Goal: Task Accomplishment & Management: Use online tool/utility

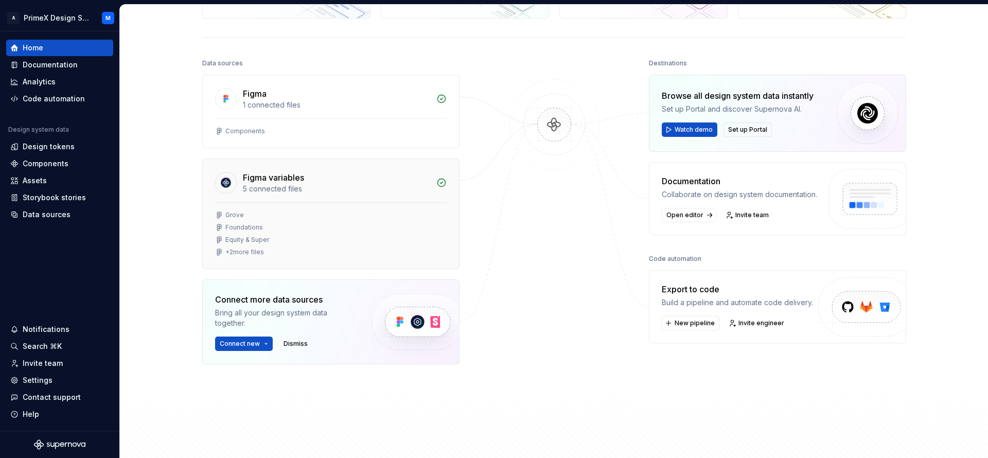
scroll to position [129, 0]
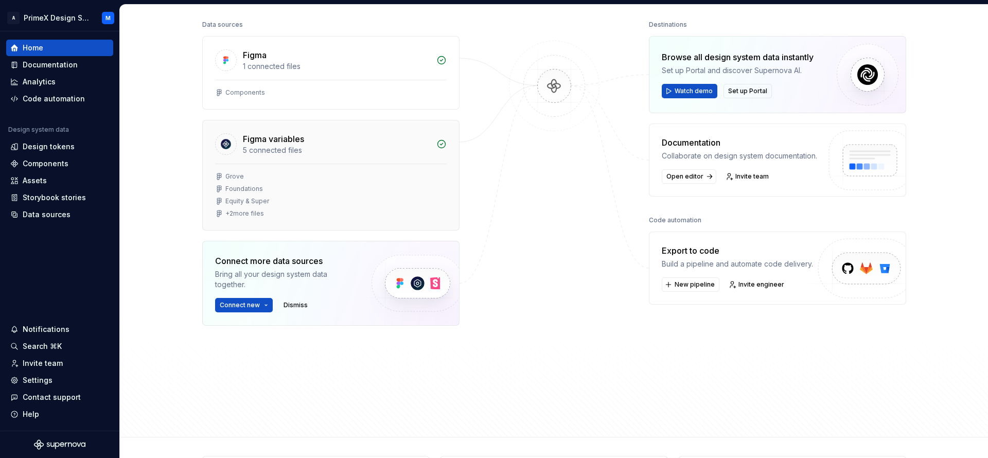
click at [278, 143] on div "Figma variables" at bounding box center [273, 139] width 61 height 12
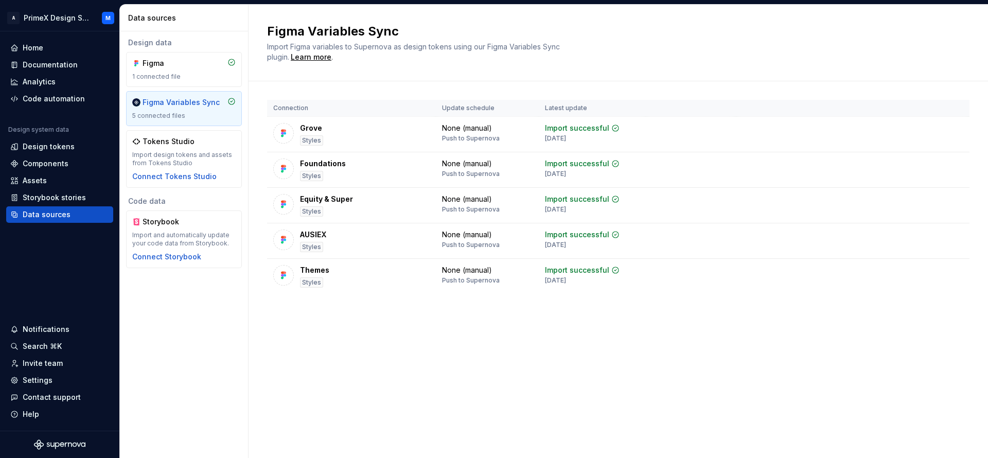
click at [181, 115] on div "5 connected files" at bounding box center [183, 116] width 103 height 8
click at [206, 62] on div "Figma" at bounding box center [183, 63] width 103 height 10
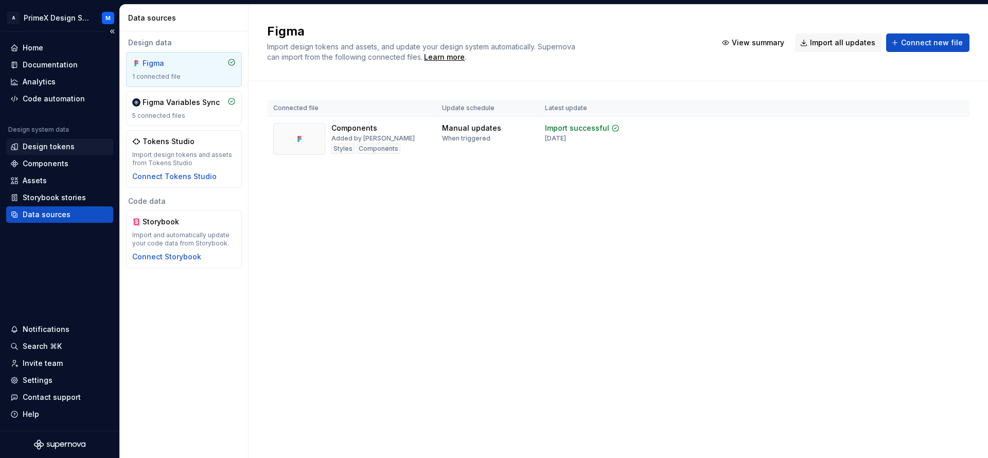
click at [39, 142] on div "Design tokens" at bounding box center [49, 147] width 52 height 10
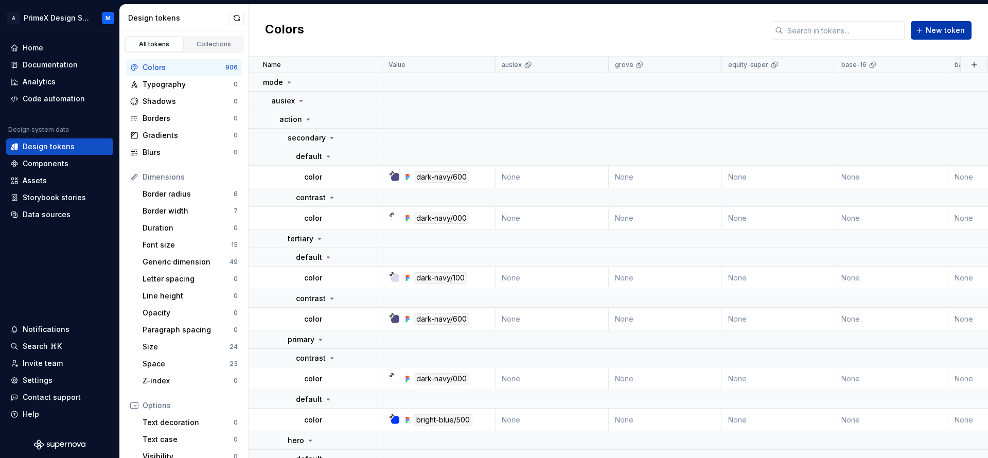
click at [933, 27] on span "New token" at bounding box center [945, 30] width 39 height 10
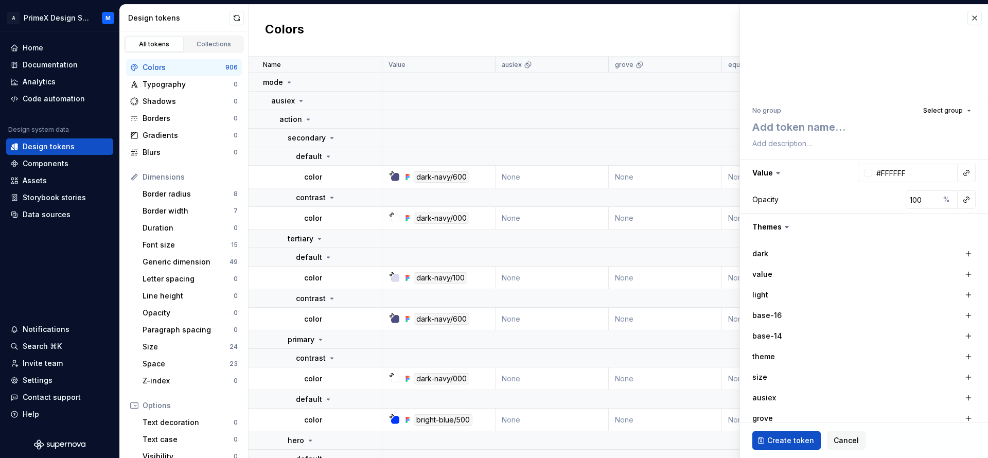
click at [556, 23] on div "Colors New token" at bounding box center [619, 31] width 740 height 52
click at [550, 33] on div "Colors New token" at bounding box center [619, 31] width 740 height 52
click at [968, 15] on button "button" at bounding box center [975, 18] width 14 height 14
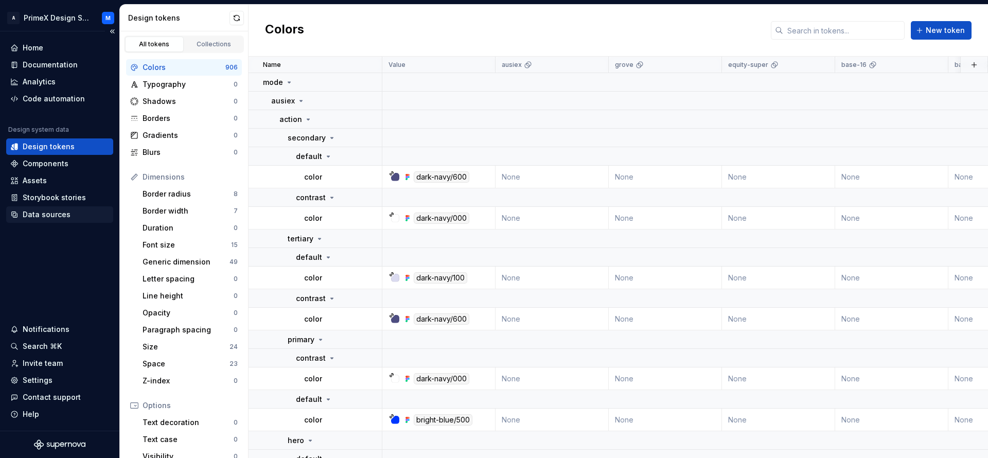
click at [54, 215] on div "Data sources" at bounding box center [47, 214] width 48 height 10
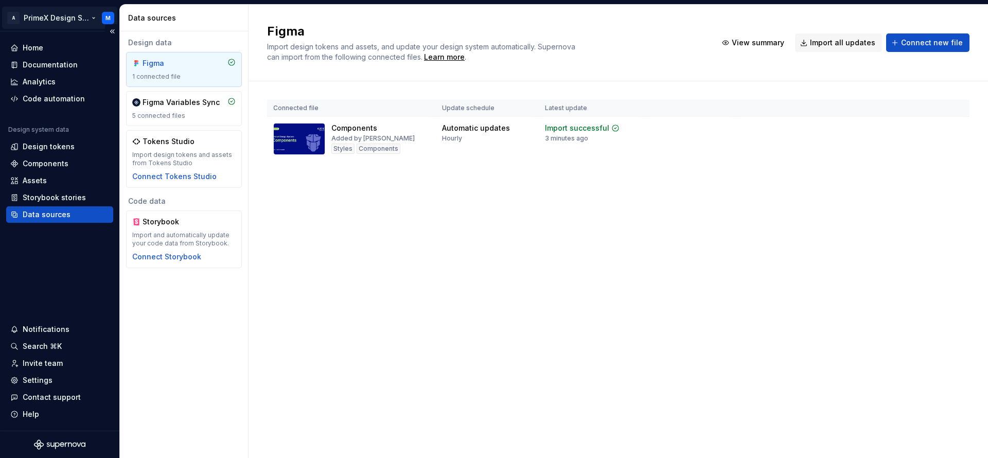
click at [106, 20] on html "A PrimeX Design System M Home Documentation Analytics Code automation Design sy…" at bounding box center [494, 229] width 988 height 458
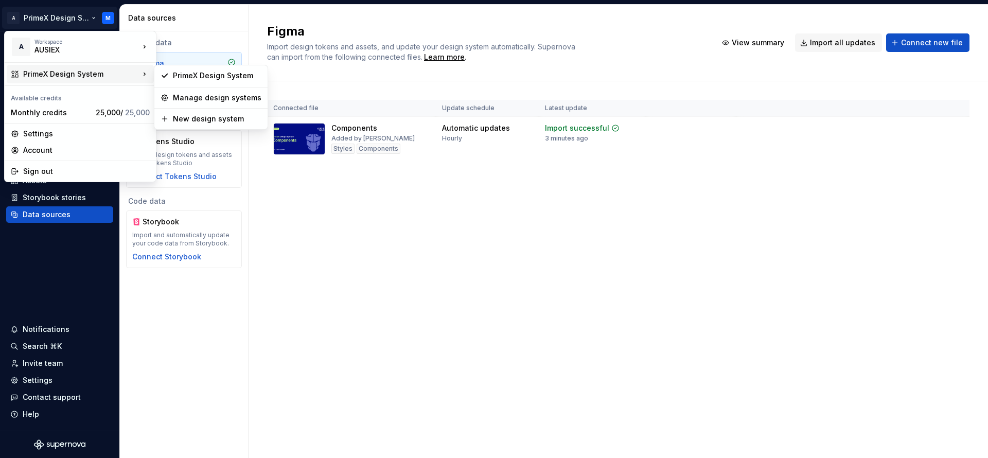
click at [402, 283] on html "A PrimeX Design System M Home Documentation Analytics Code automation Design sy…" at bounding box center [494, 229] width 988 height 458
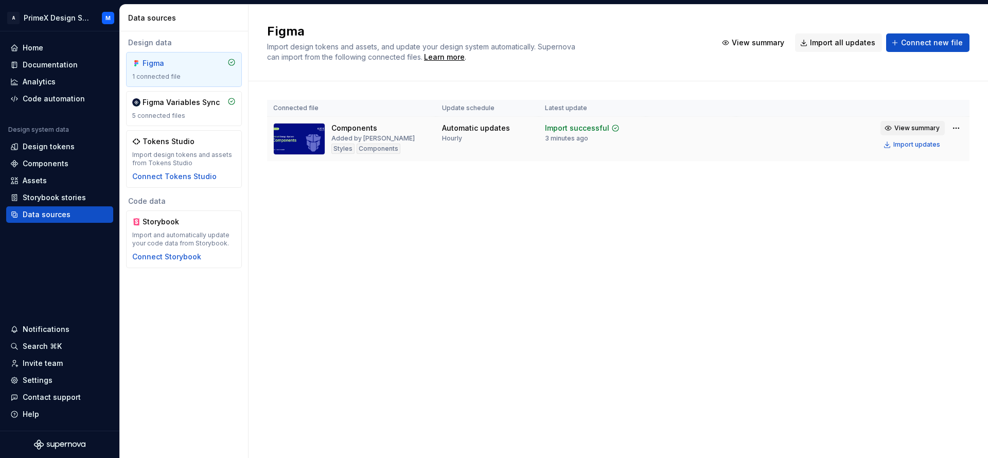
click at [912, 128] on span "View summary" at bounding box center [916, 128] width 45 height 8
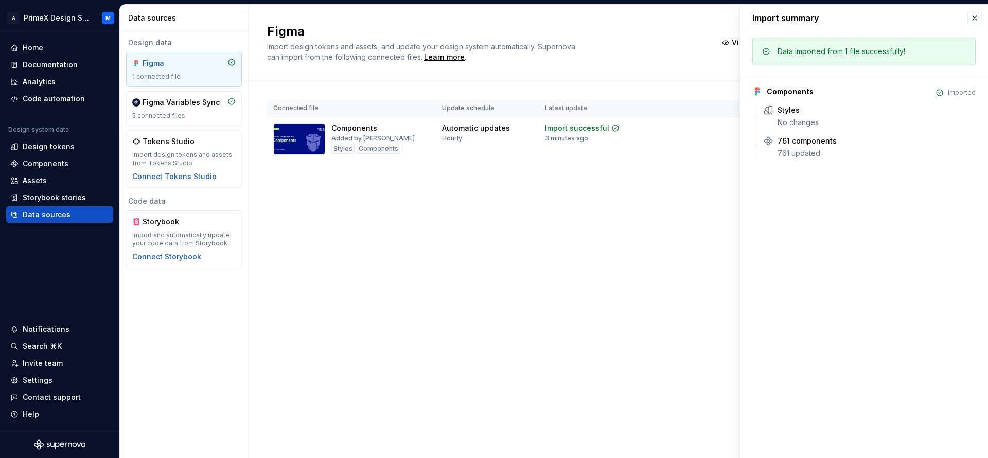
click at [674, 226] on div "Figma Import design tokens and assets, and update your design system automatica…" at bounding box center [619, 231] width 740 height 453
click at [976, 16] on button "button" at bounding box center [975, 18] width 14 height 14
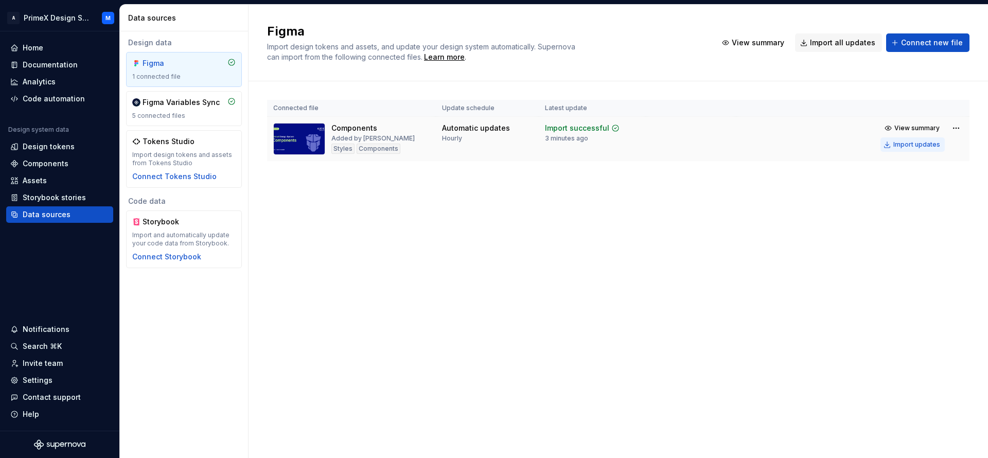
click at [916, 144] on div "Import updates" at bounding box center [916, 144] width 47 height 8
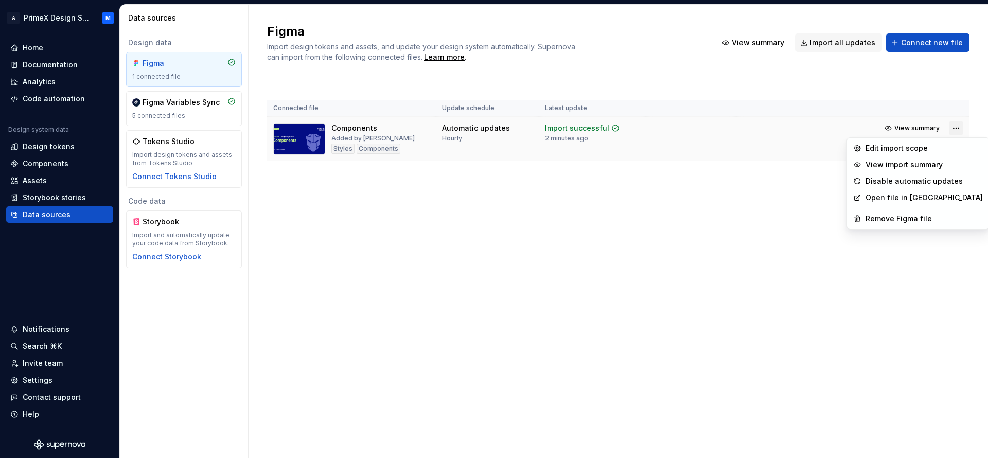
click at [951, 129] on html "A PrimeX Design System M Home Documentation Analytics Code automation Design sy…" at bounding box center [494, 229] width 988 height 458
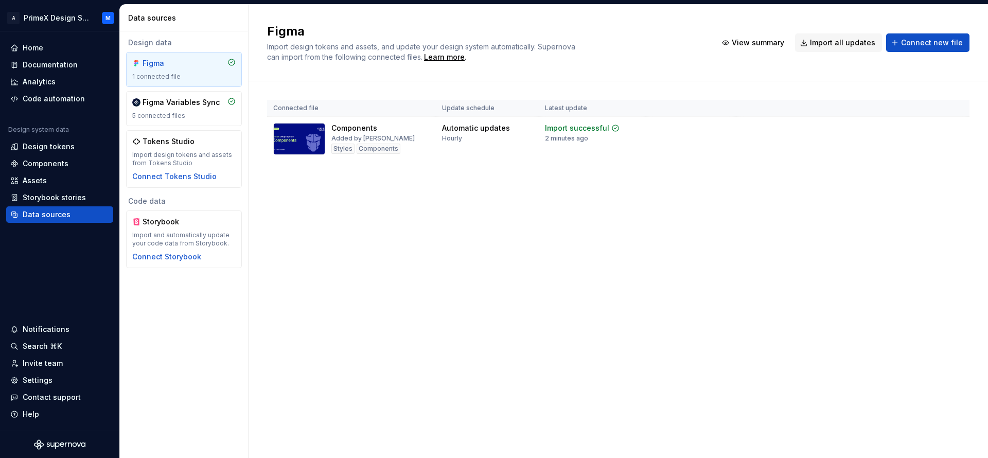
click at [589, 250] on html "A PrimeX Design System M Home Documentation Analytics Code automation Design sy…" at bounding box center [494, 229] width 988 height 458
click at [59, 98] on div "Code automation" at bounding box center [54, 99] width 62 height 10
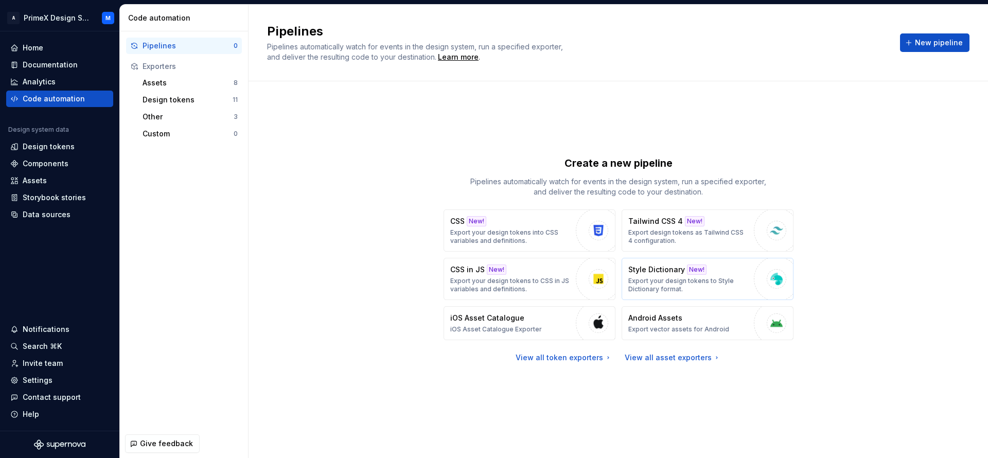
click at [719, 274] on div "Style Dictionary New! Export your design tokens to Style Dictionary format." at bounding box center [688, 279] width 120 height 29
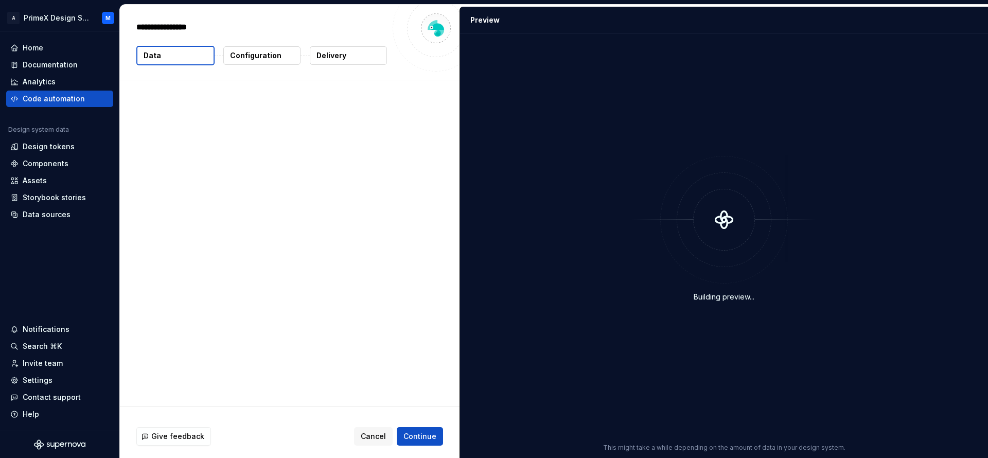
type textarea "*"
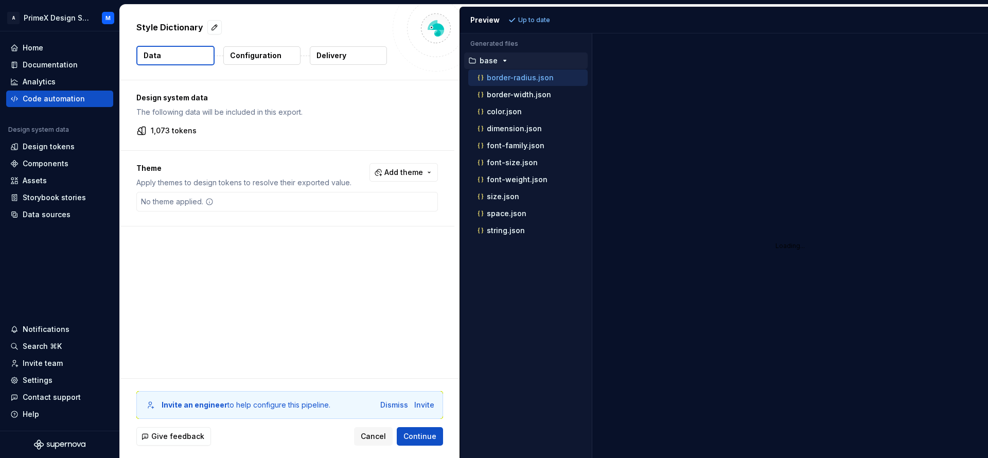
click at [505, 57] on icon "button" at bounding box center [505, 61] width 8 height 8
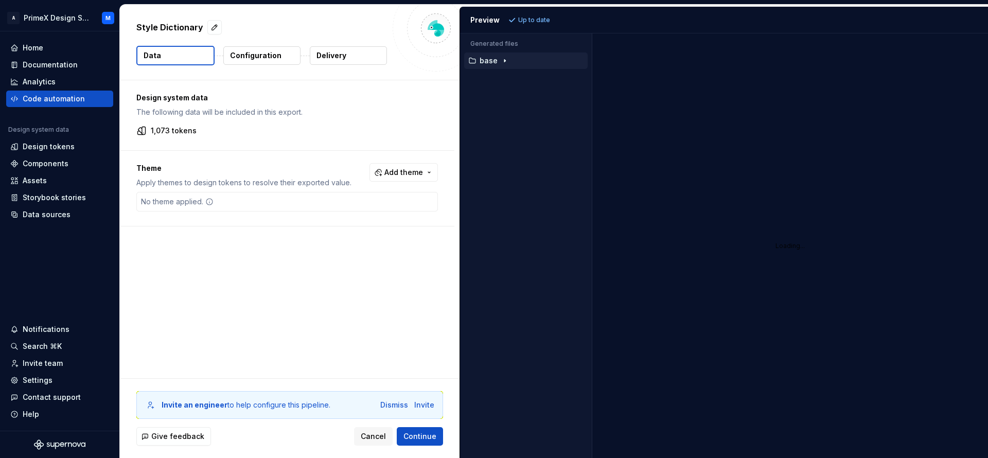
click at [505, 57] on icon "button" at bounding box center [505, 61] width 8 height 8
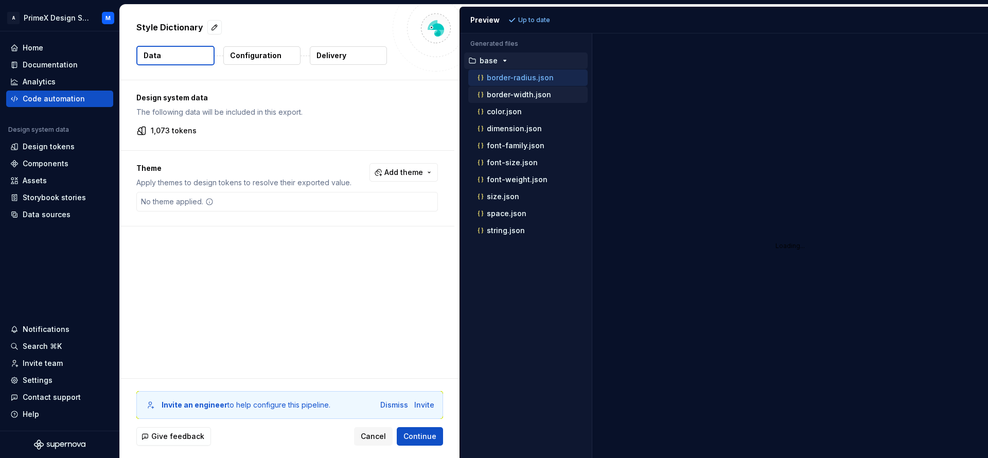
click at [512, 91] on p "border-width.json" at bounding box center [519, 95] width 64 height 8
click at [516, 74] on p "border-radius.json" at bounding box center [520, 78] width 67 height 8
click at [436, 438] on button "Continue" at bounding box center [420, 436] width 46 height 19
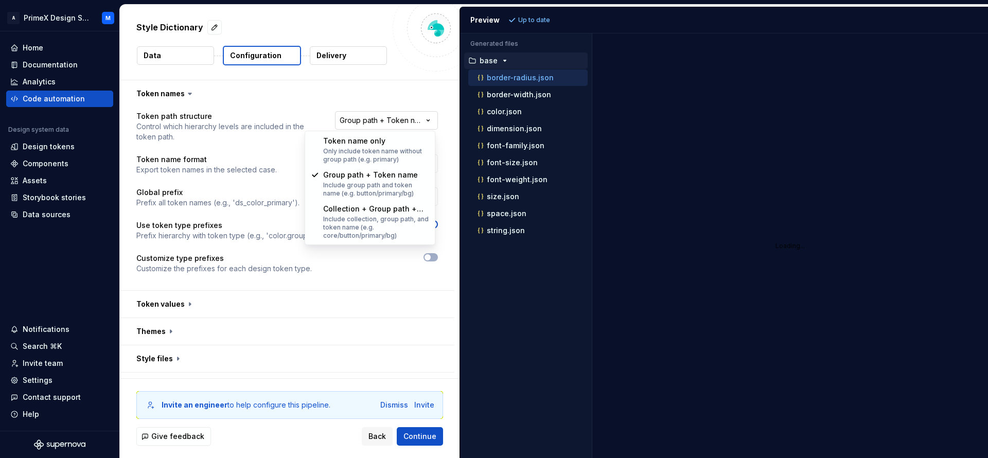
click at [396, 122] on html "**********" at bounding box center [494, 229] width 988 height 458
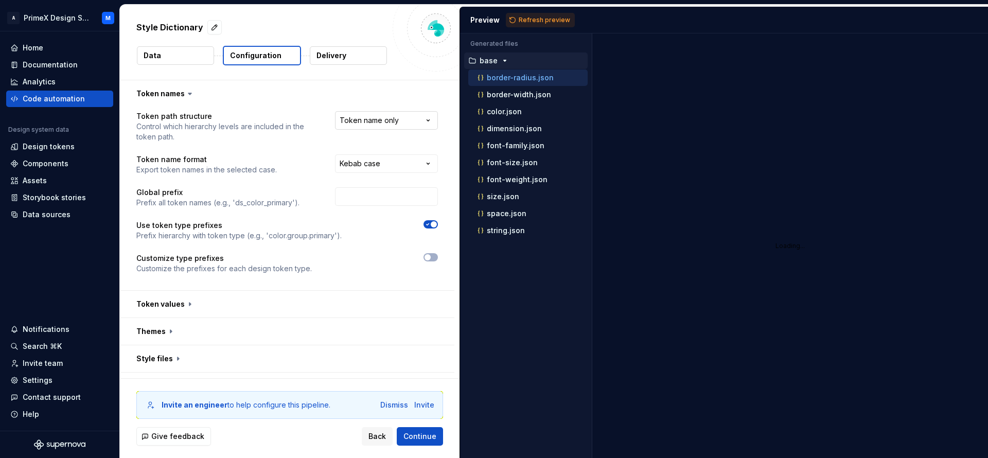
click at [384, 113] on html "**********" at bounding box center [494, 229] width 988 height 458
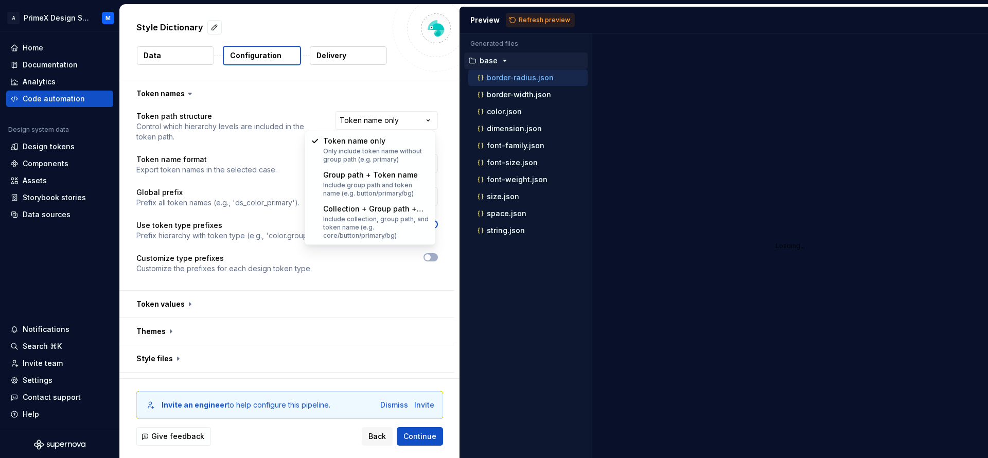
select select "**********"
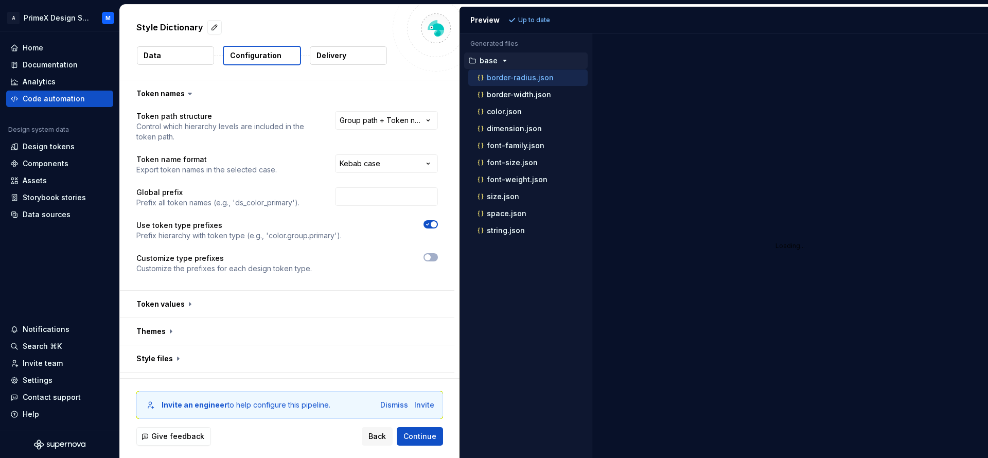
scroll to position [22, 0]
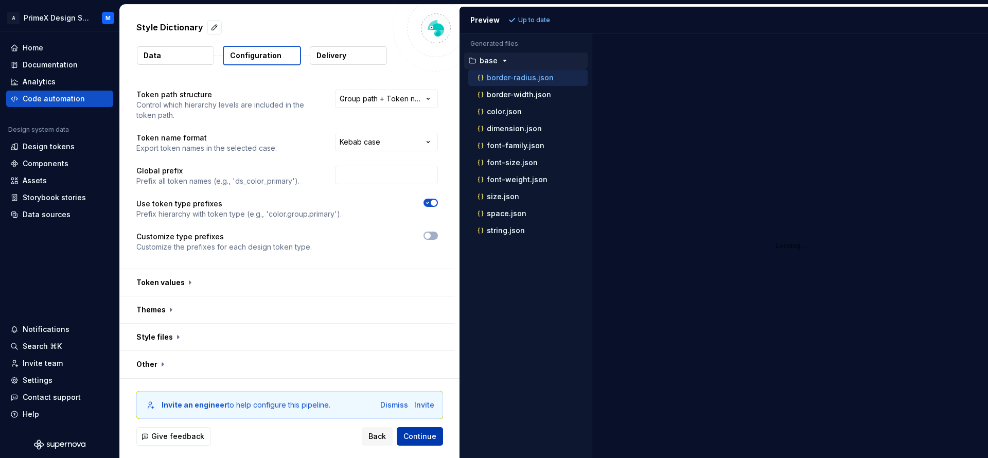
click at [425, 434] on span "Continue" at bounding box center [419, 436] width 33 height 10
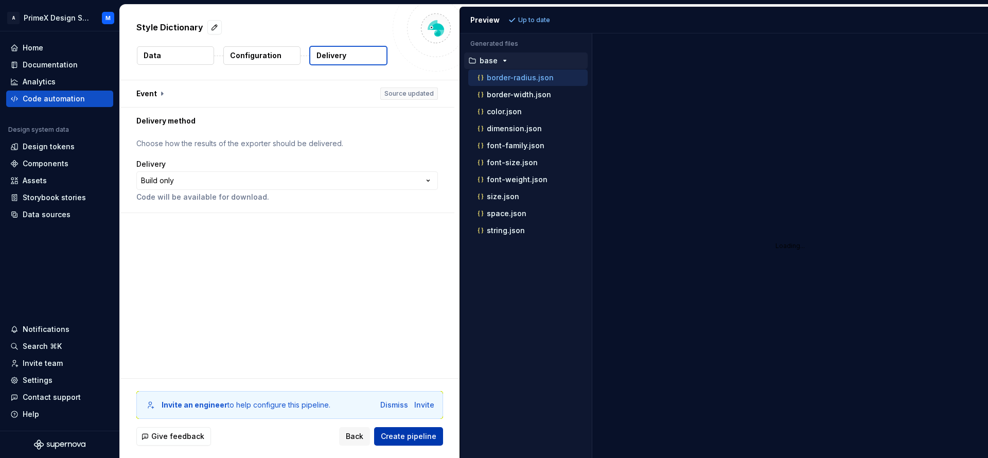
click at [425, 434] on span "Create pipeline" at bounding box center [409, 436] width 56 height 10
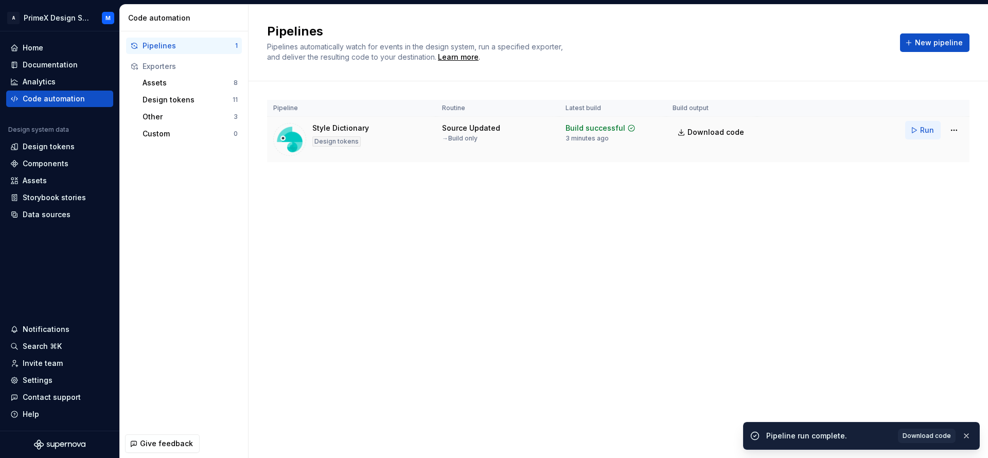
click at [909, 136] on button "Run" at bounding box center [923, 130] width 36 height 19
click at [705, 130] on span "Download code" at bounding box center [716, 132] width 57 height 10
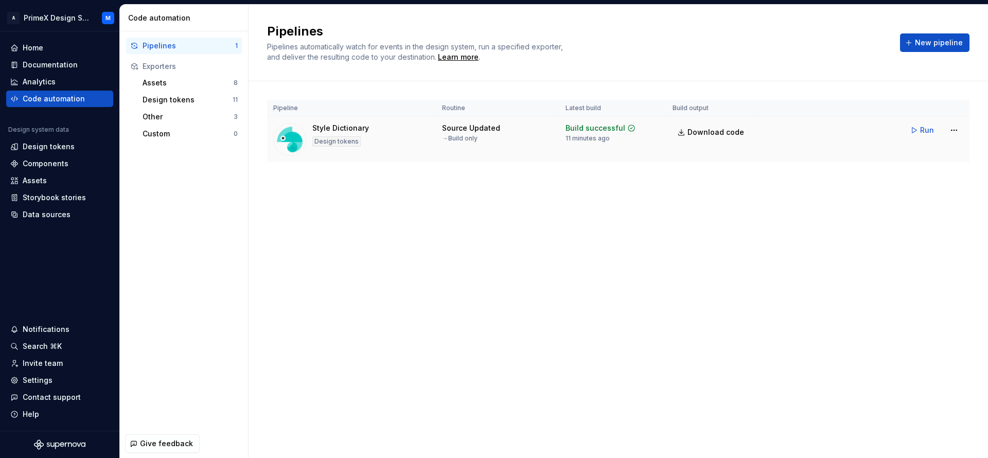
click at [964, 132] on td "Run" at bounding box center [863, 130] width 213 height 27
click at [952, 127] on html "A PrimeX Design System M Home Documentation Analytics Code automation Design sy…" at bounding box center [494, 229] width 988 height 458
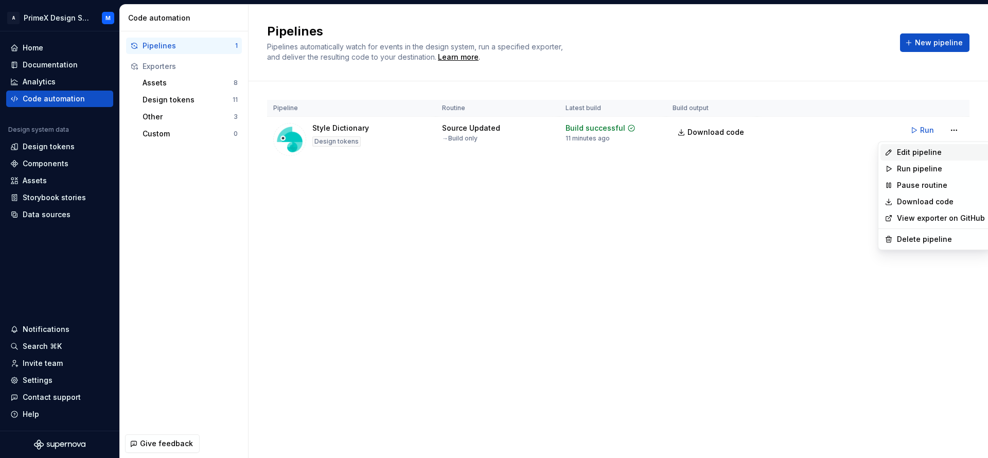
click at [918, 153] on div "Edit pipeline" at bounding box center [941, 152] width 88 height 10
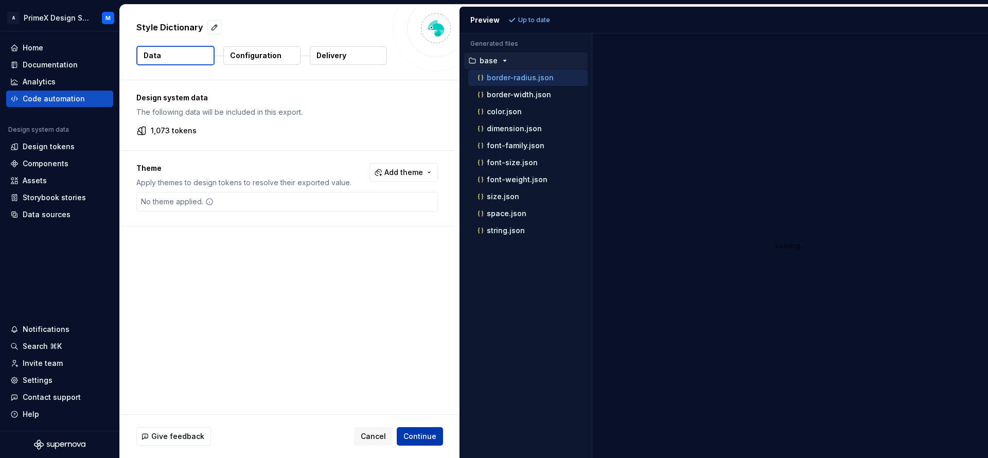
click at [419, 438] on span "Continue" at bounding box center [419, 436] width 33 height 10
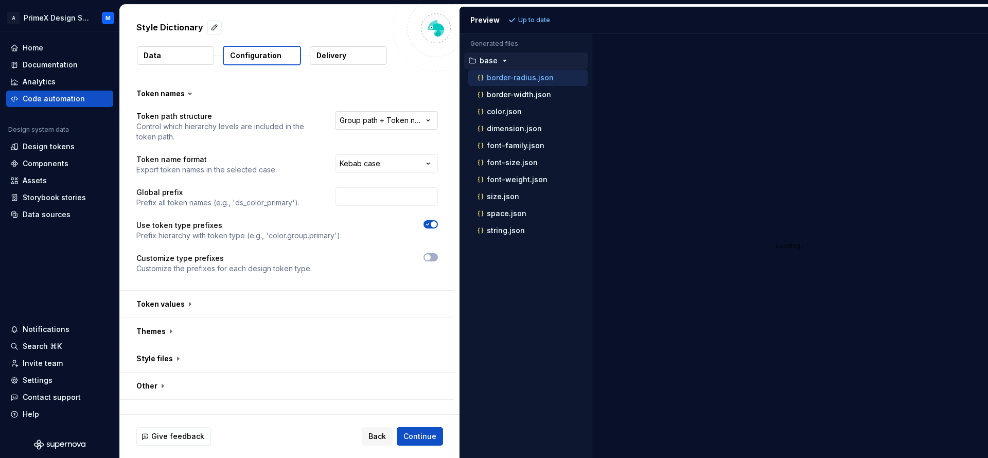
click at [389, 122] on html "**********" at bounding box center [494, 229] width 988 height 458
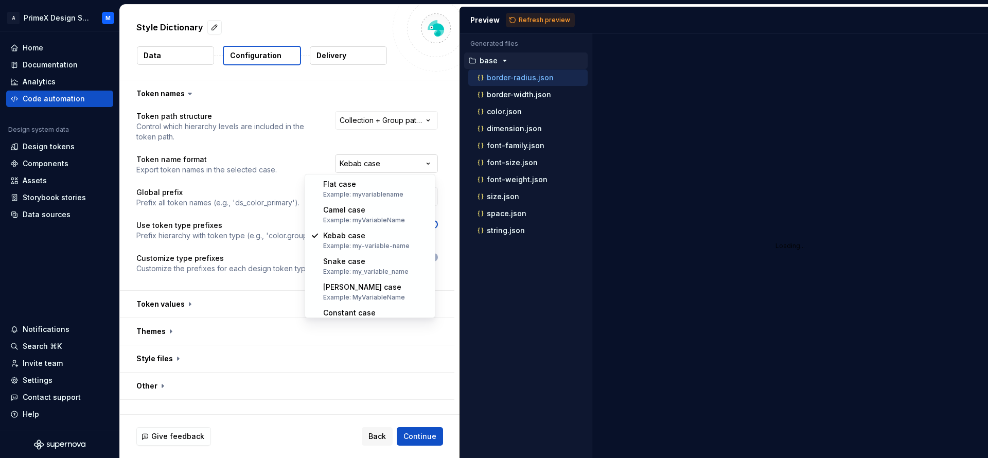
click at [422, 165] on html "**********" at bounding box center [494, 229] width 988 height 458
click at [734, 165] on html "**********" at bounding box center [494, 229] width 988 height 458
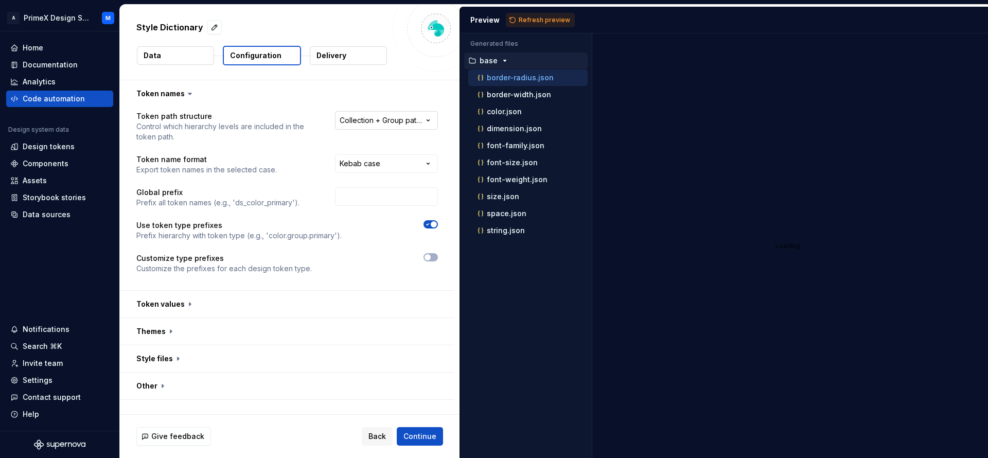
click at [372, 119] on html "**********" at bounding box center [494, 229] width 988 height 458
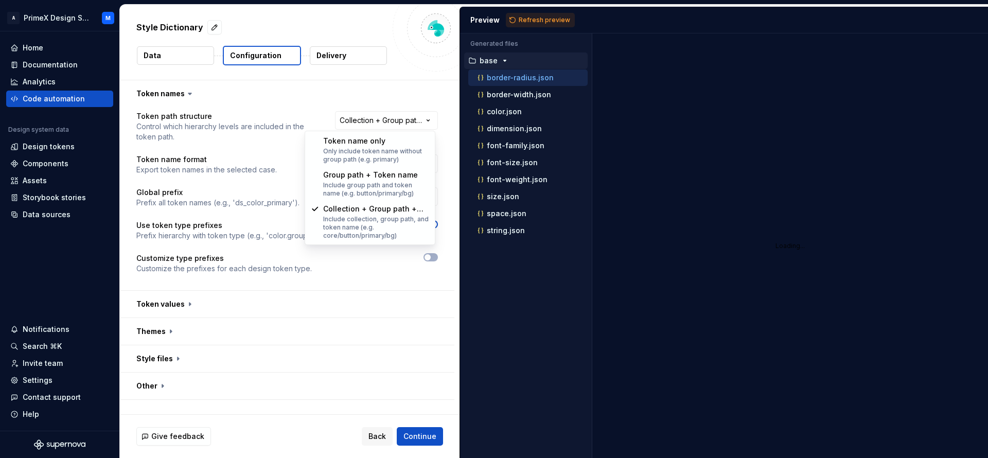
select select "********"
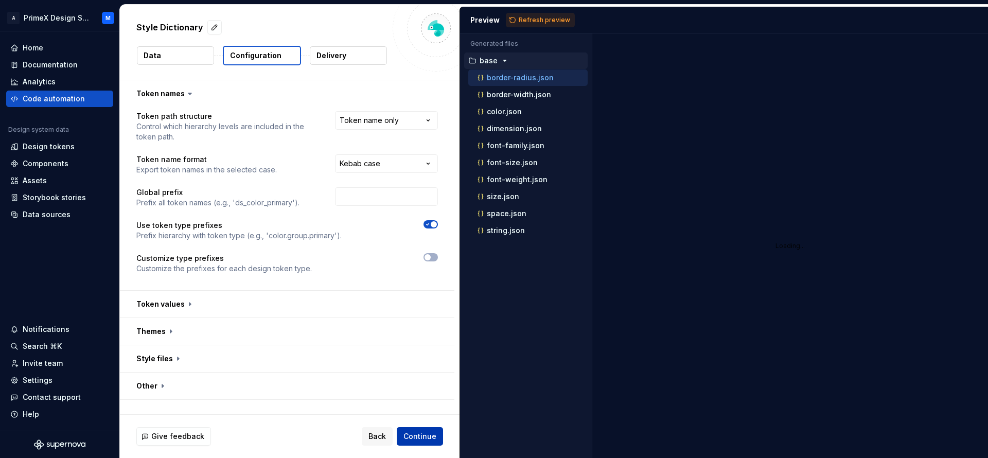
click at [429, 436] on span "Continue" at bounding box center [419, 436] width 33 height 10
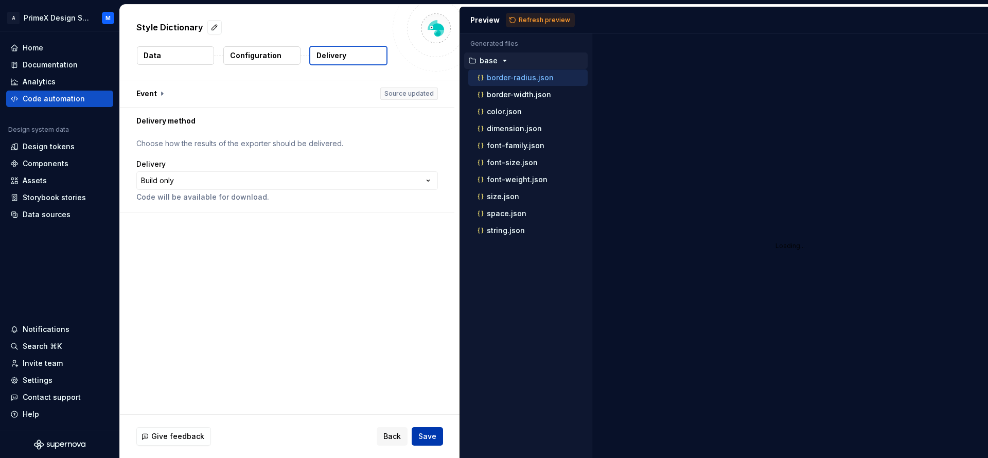
click at [428, 438] on span "Save" at bounding box center [427, 436] width 18 height 10
click at [436, 437] on button "Save" at bounding box center [427, 436] width 31 height 19
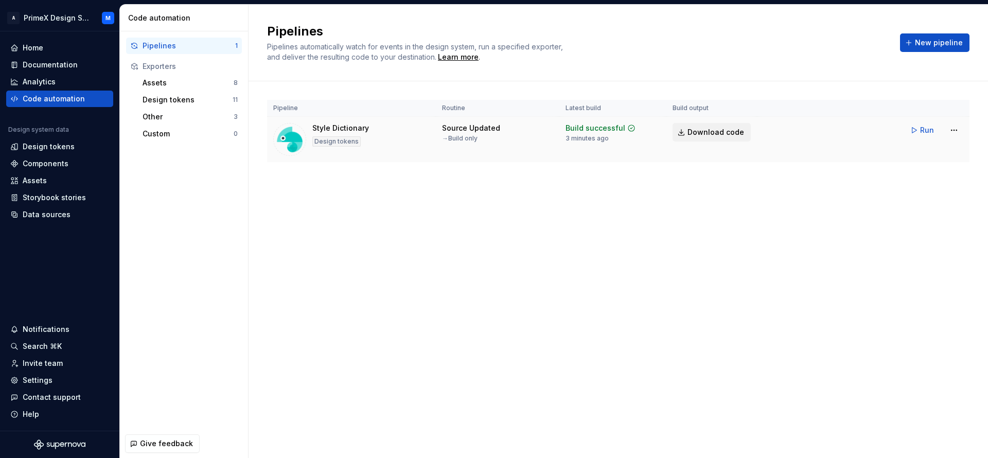
click at [728, 130] on span "Download code" at bounding box center [716, 132] width 57 height 10
click at [61, 151] on div "Design tokens" at bounding box center [49, 147] width 52 height 10
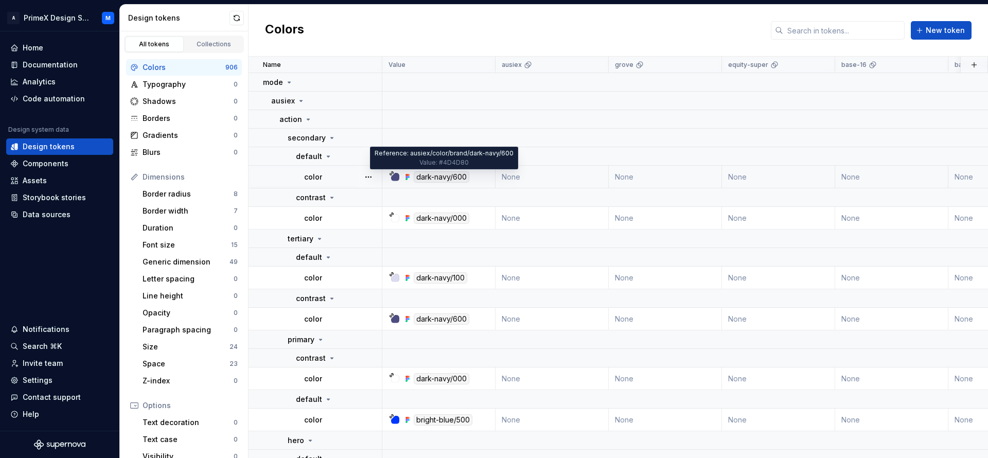
click at [461, 175] on div "dark-navy/600" at bounding box center [442, 176] width 56 height 11
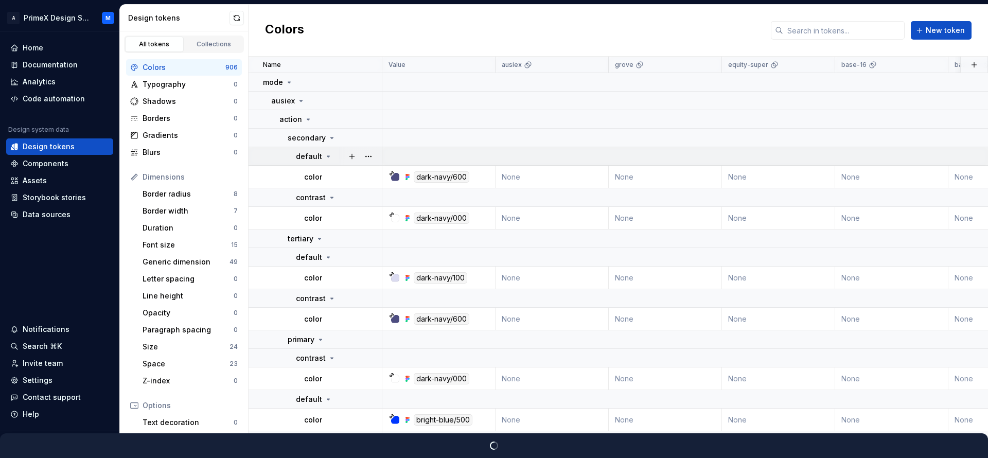
click at [324, 157] on icon at bounding box center [328, 156] width 8 height 8
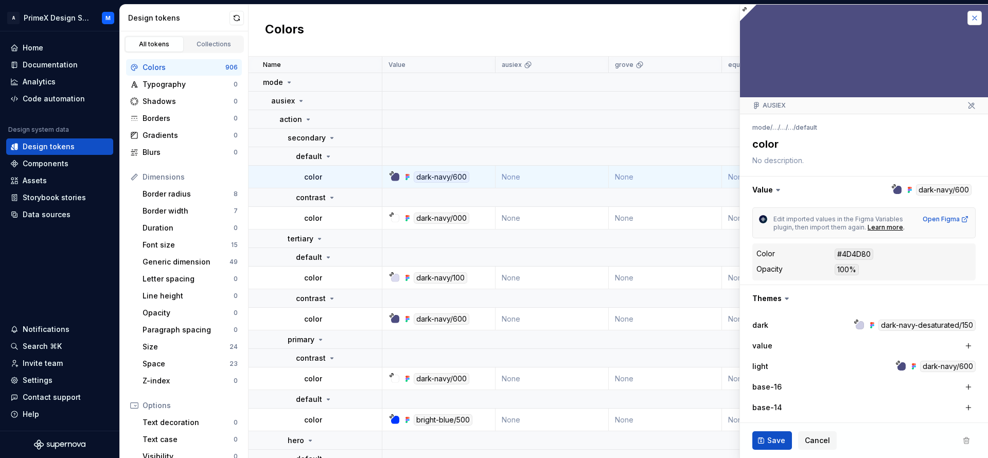
type textarea "*"
click at [968, 23] on button "button" at bounding box center [975, 18] width 14 height 14
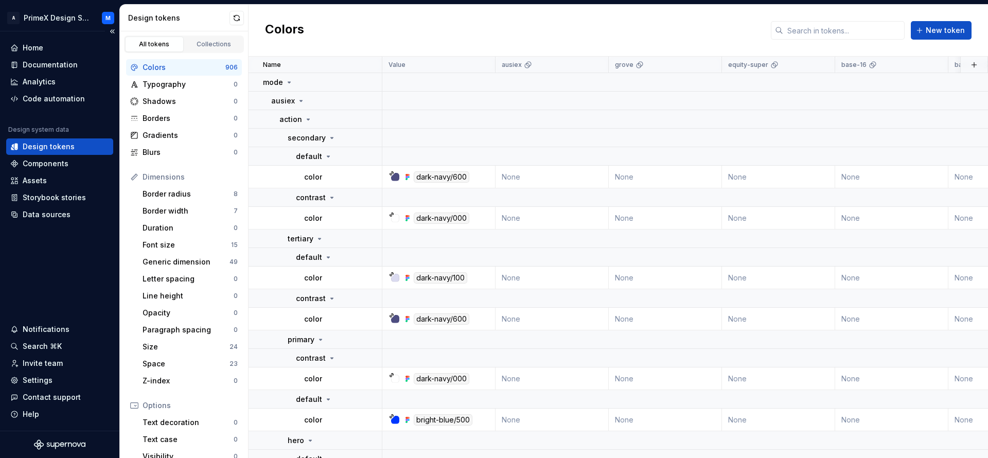
click at [23, 140] on div "Design tokens" at bounding box center [59, 146] width 107 height 16
click at [203, 71] on div "Colors" at bounding box center [184, 67] width 83 height 10
click at [289, 83] on icon at bounding box center [289, 82] width 8 height 8
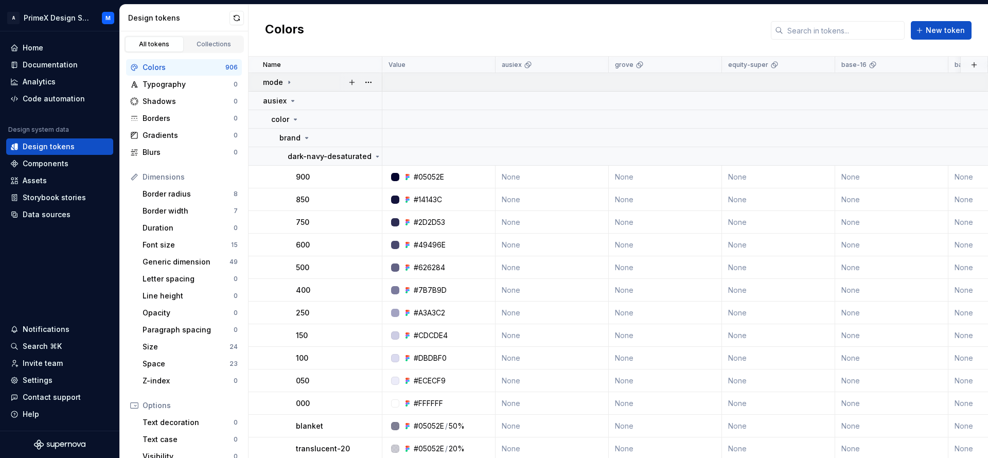
click at [289, 83] on icon at bounding box center [289, 82] width 8 height 8
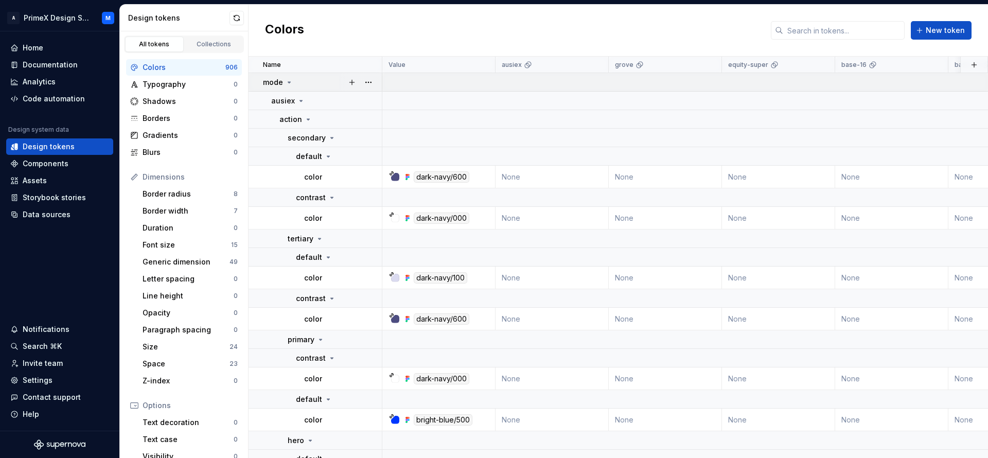
drag, startPoint x: 289, startPoint y: 83, endPoint x: 292, endPoint y: 90, distance: 7.4
click at [291, 90] on td "mode" at bounding box center [316, 82] width 134 height 19
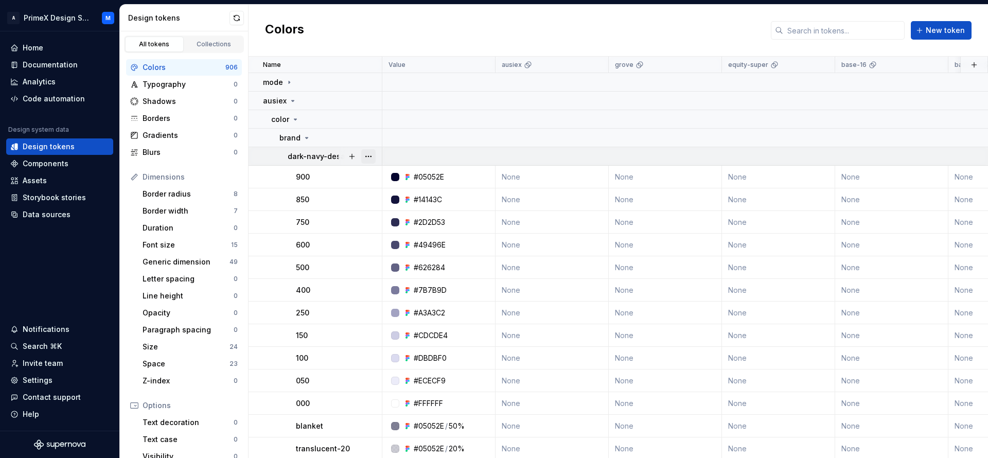
click at [371, 160] on button "button" at bounding box center [368, 156] width 14 height 14
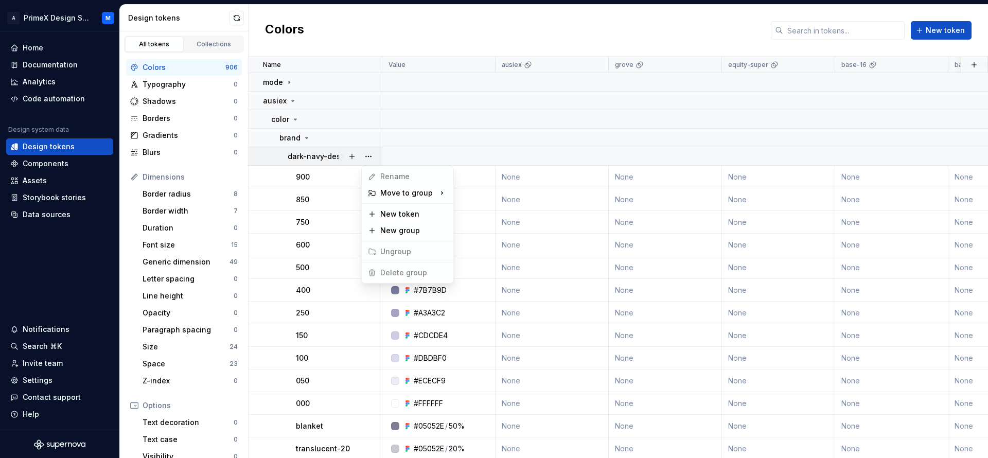
click at [334, 192] on html "A PrimeX Design System M Home Documentation Analytics Code automation Design sy…" at bounding box center [494, 229] width 988 height 458
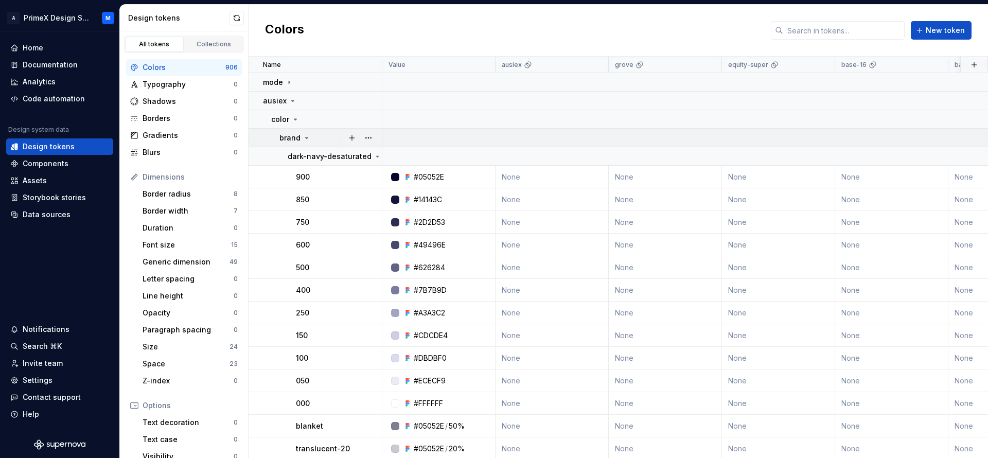
click at [303, 139] on icon at bounding box center [307, 138] width 8 height 8
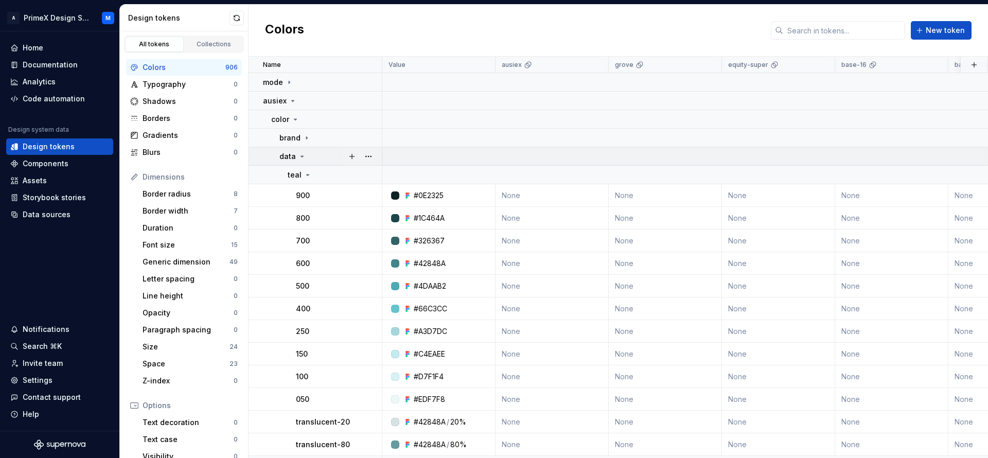
click at [303, 159] on icon at bounding box center [302, 156] width 8 height 8
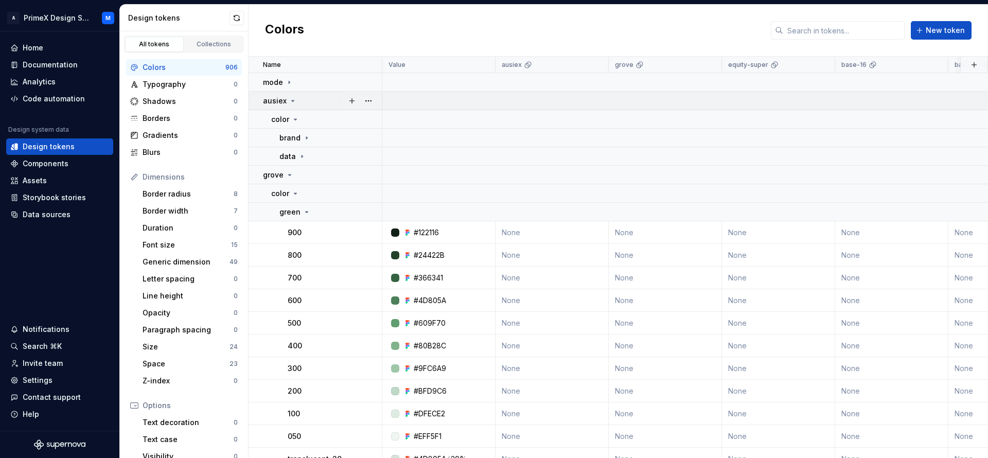
click at [292, 101] on icon at bounding box center [293, 100] width 3 height 1
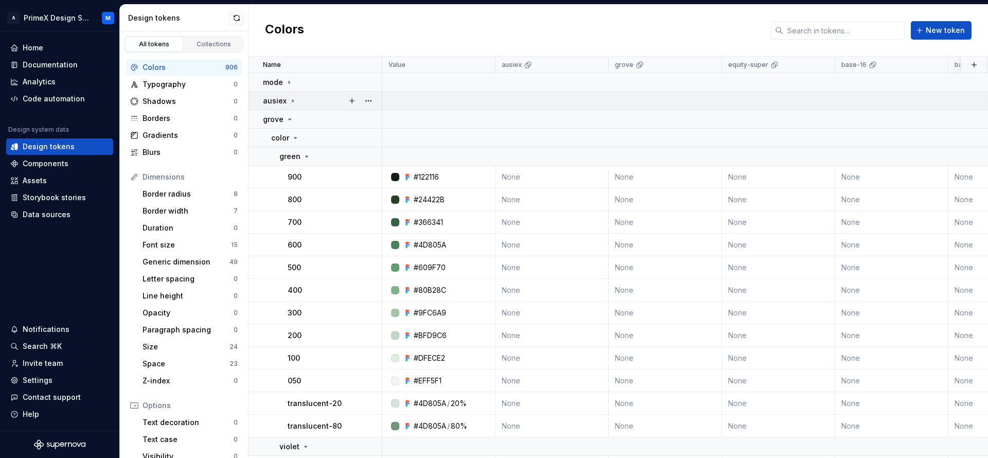
click at [292, 101] on icon at bounding box center [292, 100] width 1 height 3
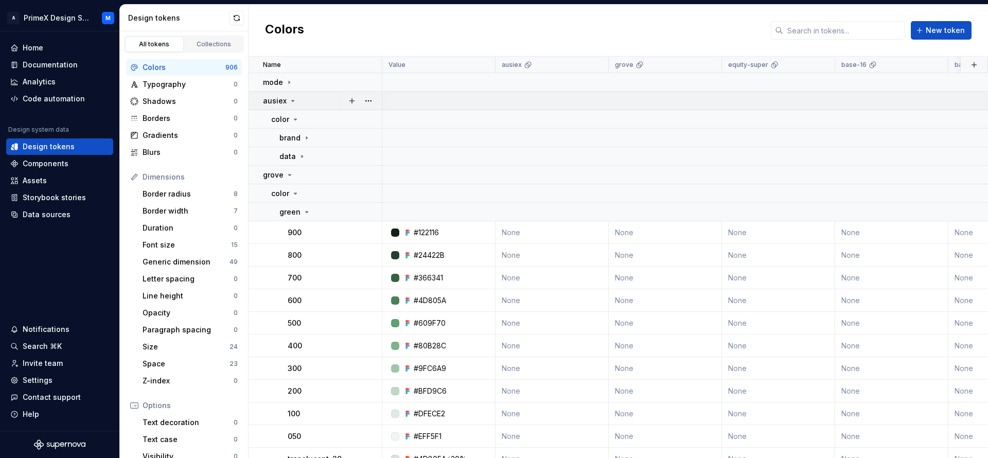
click at [295, 103] on div "ausiex" at bounding box center [280, 101] width 34 height 10
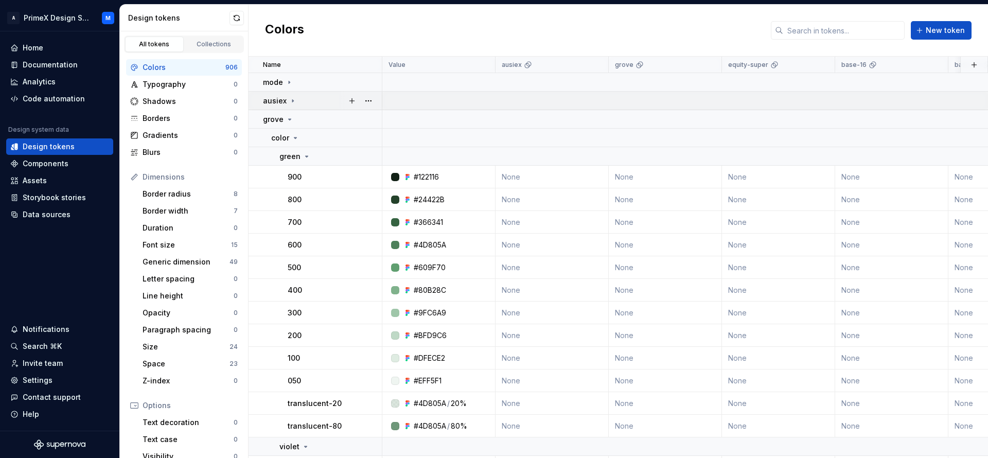
click at [292, 101] on icon at bounding box center [293, 101] width 8 height 8
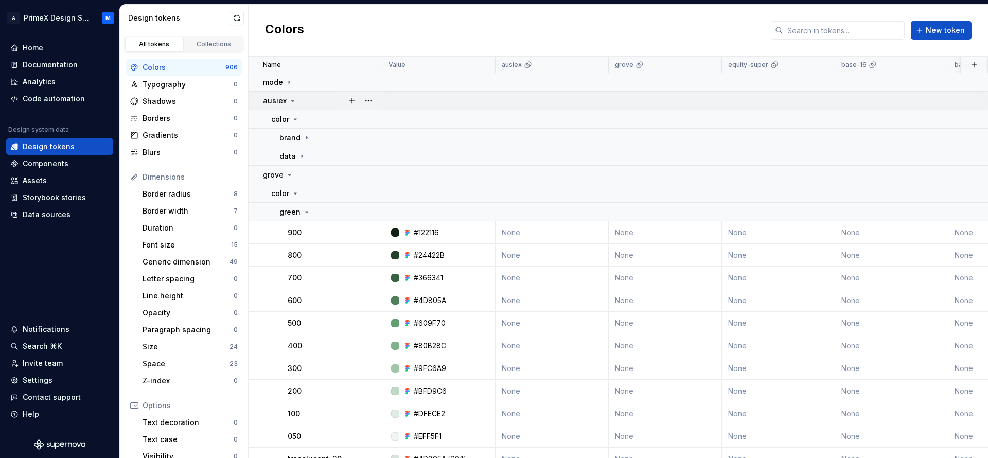
click at [292, 101] on icon at bounding box center [293, 101] width 8 height 8
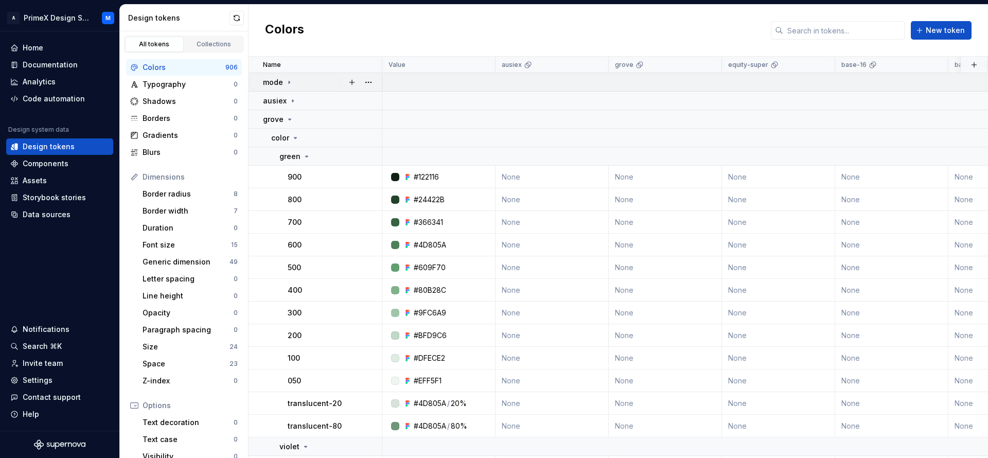
click at [287, 84] on icon at bounding box center [289, 82] width 8 height 8
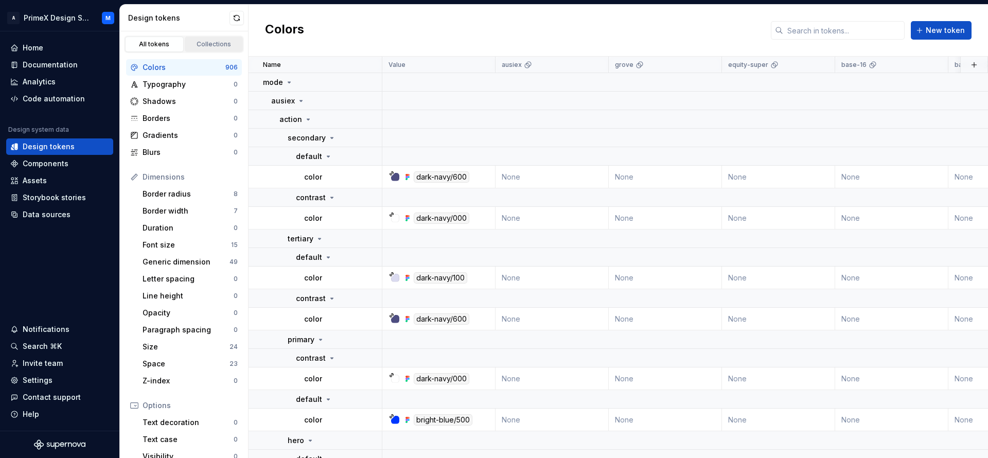
click at [199, 45] on div "Collections" at bounding box center [213, 44] width 51 height 8
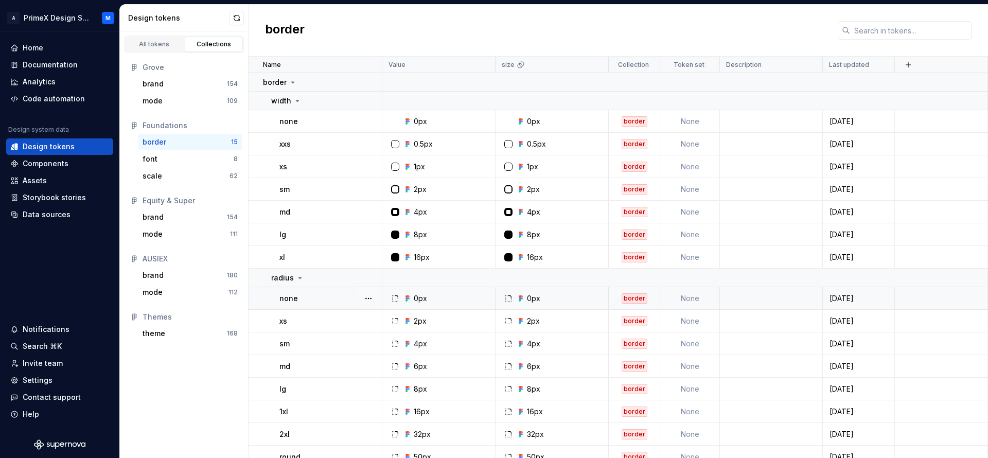
scroll to position [10, 0]
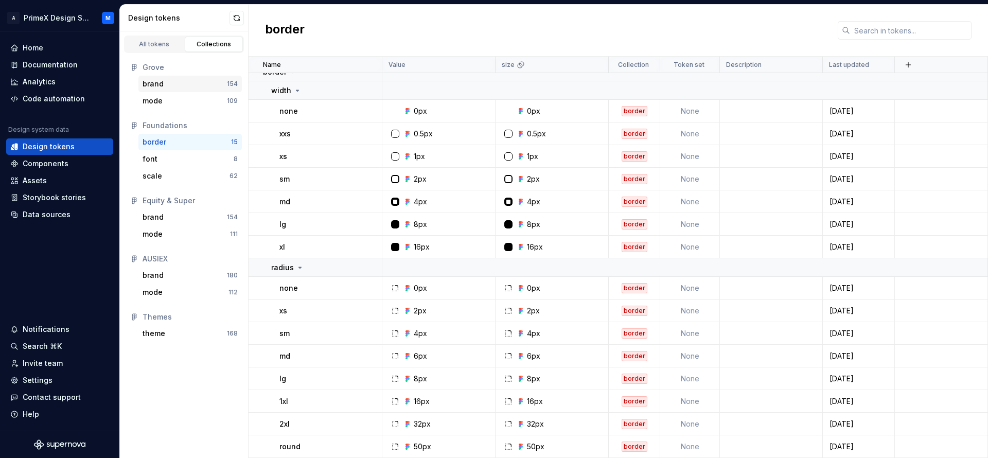
click at [162, 87] on div "brand" at bounding box center [153, 84] width 21 height 10
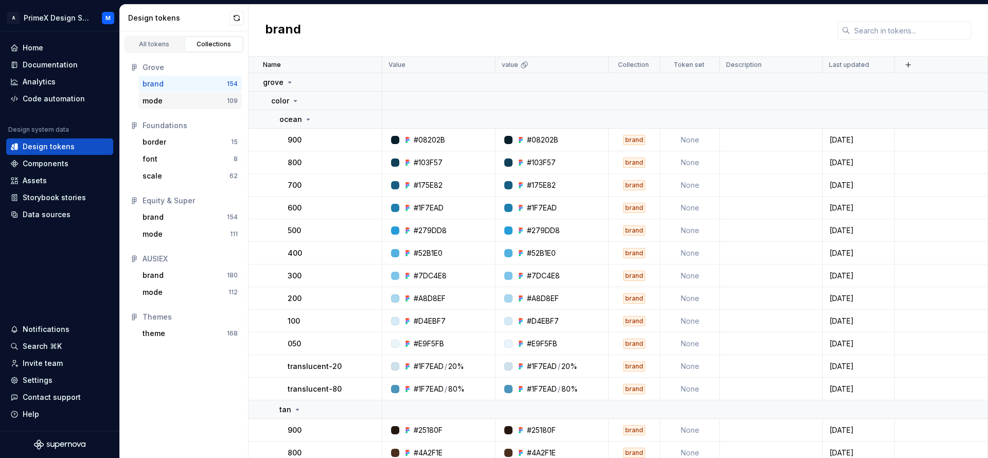
click at [166, 103] on div "mode" at bounding box center [185, 101] width 84 height 10
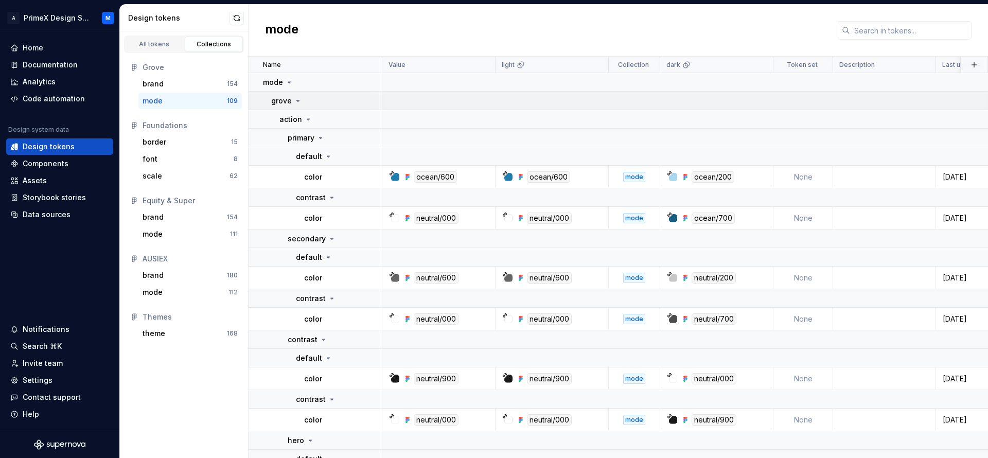
click at [300, 102] on icon at bounding box center [298, 101] width 8 height 8
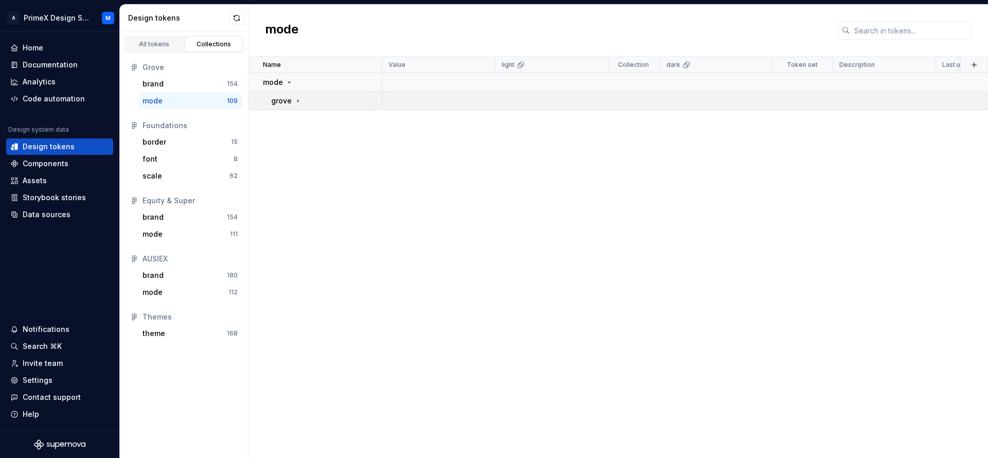
click at [297, 106] on td "grove" at bounding box center [316, 101] width 134 height 19
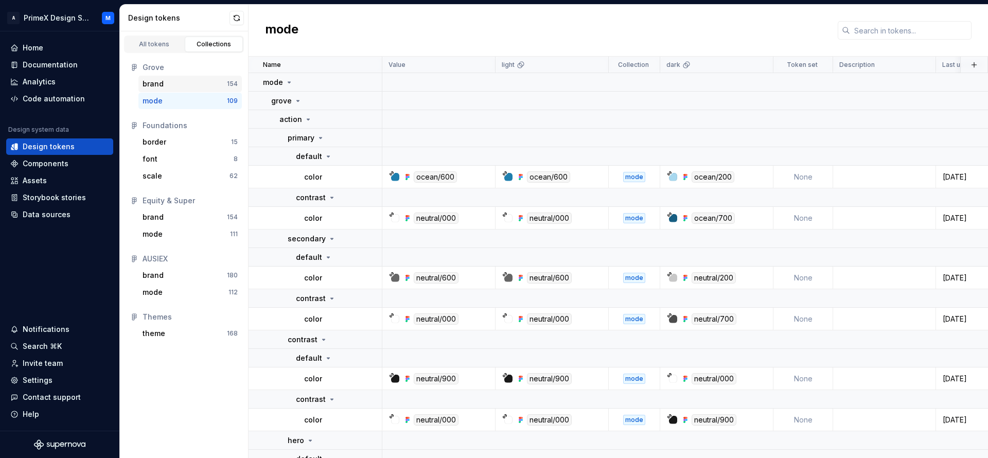
click at [162, 84] on div "brand" at bounding box center [153, 84] width 21 height 10
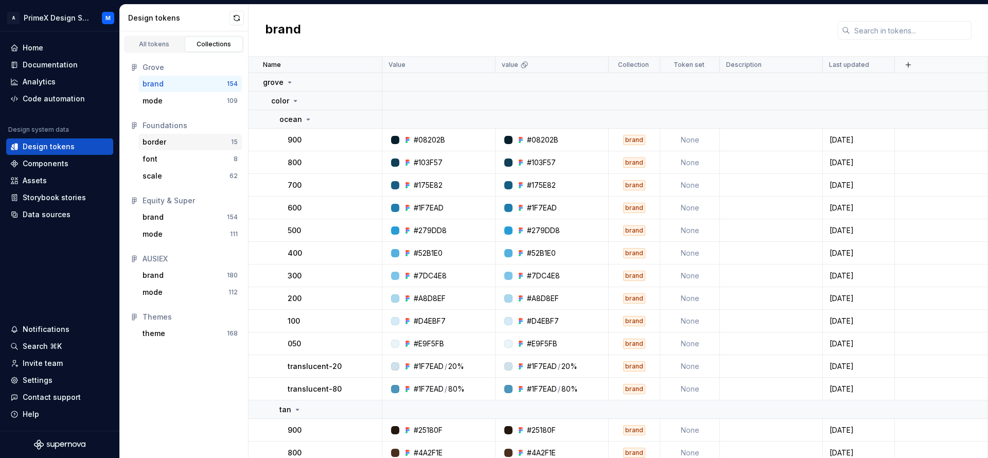
click at [169, 142] on div "border" at bounding box center [187, 142] width 89 height 10
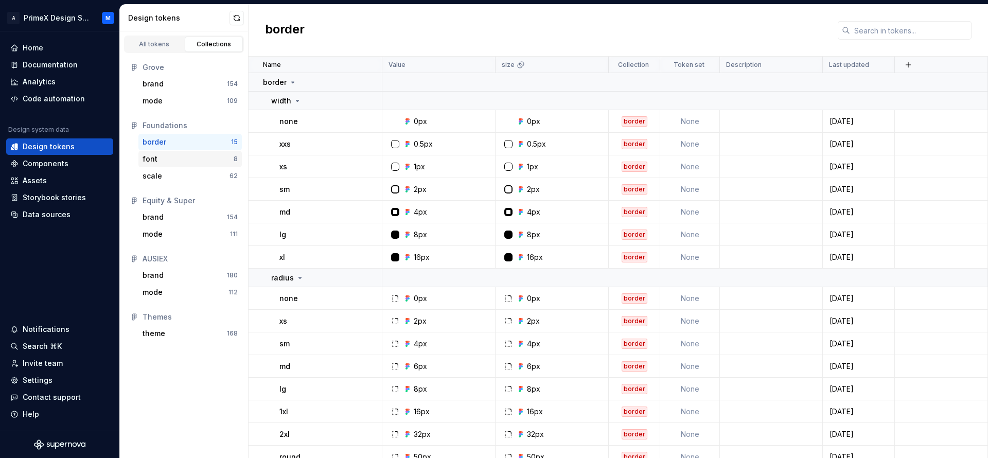
click at [174, 157] on div "font" at bounding box center [188, 159] width 91 height 10
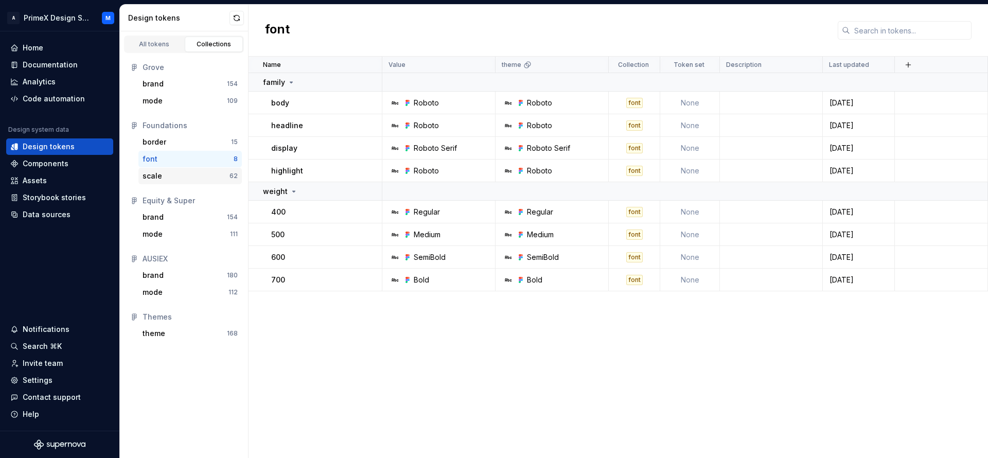
click at [180, 177] on div "scale" at bounding box center [186, 176] width 87 height 10
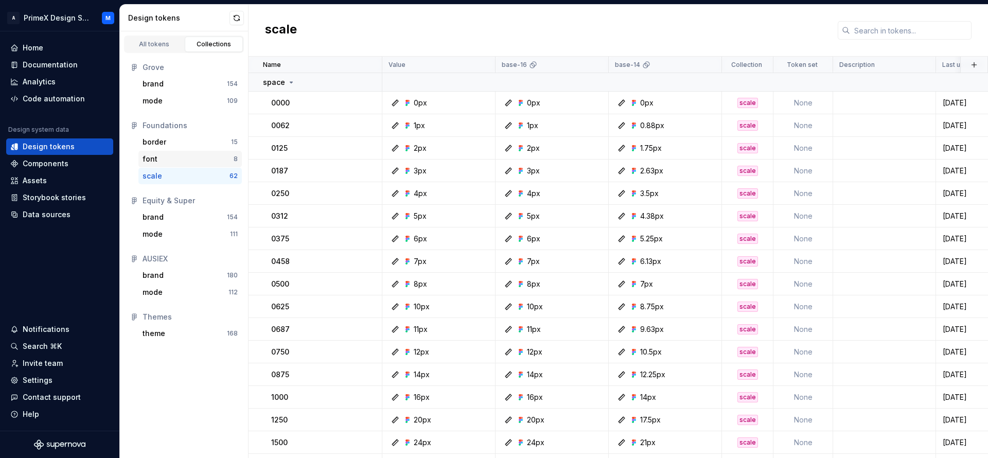
click at [165, 161] on div "font" at bounding box center [188, 159] width 91 height 10
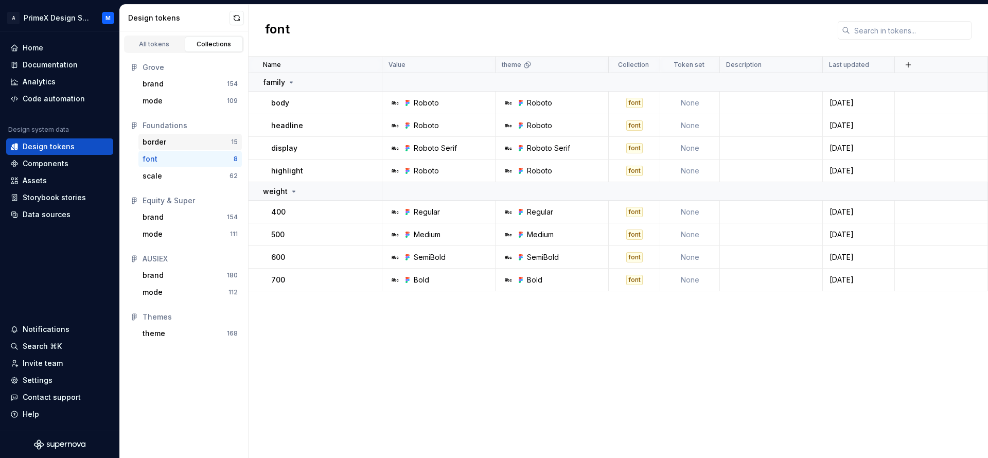
click at [166, 136] on div "border 15" at bounding box center [189, 142] width 103 height 16
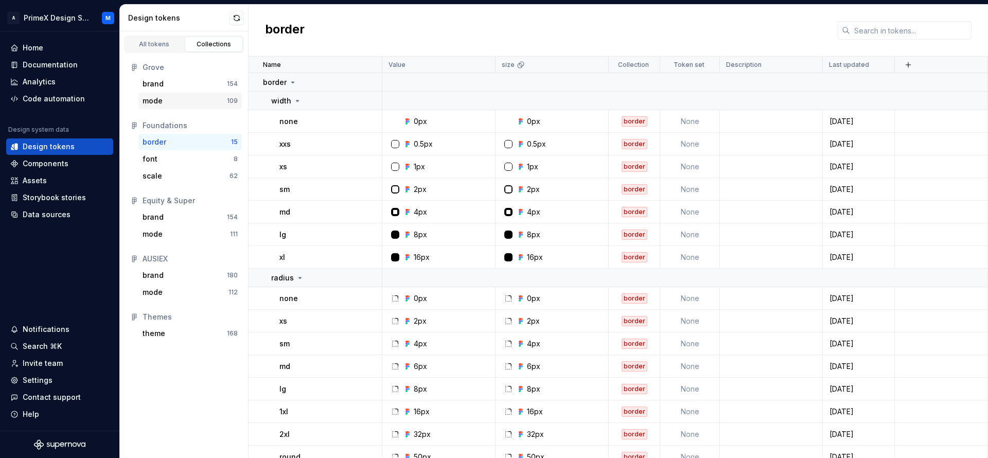
click at [172, 101] on div "mode" at bounding box center [185, 101] width 84 height 10
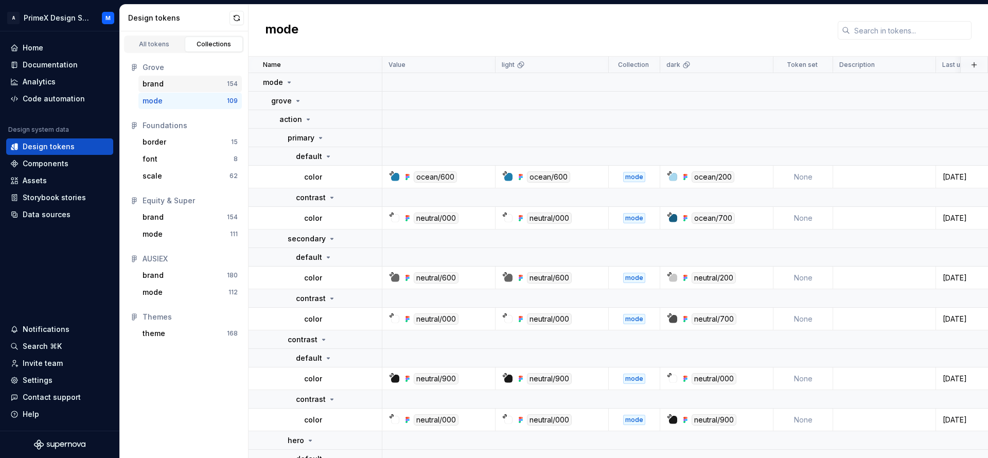
click at [194, 78] on div "brand 154" at bounding box center [189, 84] width 103 height 16
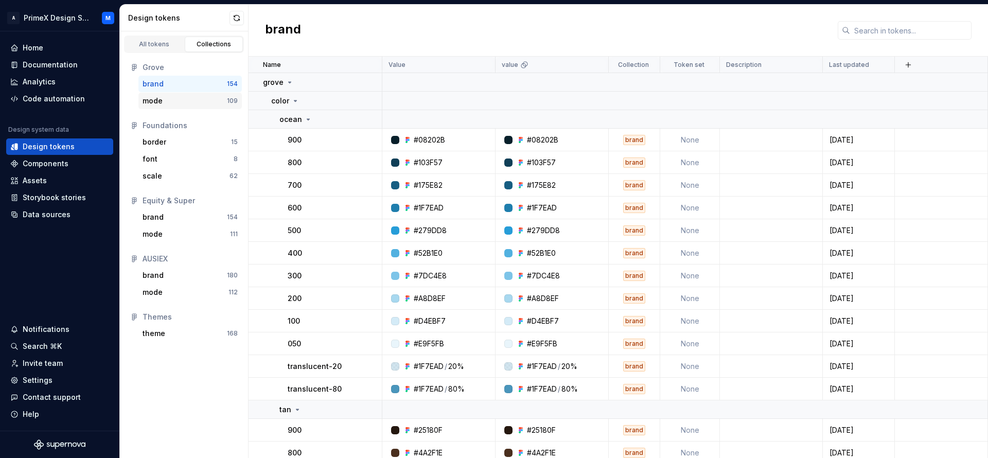
click at [166, 98] on div "mode" at bounding box center [185, 101] width 84 height 10
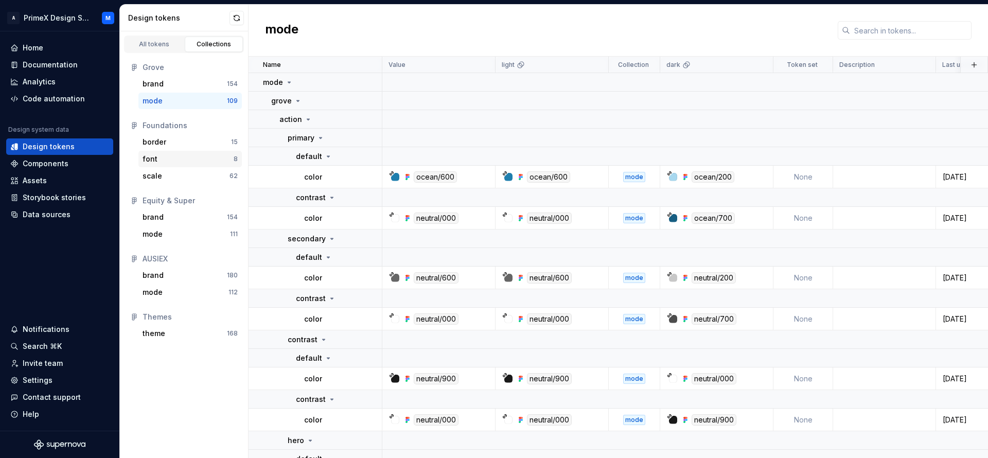
click at [170, 151] on div "font 8" at bounding box center [189, 159] width 103 height 16
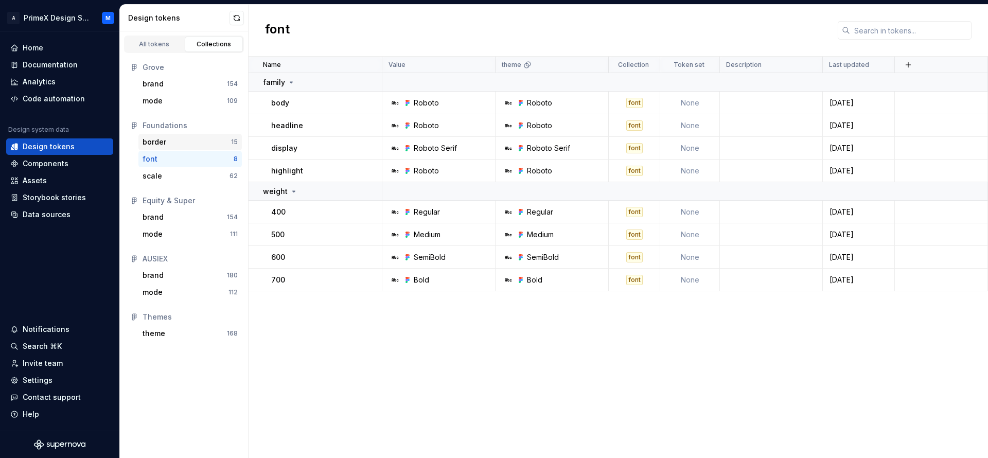
click at [173, 144] on div "border" at bounding box center [187, 142] width 89 height 10
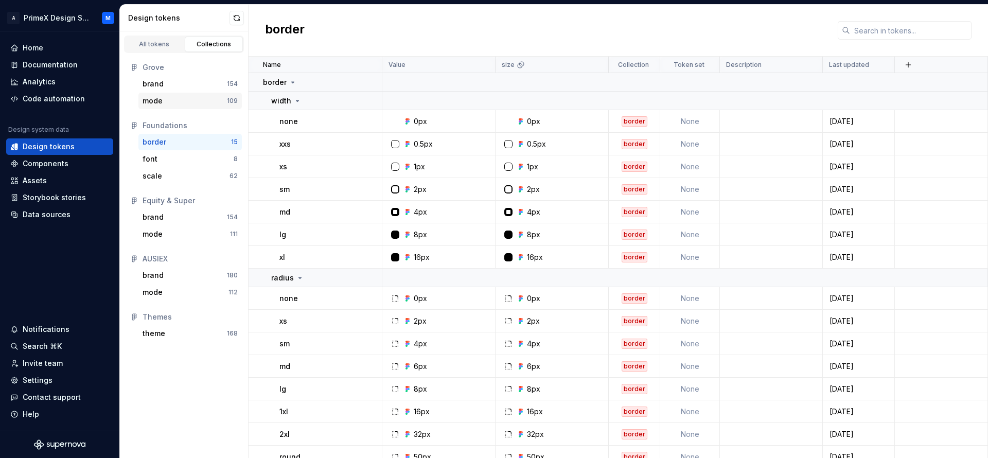
click at [178, 95] on div "mode 109" at bounding box center [189, 101] width 103 height 16
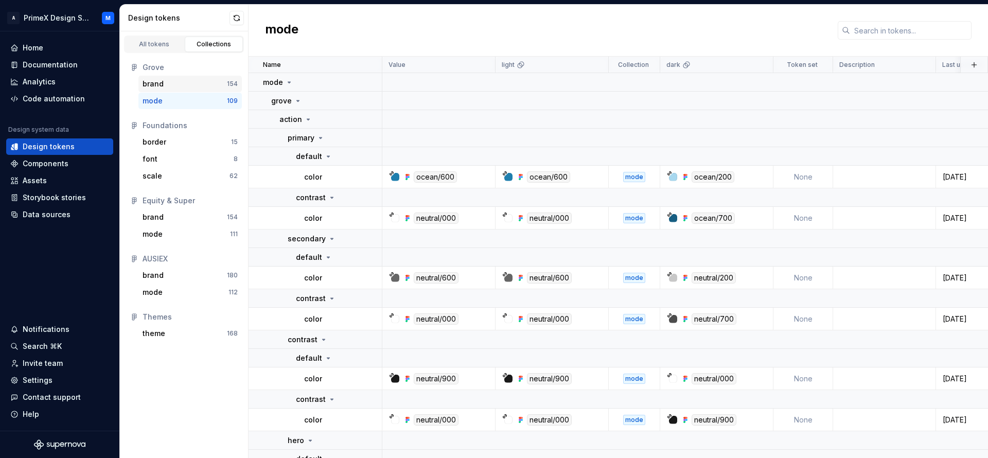
click at [178, 81] on div "brand" at bounding box center [185, 84] width 84 height 10
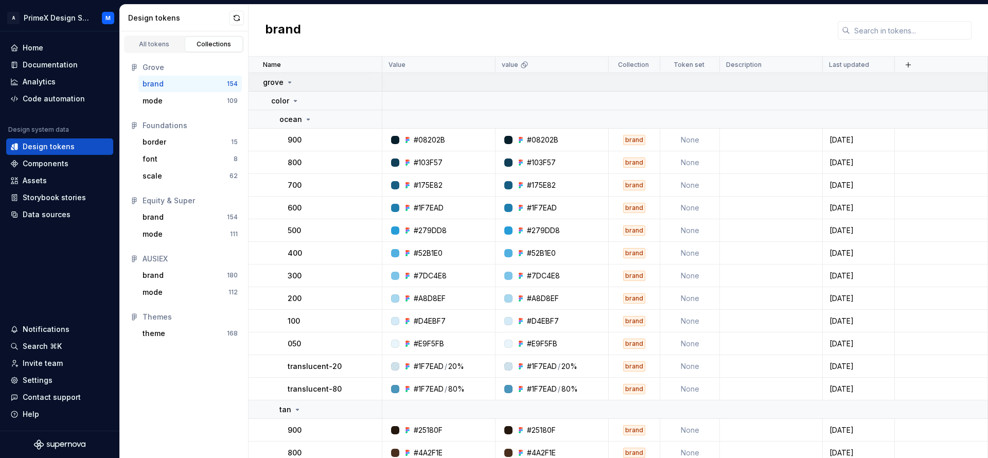
click at [295, 86] on div "grove" at bounding box center [322, 82] width 118 height 10
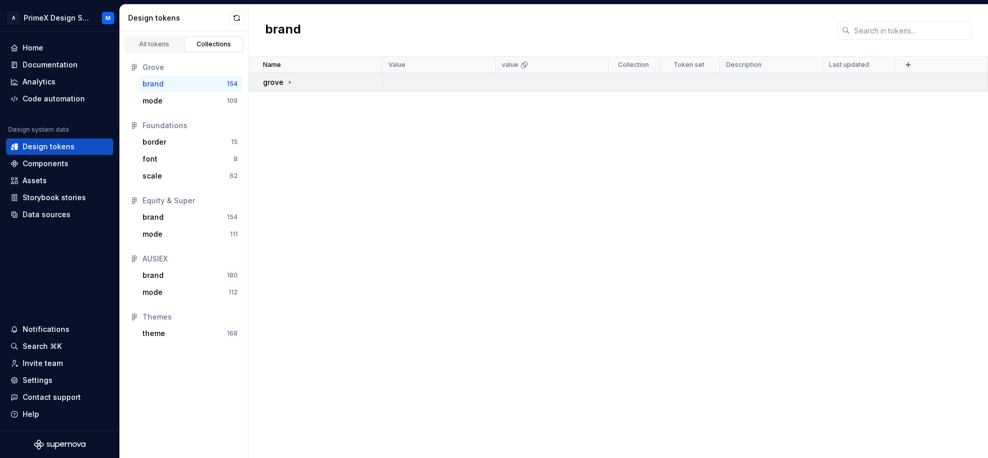
click at [290, 82] on icon at bounding box center [289, 82] width 1 height 3
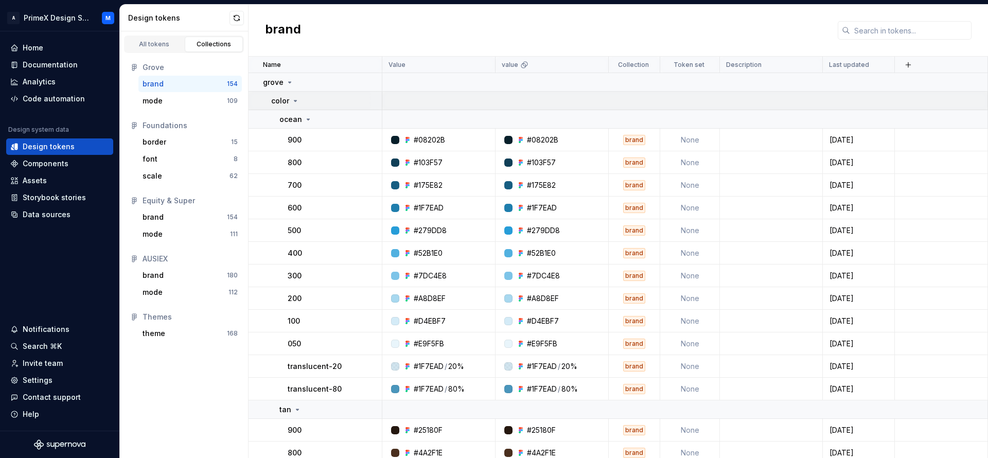
click at [297, 101] on icon at bounding box center [295, 101] width 8 height 8
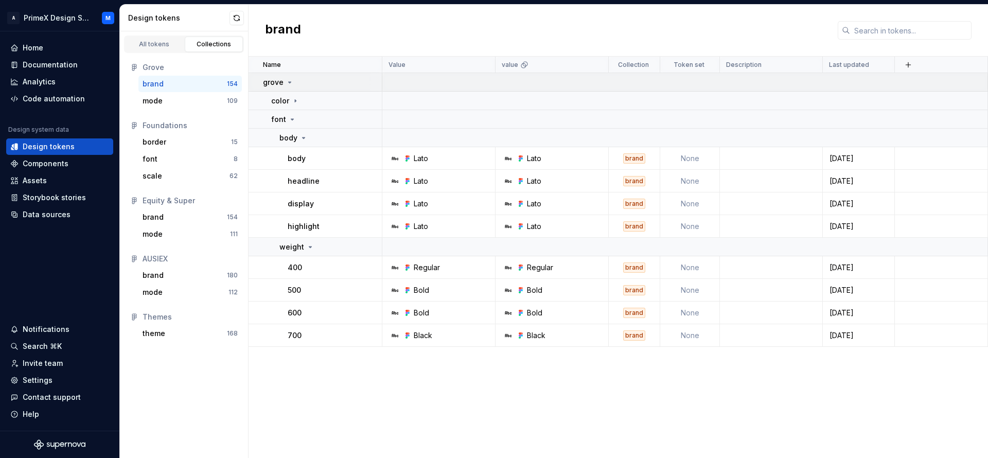
click at [295, 78] on div "grove" at bounding box center [322, 82] width 118 height 10
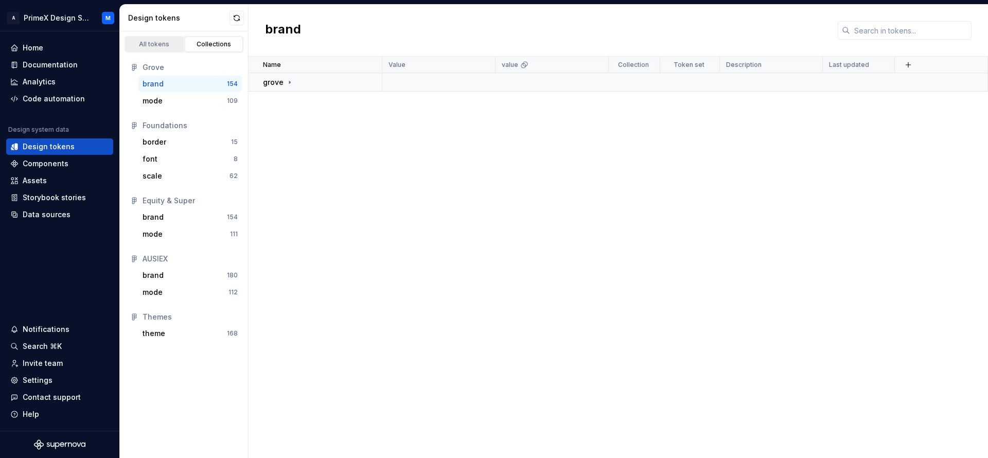
click at [170, 42] on div "All tokens" at bounding box center [154, 44] width 51 height 8
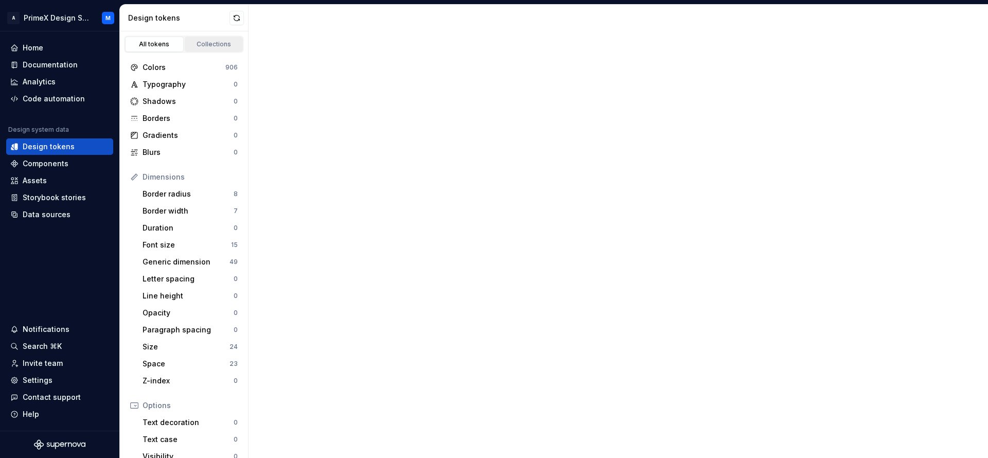
click at [215, 47] on div "Collections" at bounding box center [213, 44] width 51 height 8
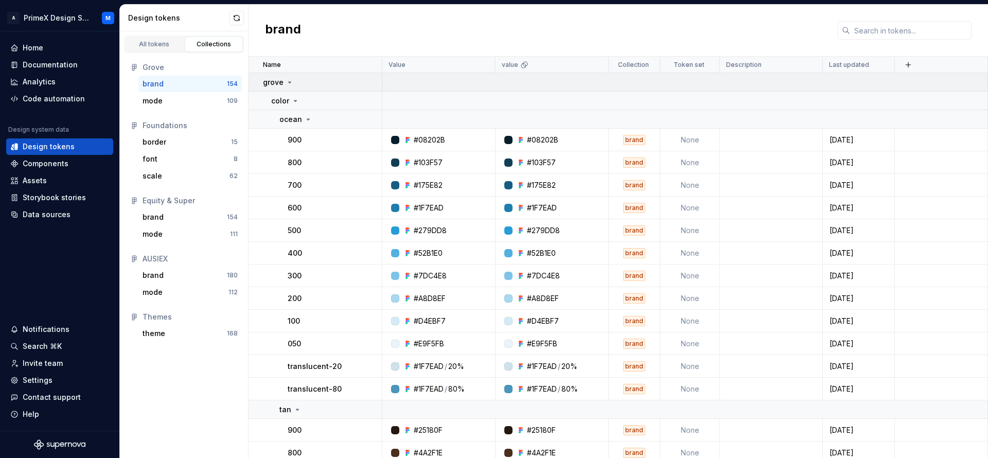
click at [291, 85] on icon at bounding box center [290, 82] width 8 height 8
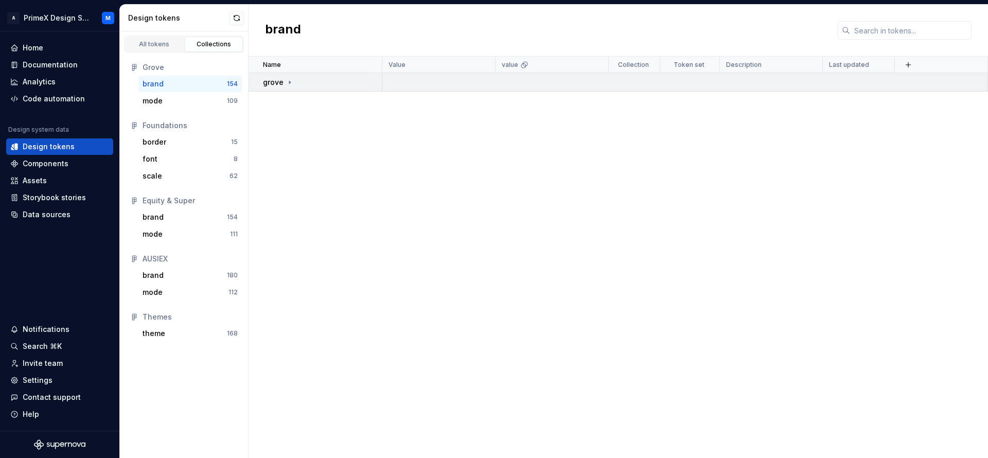
click at [290, 85] on icon at bounding box center [290, 82] width 8 height 8
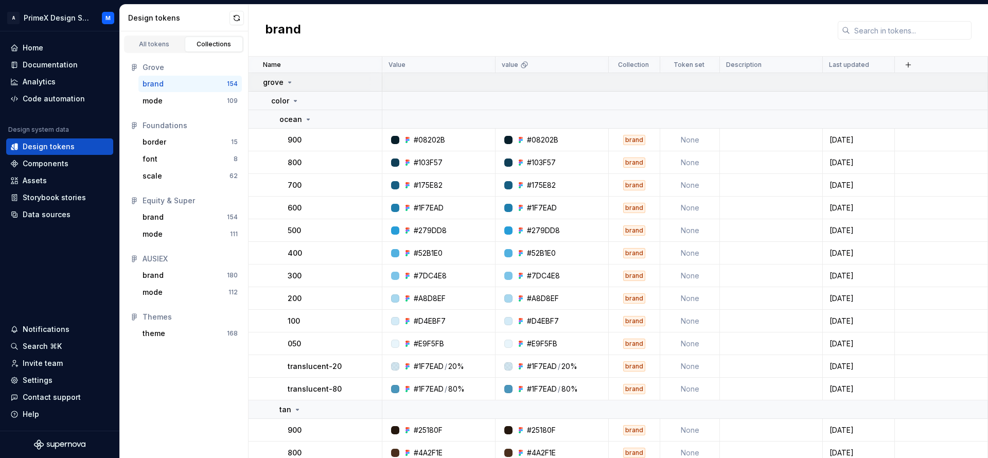
click at [296, 81] on div "grove" at bounding box center [322, 82] width 118 height 10
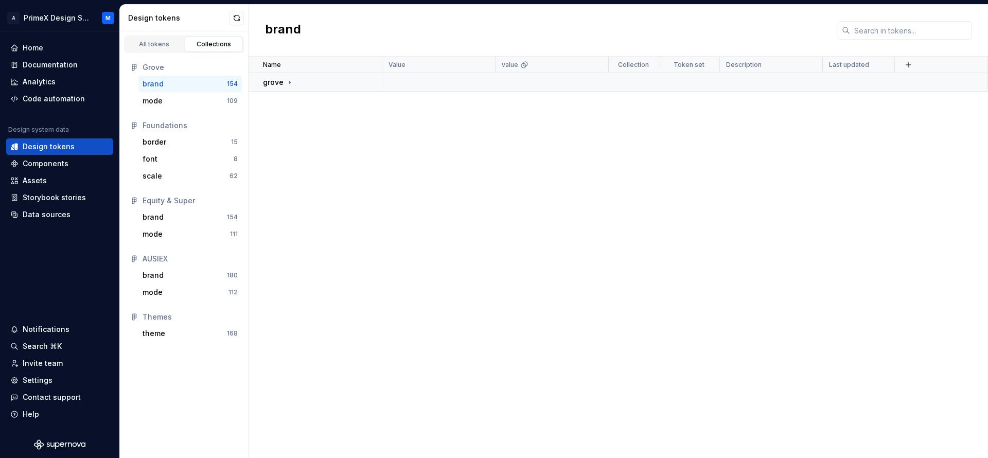
click at [156, 261] on div "AUSIEX" at bounding box center [190, 259] width 95 height 10
click at [155, 277] on div "brand" at bounding box center [153, 275] width 21 height 10
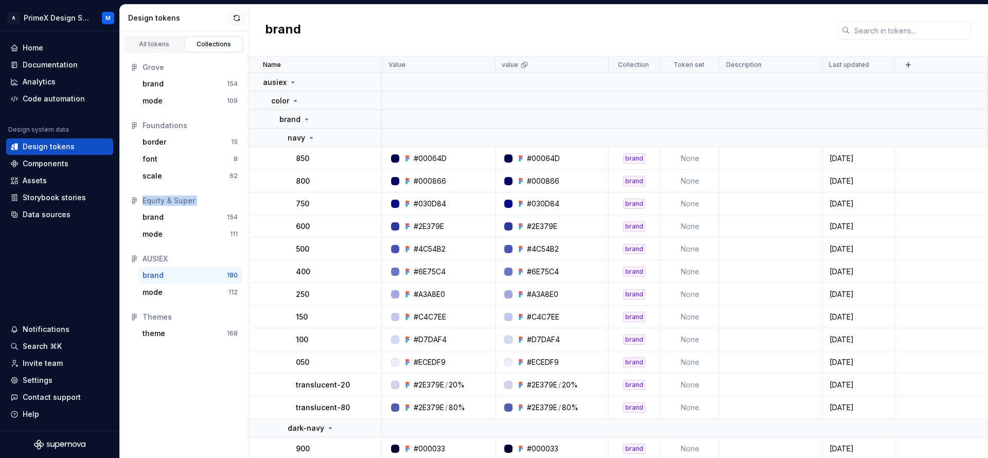
drag, startPoint x: 131, startPoint y: 261, endPoint x: 133, endPoint y: 153, distance: 108.1
click at [133, 153] on div "Grove brand 154 mode 109 Foundations border 15 font 8 scale 62 Equity & Super b…" at bounding box center [184, 200] width 128 height 295
click at [132, 247] on div "Grove brand 154 mode 109 Foundations border 15 font 8 scale 62 Equity & Super b…" at bounding box center [184, 200] width 128 height 295
click at [162, 291] on div "mode" at bounding box center [186, 292] width 86 height 10
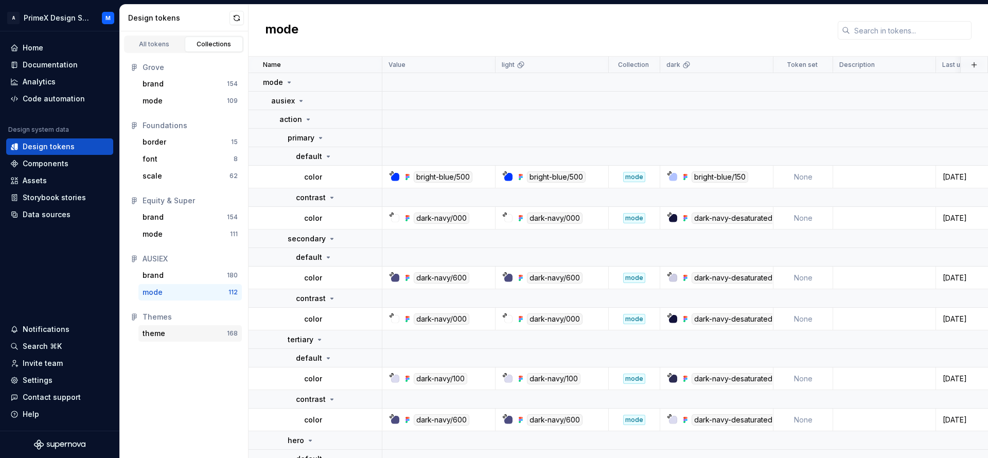
click at [170, 335] on div "theme" at bounding box center [185, 333] width 84 height 10
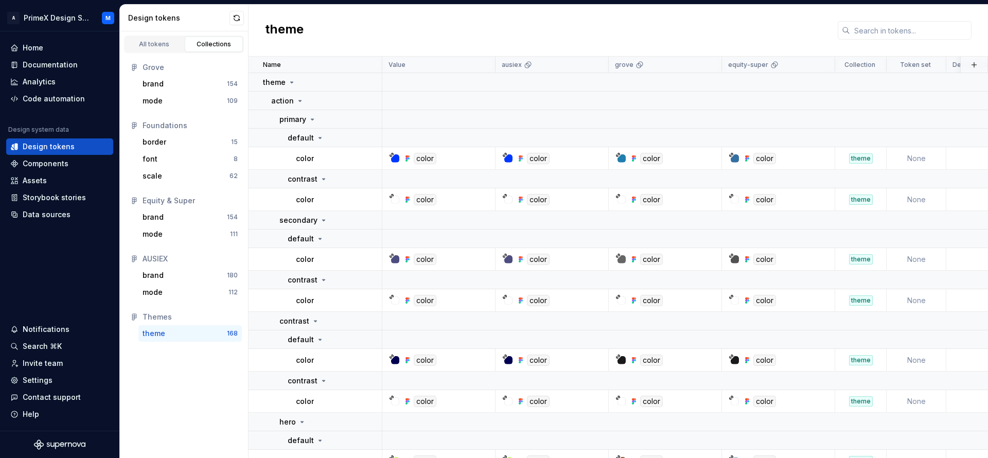
drag, startPoint x: 204, startPoint y: 406, endPoint x: 231, endPoint y: 360, distance: 53.3
click at [219, 372] on div "All tokens Collections Grove brand 154 mode 109 Foundations border 15 font 8 sc…" at bounding box center [184, 244] width 129 height 427
click at [173, 271] on div "brand" at bounding box center [185, 275] width 84 height 10
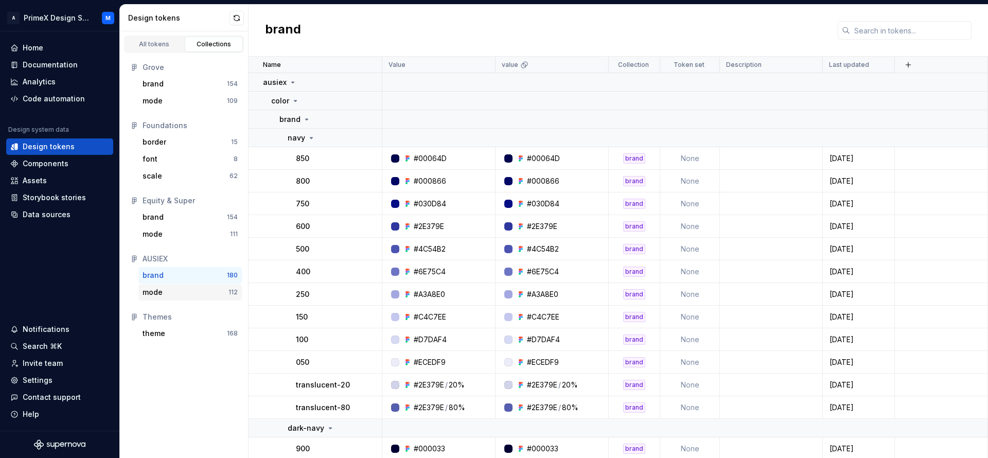
click at [171, 291] on div "mode" at bounding box center [186, 292] width 86 height 10
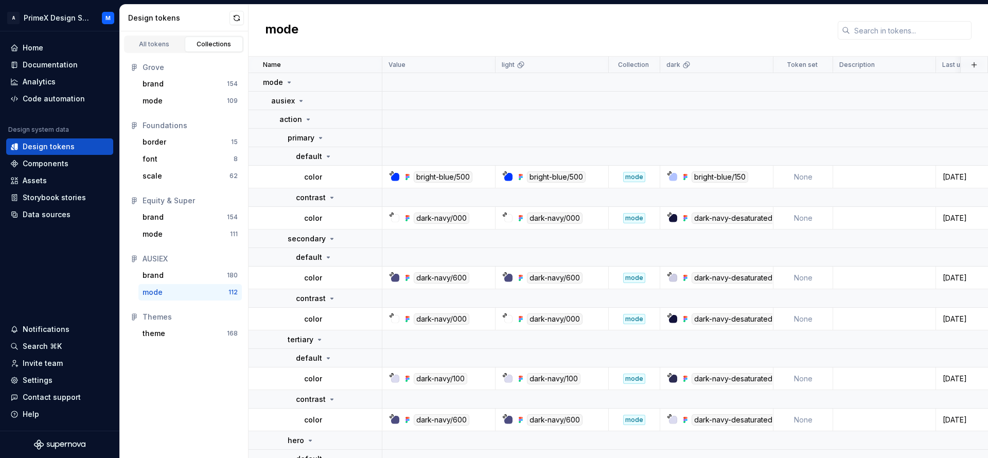
click at [165, 342] on div "Grove brand 154 mode 109 Foundations border 15 font 8 scale 62 Equity & Super b…" at bounding box center [184, 200] width 128 height 295
click at [171, 334] on div "theme" at bounding box center [185, 333] width 84 height 10
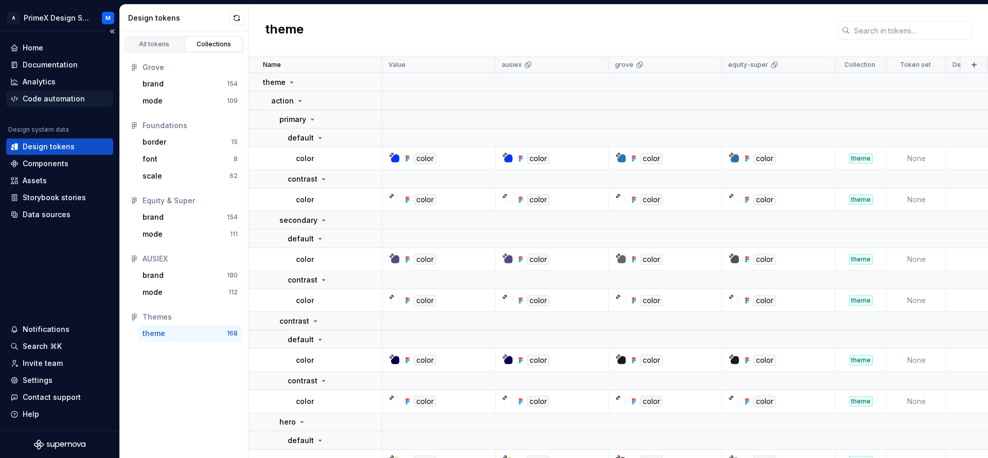
click at [74, 92] on div "Code automation" at bounding box center [59, 99] width 107 height 16
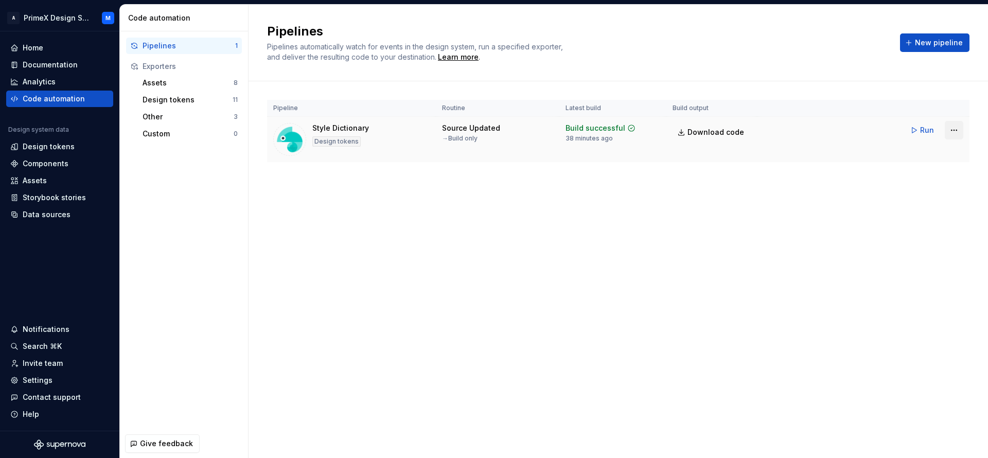
click at [957, 133] on html "A PrimeX Design System M Home Documentation Analytics Code automation Design sy…" at bounding box center [494, 229] width 988 height 458
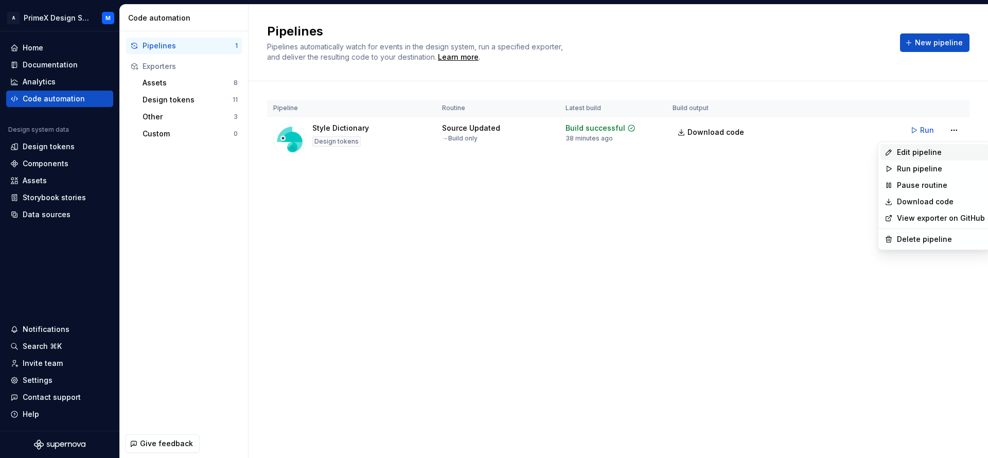
click at [908, 159] on div "Edit pipeline" at bounding box center [935, 152] width 109 height 16
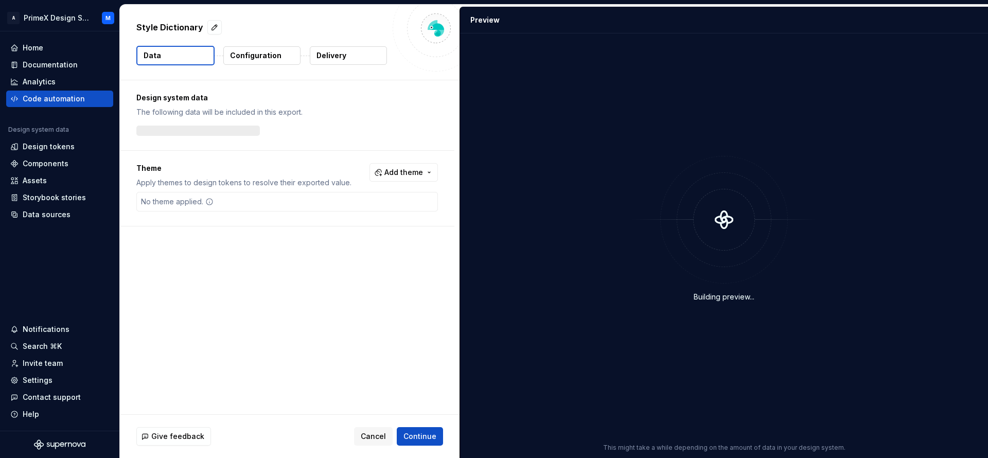
click at [275, 62] on button "Configuration" at bounding box center [261, 55] width 77 height 19
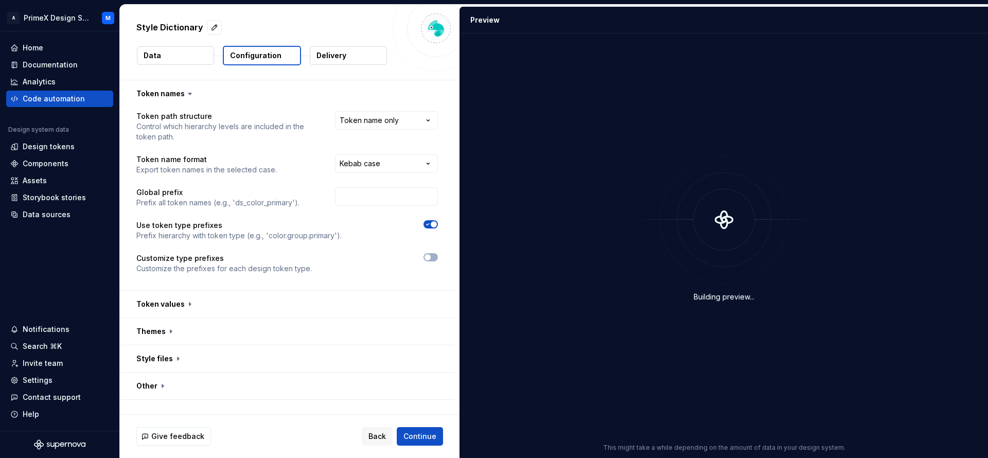
click at [331, 53] on p "Delivery" at bounding box center [332, 55] width 30 height 10
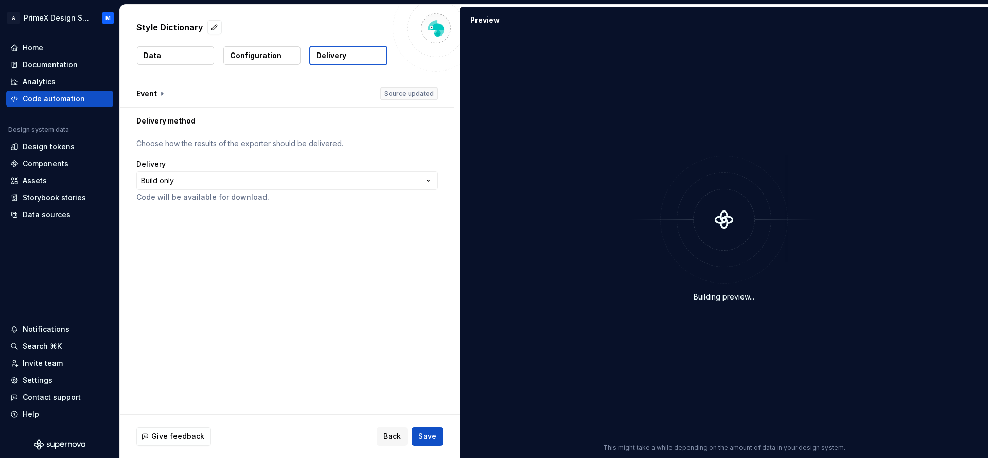
click at [286, 53] on button "Configuration" at bounding box center [261, 55] width 77 height 19
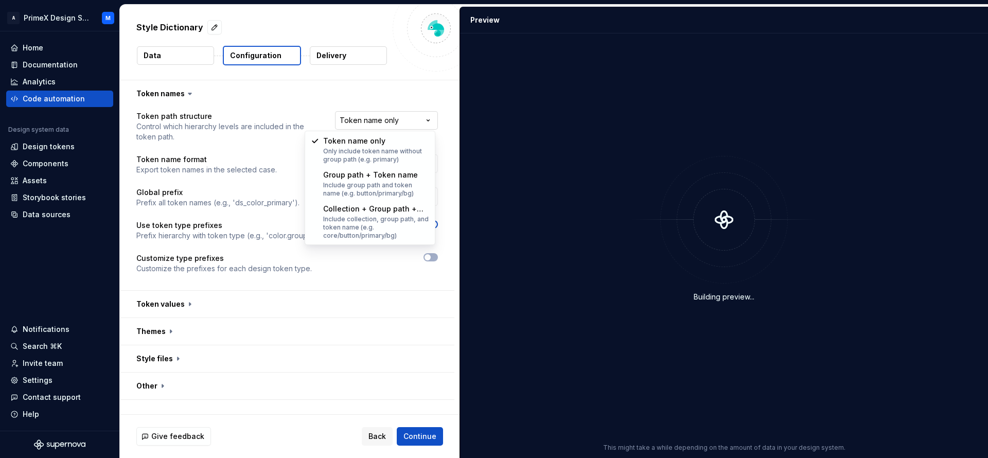
click at [388, 115] on html "**********" at bounding box center [494, 229] width 988 height 458
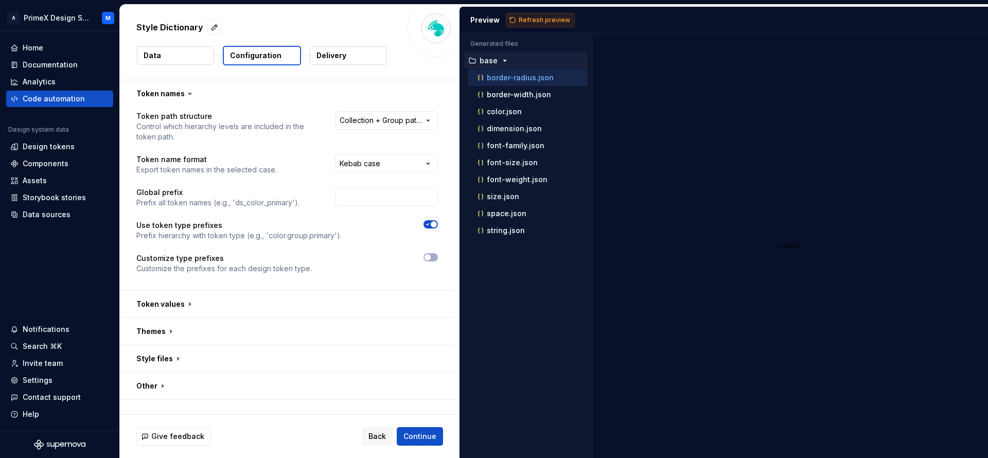
click at [530, 17] on span "Refresh preview" at bounding box center [544, 20] width 51 height 8
click at [406, 120] on html "**********" at bounding box center [494, 229] width 988 height 458
click at [554, 24] on button "Refresh preview" at bounding box center [540, 20] width 69 height 14
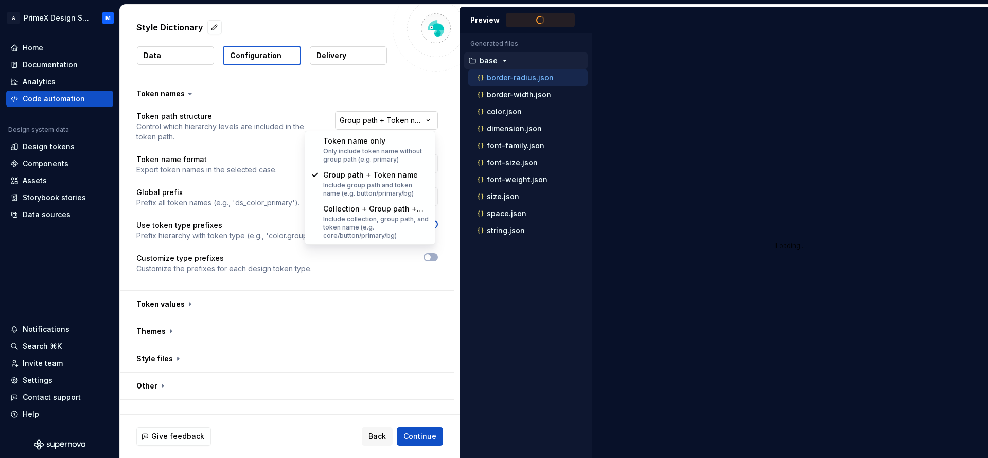
click at [413, 125] on html "**********" at bounding box center [494, 229] width 988 height 458
select select "********"
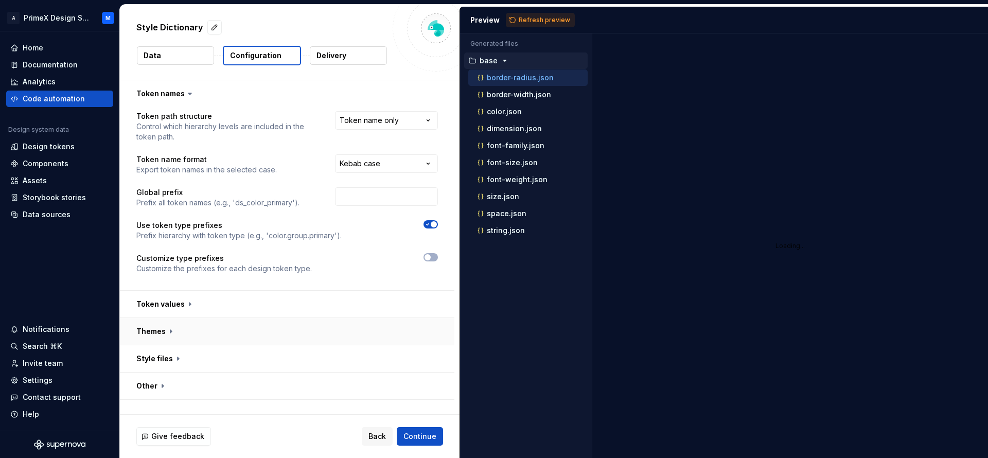
click at [182, 334] on button "button" at bounding box center [287, 331] width 335 height 27
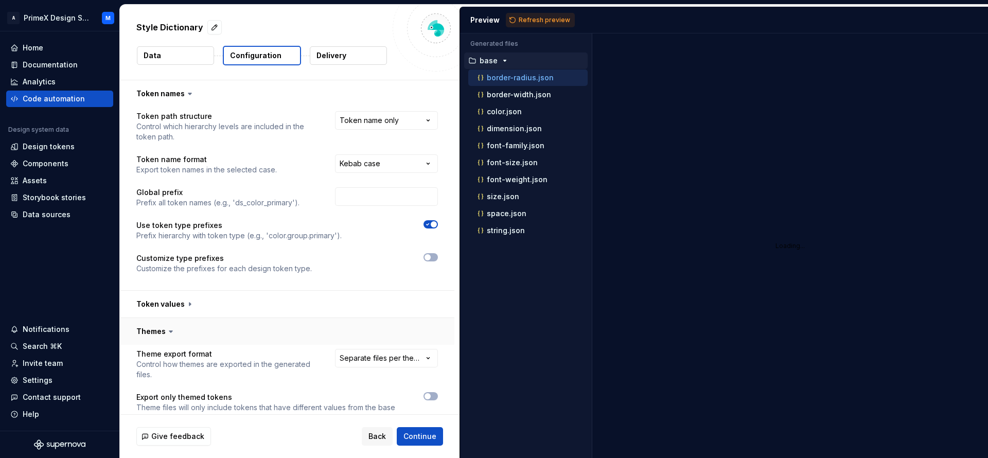
scroll to position [113, 0]
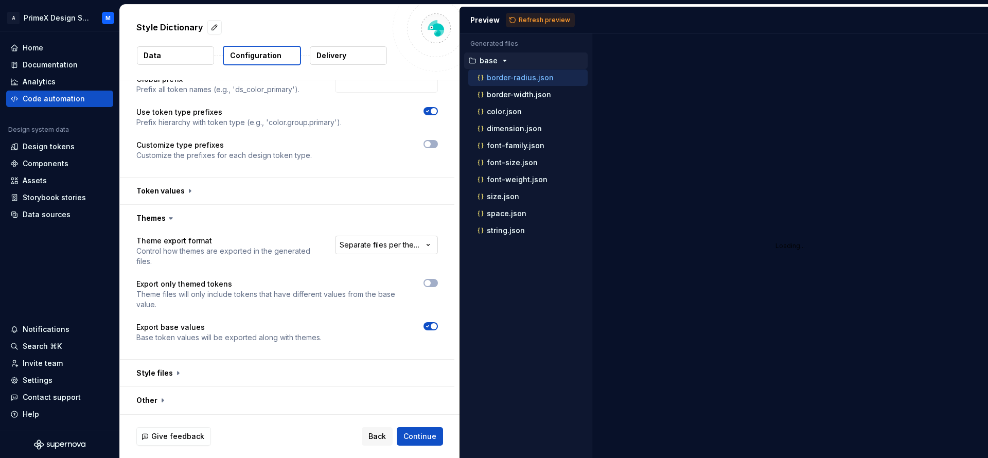
click at [407, 249] on html "**********" at bounding box center [494, 229] width 988 height 458
click at [385, 203] on html "**********" at bounding box center [494, 229] width 988 height 458
click at [162, 380] on button "button" at bounding box center [287, 373] width 335 height 27
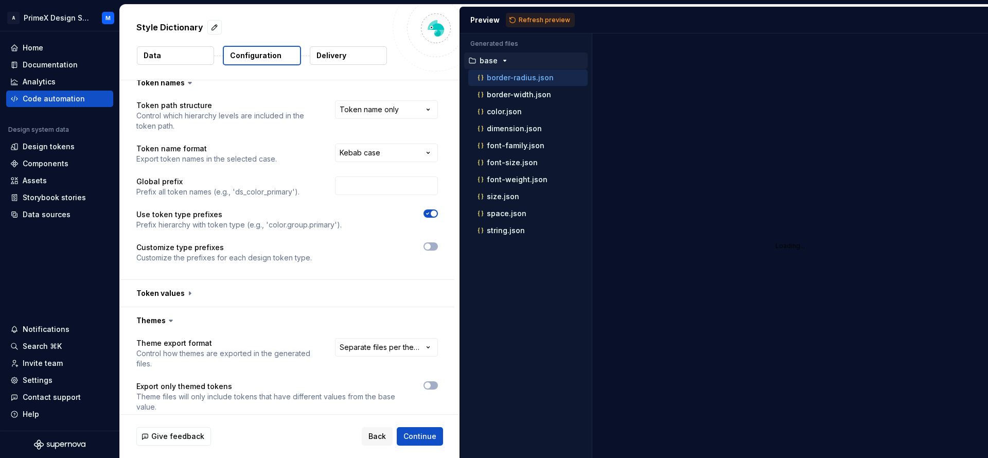
scroll to position [0, 0]
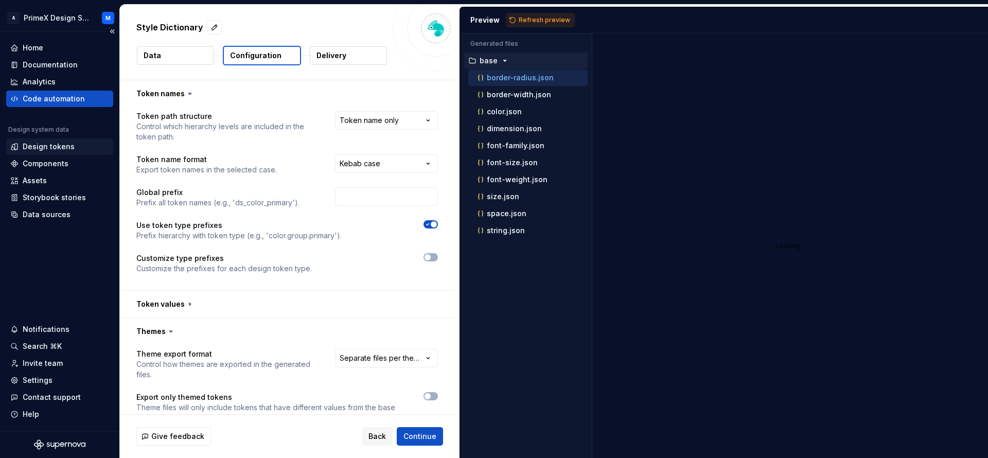
click at [50, 144] on div "Design tokens" at bounding box center [49, 147] width 52 height 10
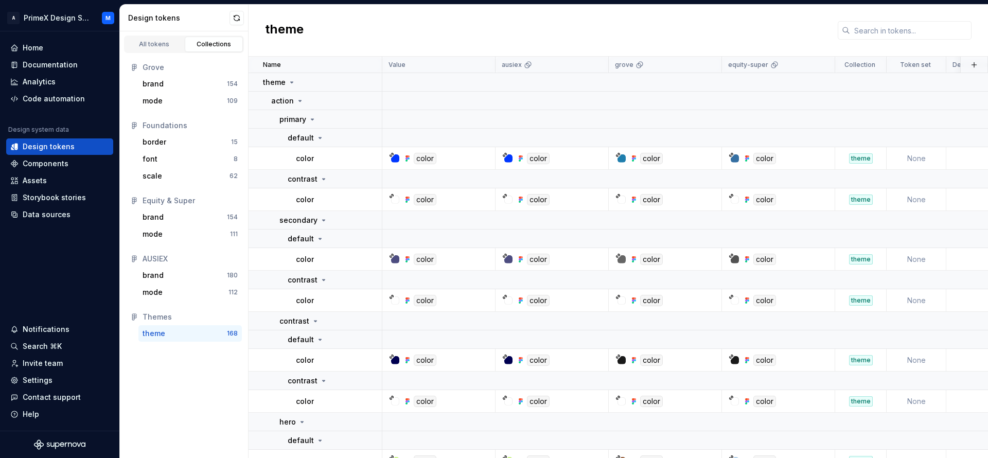
click at [159, 68] on div "Grove" at bounding box center [190, 67] width 95 height 10
click at [139, 68] on div "Grove" at bounding box center [184, 67] width 108 height 10
click at [187, 83] on div "brand" at bounding box center [185, 84] width 84 height 10
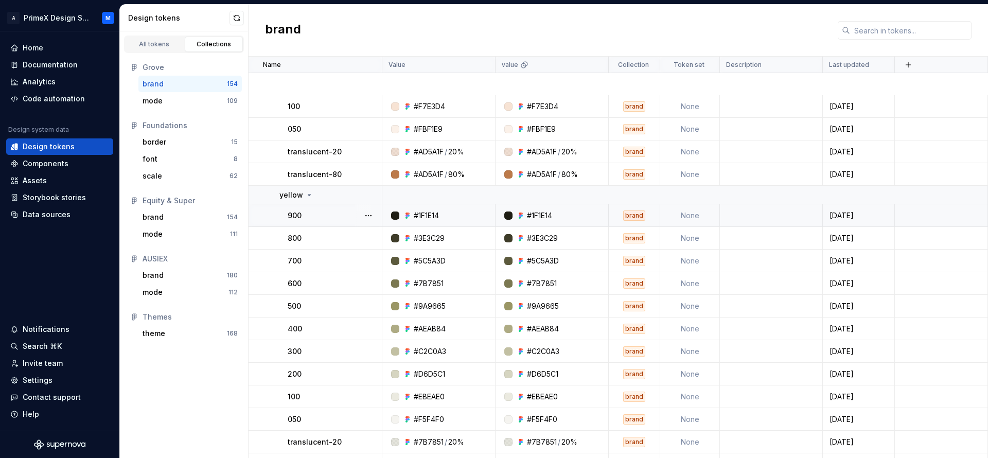
scroll to position [3417, 0]
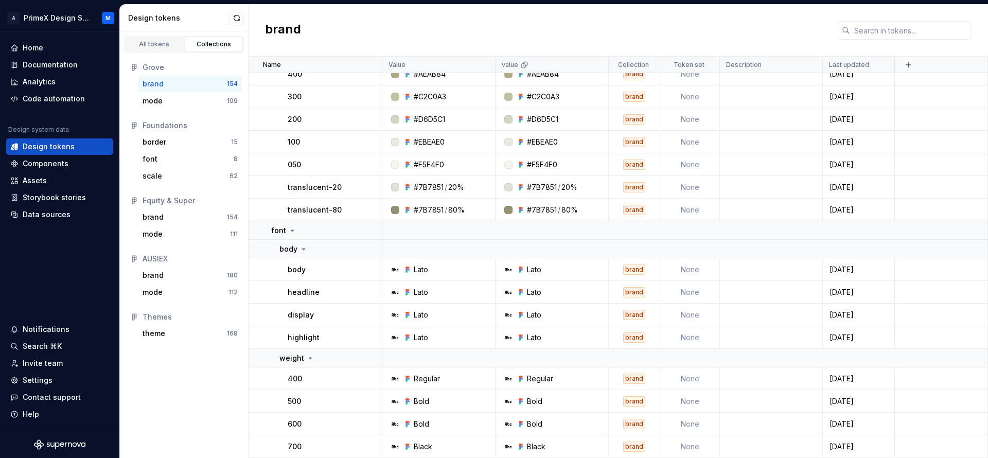
click at [197, 76] on div "brand 154" at bounding box center [189, 84] width 103 height 16
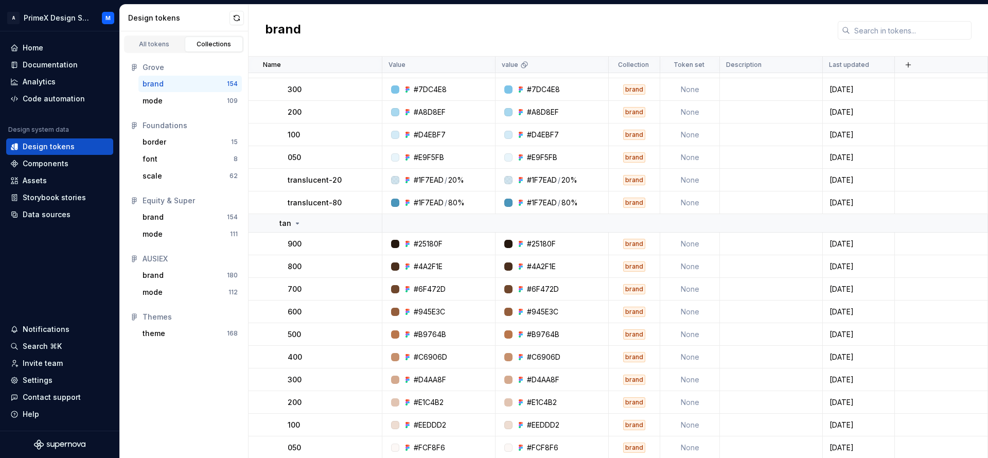
scroll to position [0, 0]
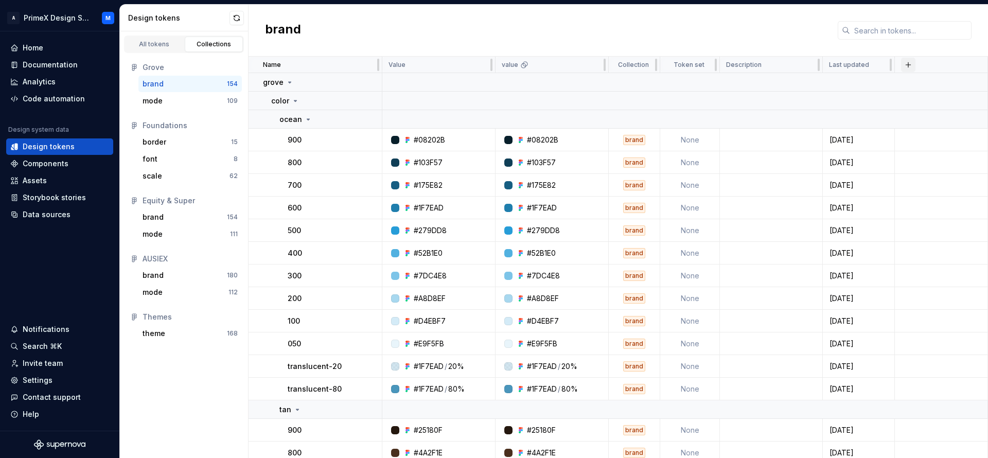
click at [906, 63] on button "button" at bounding box center [908, 65] width 14 height 14
click at [823, 148] on td "[DATE]" at bounding box center [859, 140] width 72 height 23
click at [682, 151] on td "None" at bounding box center [690, 162] width 60 height 23
click at [679, 174] on td "None" at bounding box center [690, 185] width 60 height 23
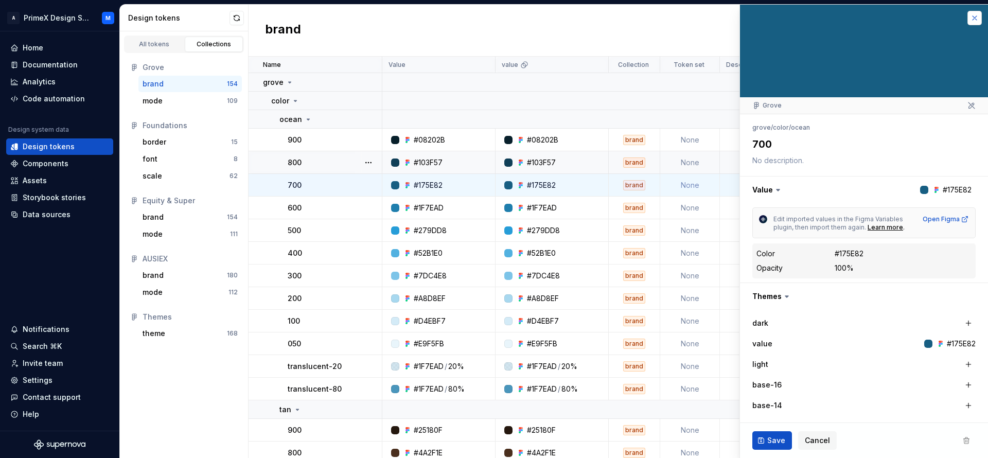
click at [968, 21] on button "button" at bounding box center [975, 18] width 14 height 14
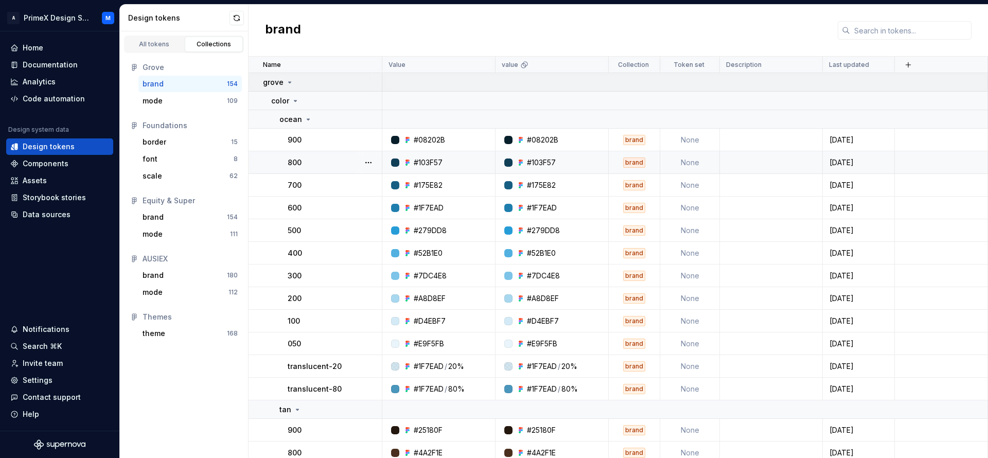
click at [290, 87] on td "grove" at bounding box center [316, 82] width 134 height 19
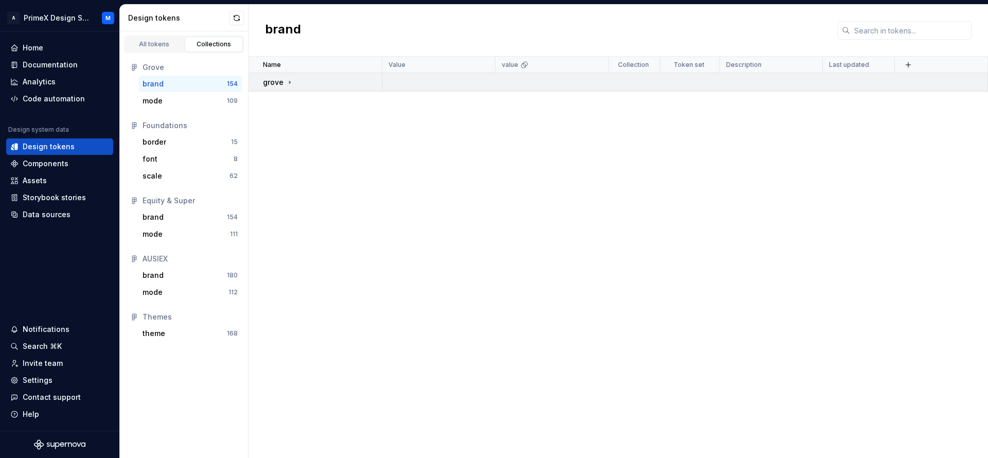
click at [290, 87] on td "grove" at bounding box center [316, 82] width 134 height 19
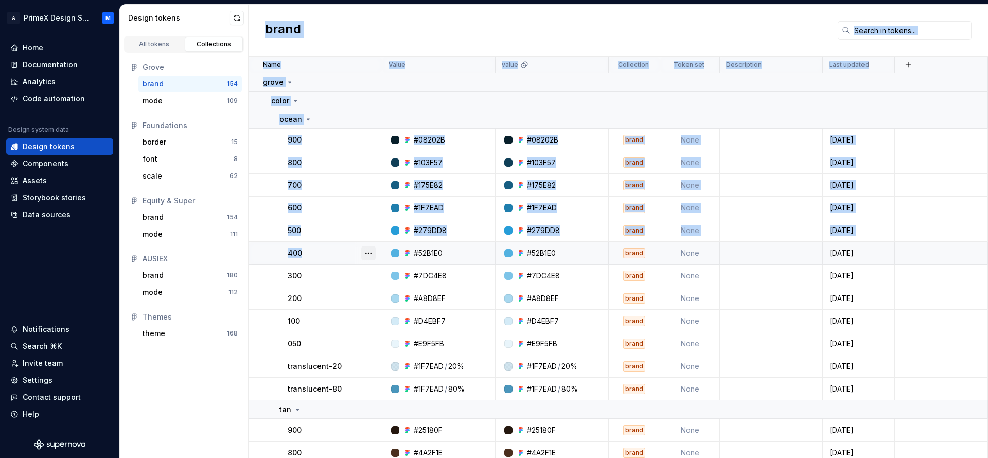
drag, startPoint x: 250, startPoint y: 49, endPoint x: 363, endPoint y: 247, distance: 227.1
click at [363, 247] on div "brand Name Value value Collection Token set Description Last updated grove colo…" at bounding box center [619, 231] width 740 height 453
click at [400, 33] on div "brand" at bounding box center [619, 31] width 740 height 52
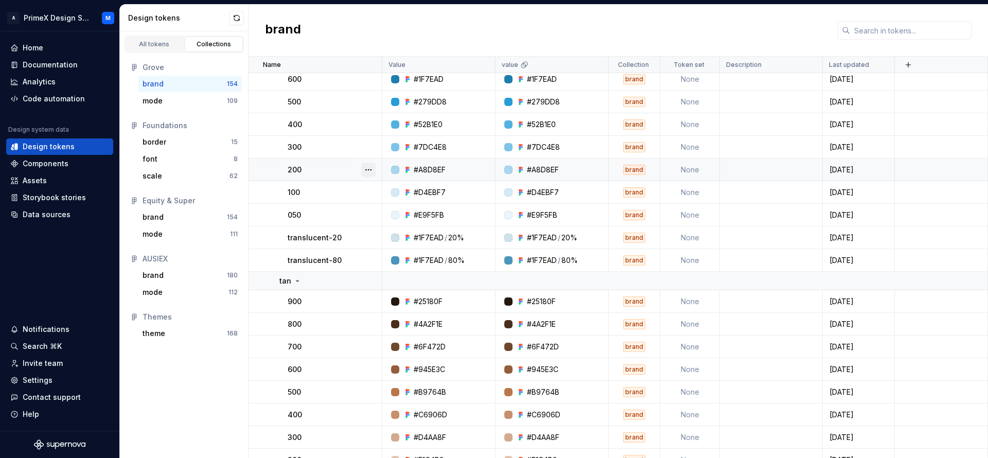
scroll to position [257, 0]
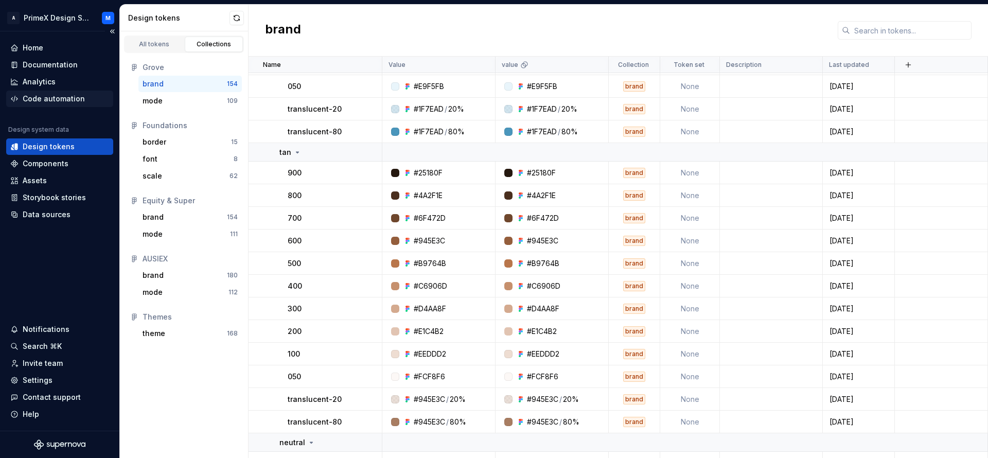
click at [61, 99] on div "Code automation" at bounding box center [54, 99] width 62 height 10
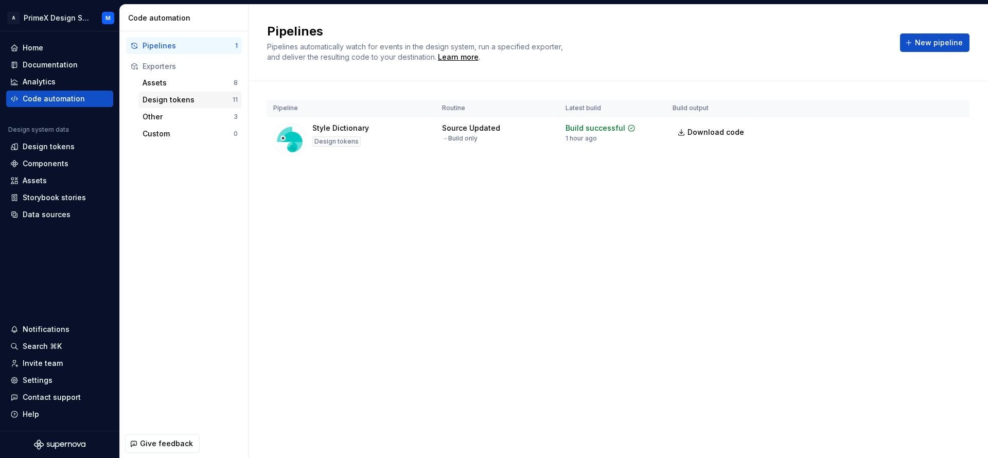
click at [231, 101] on div "Design tokens" at bounding box center [188, 100] width 90 height 10
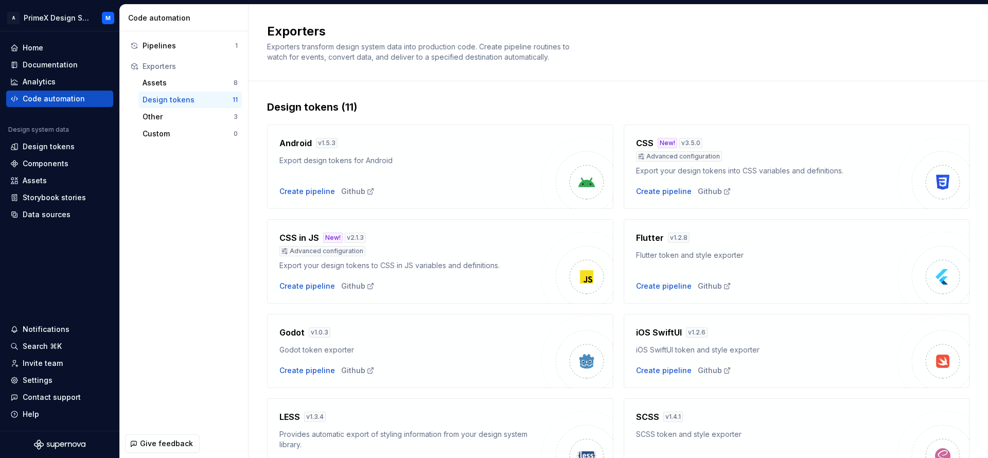
scroll to position [129, 0]
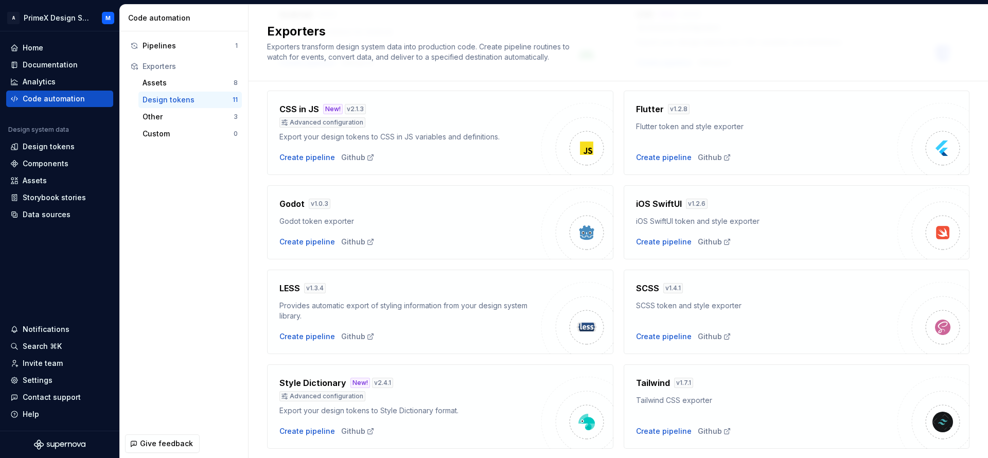
click at [377, 395] on div "Advanced configuration" at bounding box center [410, 396] width 262 height 10
click at [308, 434] on div "Create pipeline" at bounding box center [307, 431] width 56 height 10
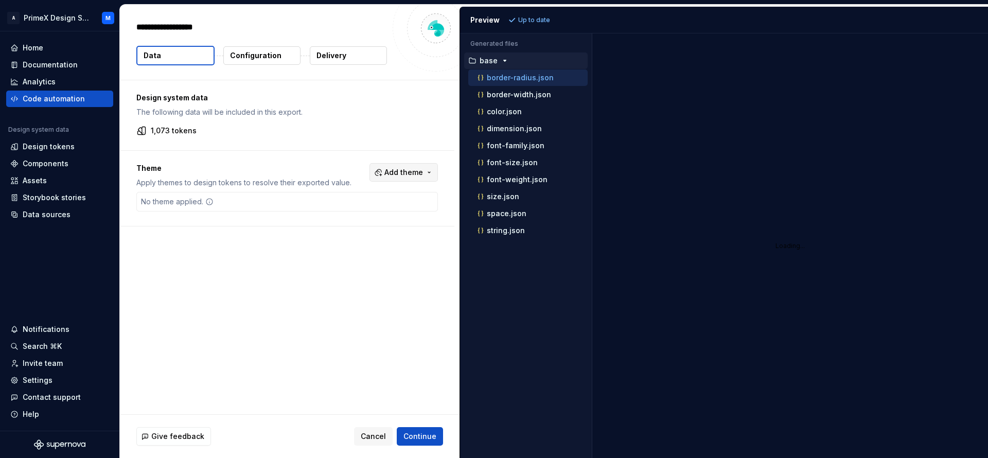
click at [426, 173] on button "Add theme" at bounding box center [404, 172] width 68 height 19
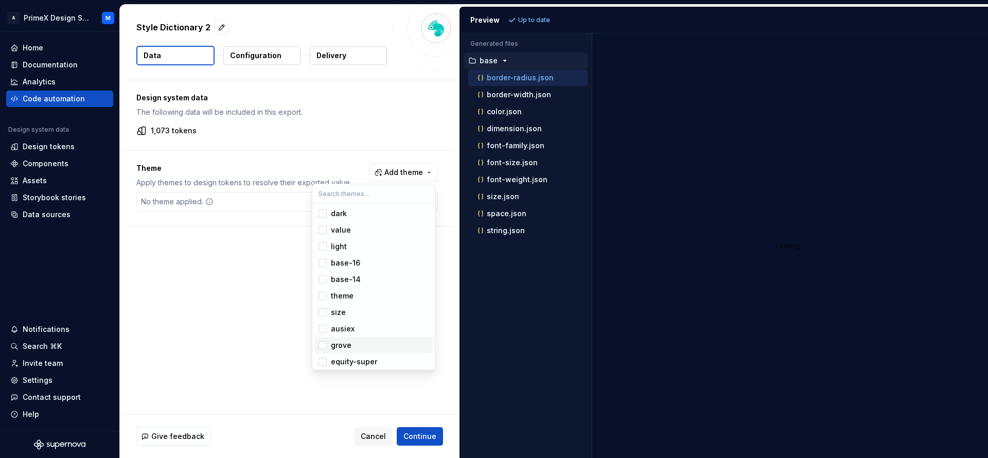
click at [323, 346] on div "Suggestions" at bounding box center [323, 345] width 8 height 8
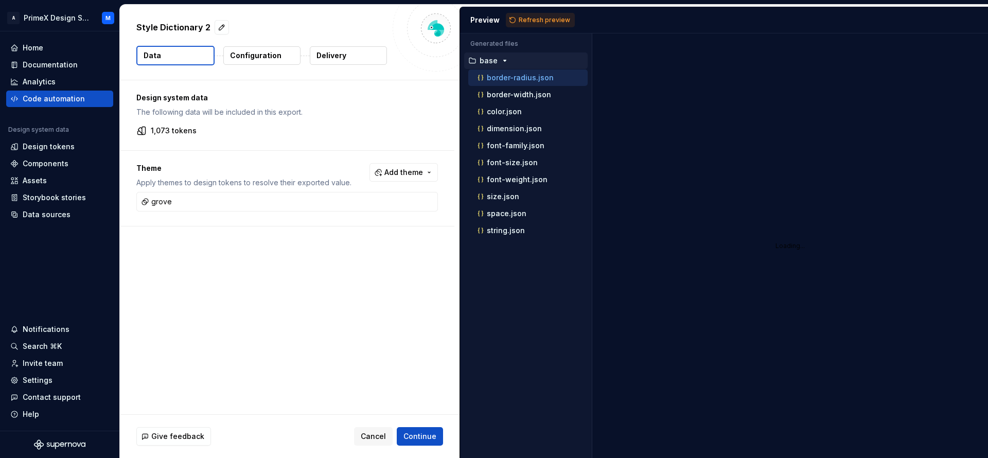
click at [416, 435] on html "A PrimeX Design System M Home Documentation Analytics Code automation Design sy…" at bounding box center [494, 229] width 988 height 458
click at [416, 435] on span "Continue" at bounding box center [419, 436] width 33 height 10
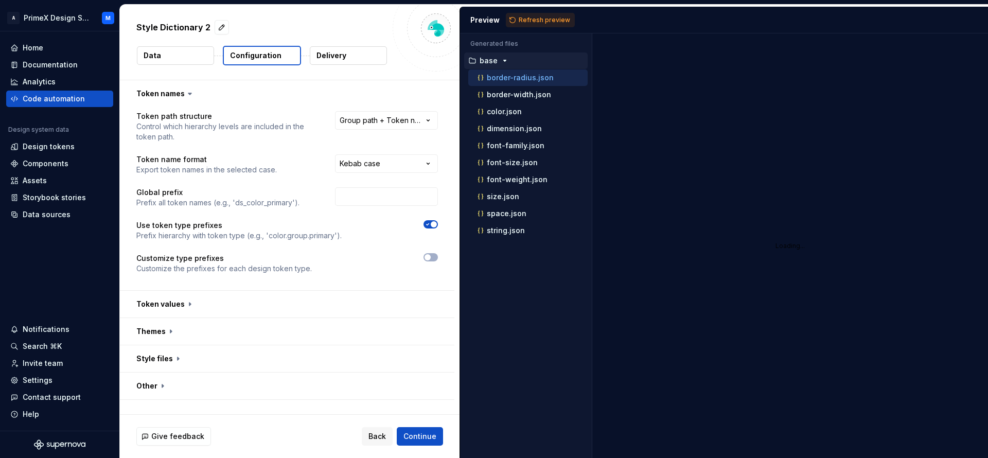
click at [152, 48] on button "Data" at bounding box center [175, 55] width 77 height 19
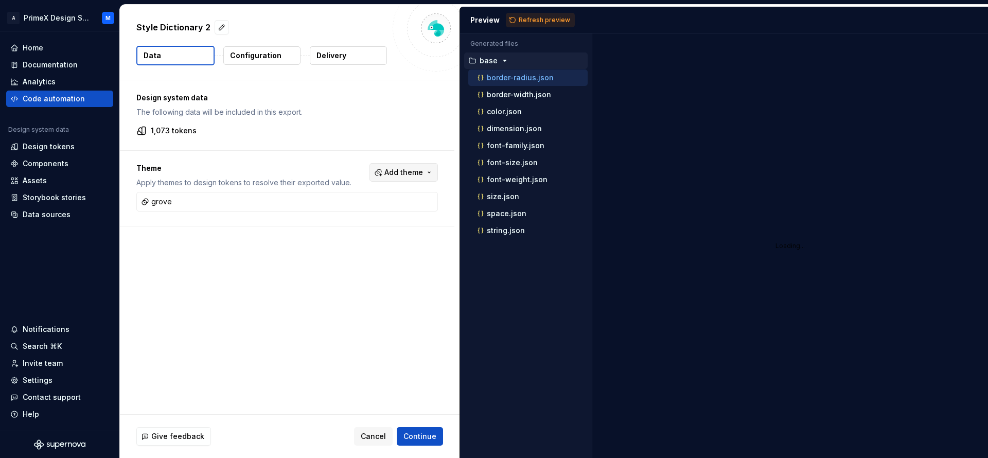
click at [418, 169] on span "Add theme" at bounding box center [403, 172] width 39 height 10
click at [283, 177] on html "A PrimeX Design System M Home Documentation Analytics Code automation Design sy…" at bounding box center [494, 229] width 988 height 458
click at [395, 171] on span "Add theme" at bounding box center [403, 172] width 39 height 10
click at [222, 203] on html "A PrimeX Design System M Home Documentation Analytics Code automation Design sy…" at bounding box center [494, 229] width 988 height 458
click at [425, 202] on button "button" at bounding box center [428, 202] width 14 height 14
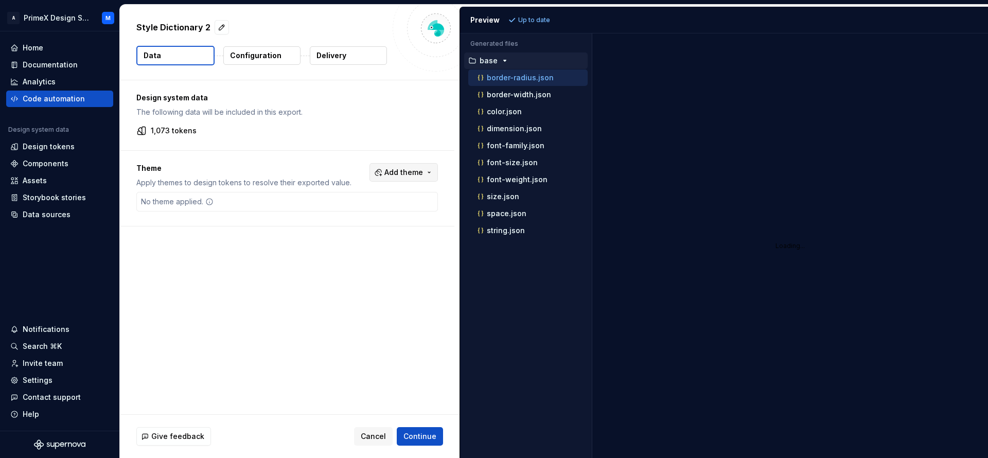
click at [422, 170] on button "Add theme" at bounding box center [404, 172] width 68 height 19
click at [353, 345] on div "grove" at bounding box center [380, 345] width 98 height 10
click at [414, 441] on html "A PrimeX Design System M Home Documentation Analytics Code automation Design sy…" at bounding box center [494, 229] width 988 height 458
click at [501, 60] on icon "button" at bounding box center [505, 61] width 8 height 8
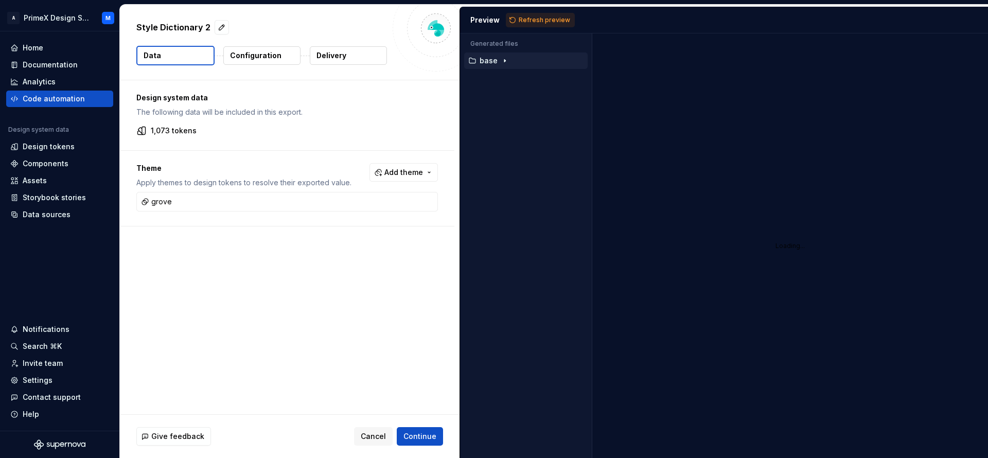
click at [501, 60] on icon "button" at bounding box center [505, 61] width 8 height 8
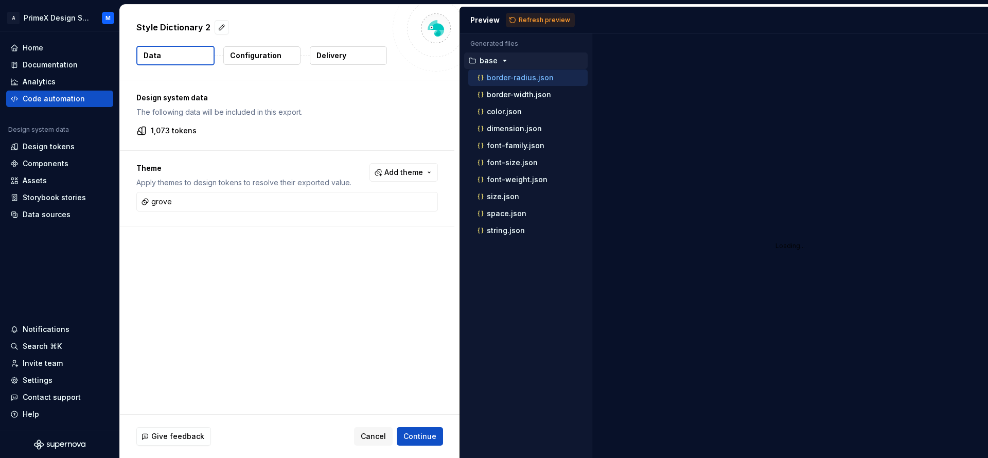
click at [475, 59] on icon "button" at bounding box center [472, 60] width 6 height 5
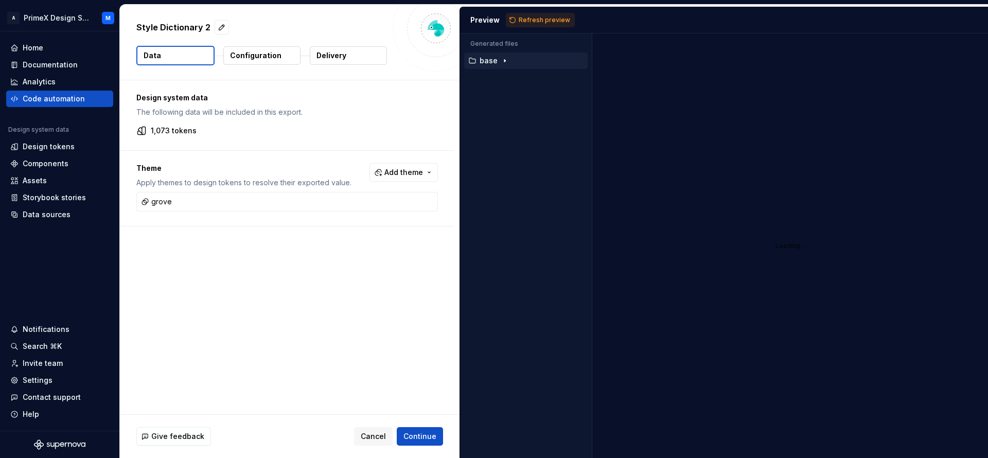
click at [475, 59] on icon "button" at bounding box center [472, 60] width 6 height 5
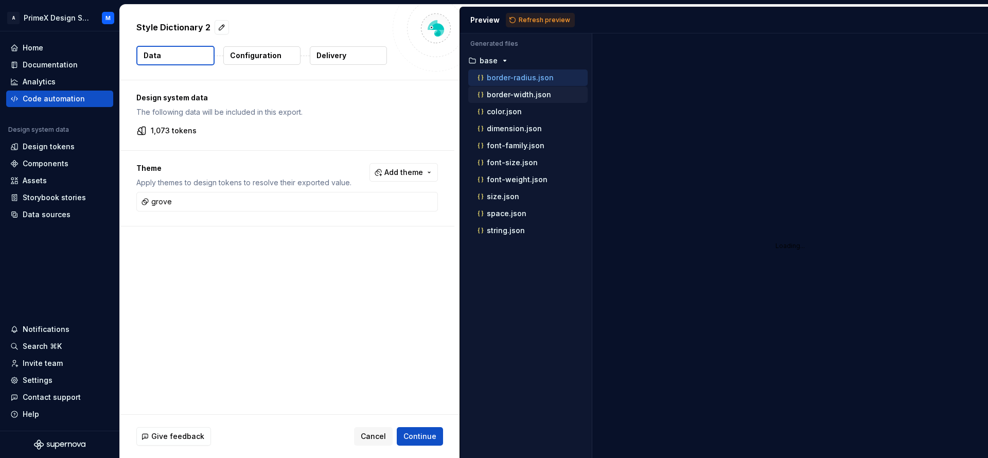
click at [528, 99] on div "border-width.json" at bounding box center [532, 95] width 112 height 10
click at [524, 113] on div "color.json" at bounding box center [532, 112] width 112 height 10
click at [520, 20] on span "Refresh preview" at bounding box center [544, 20] width 51 height 8
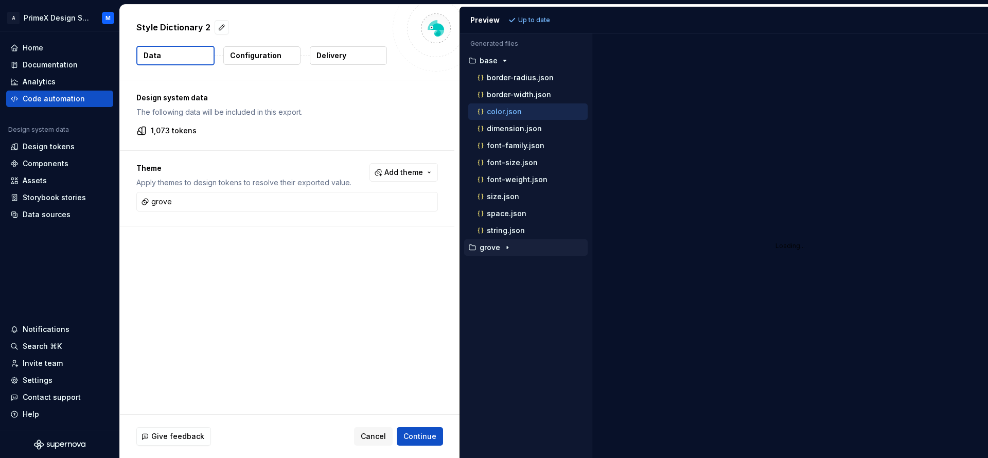
click at [508, 248] on icon "button" at bounding box center [507, 247] width 8 height 8
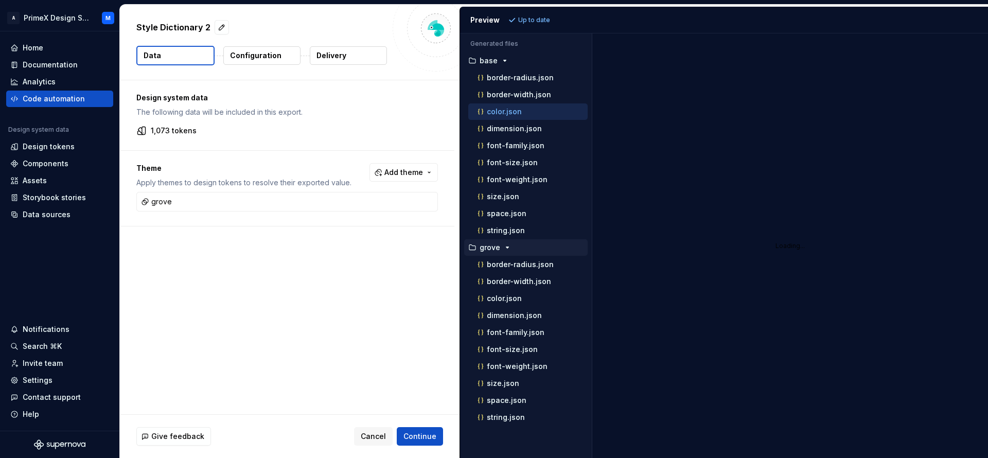
click at [508, 248] on icon "button" at bounding box center [507, 247] width 8 height 8
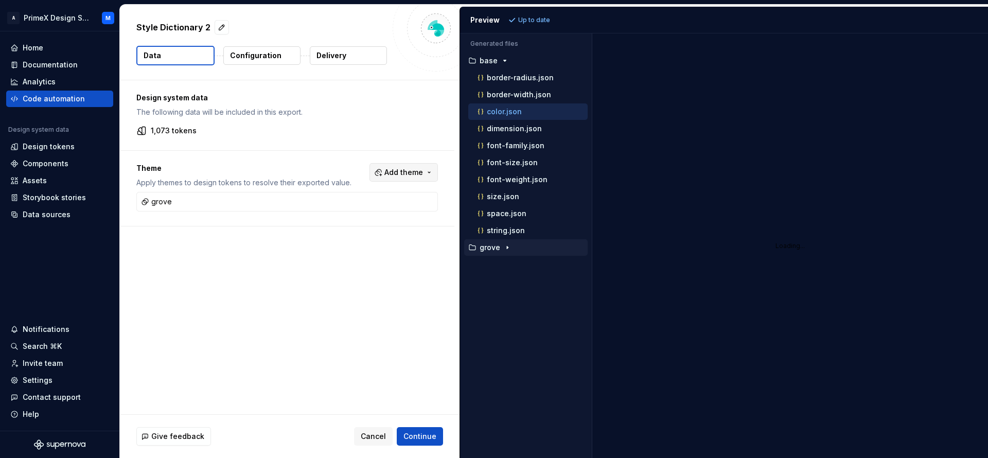
click at [412, 170] on span "Add theme" at bounding box center [403, 172] width 39 height 10
click at [235, 254] on html "A PrimeX Design System M Home Documentation Analytics Code automation Design sy…" at bounding box center [494, 229] width 988 height 458
click at [502, 63] on icon "button" at bounding box center [505, 61] width 8 height 8
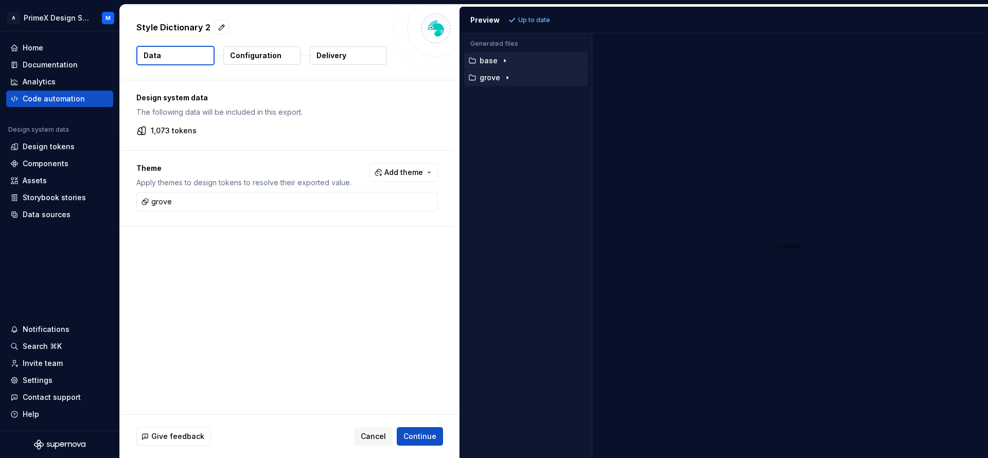
click at [503, 74] on icon "button" at bounding box center [507, 78] width 8 height 8
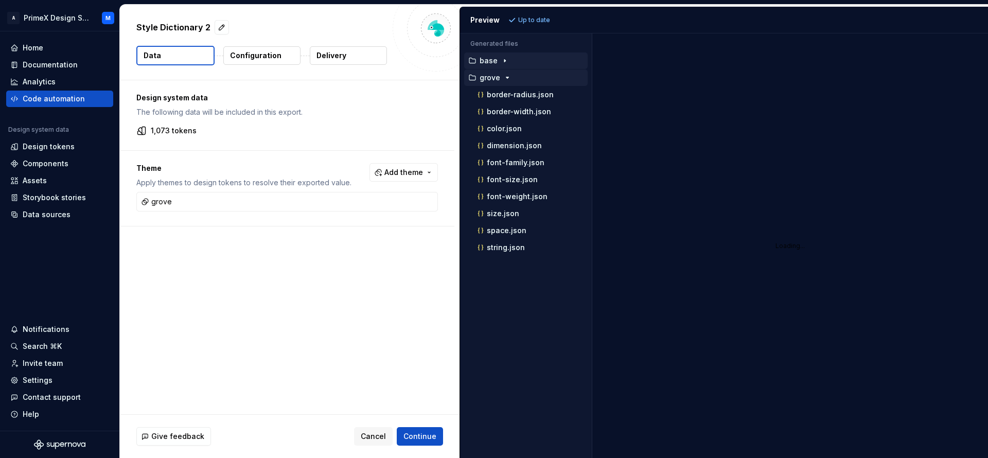
click at [469, 63] on icon "button" at bounding box center [472, 60] width 6 height 5
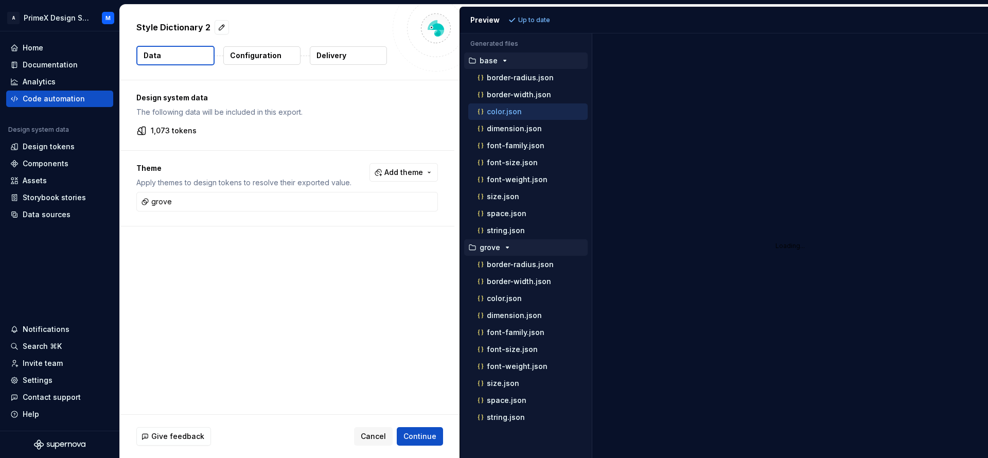
click at [469, 63] on icon "button" at bounding box center [472, 60] width 6 height 5
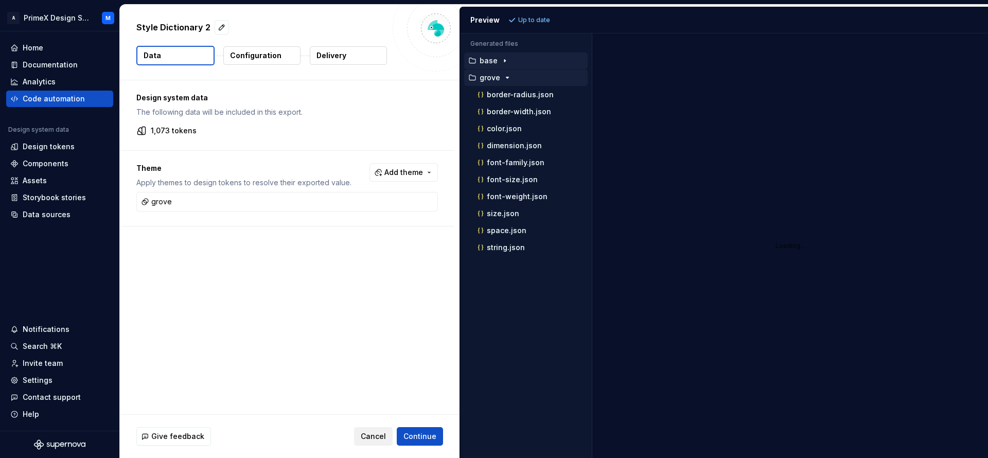
click at [374, 440] on span "Cancel" at bounding box center [373, 436] width 25 height 10
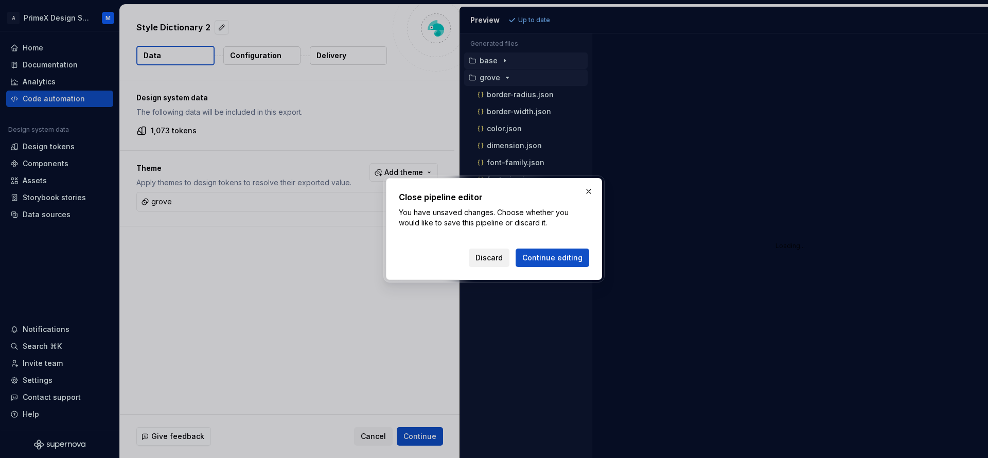
click at [500, 256] on span "Discard" at bounding box center [489, 258] width 27 height 10
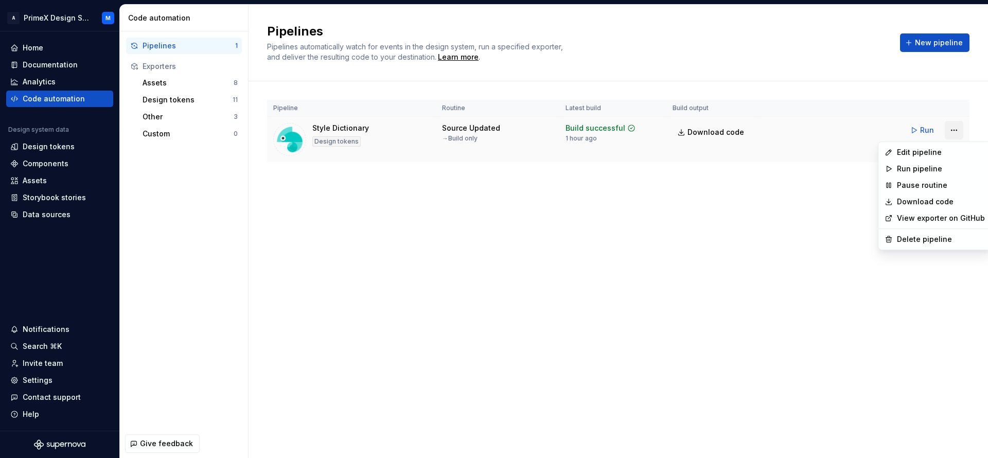
click at [946, 125] on html "A PrimeX Design System M Home Documentation Analytics Code automation Design sy…" at bounding box center [494, 229] width 988 height 458
click at [912, 159] on div "Edit pipeline" at bounding box center [935, 152] width 109 height 16
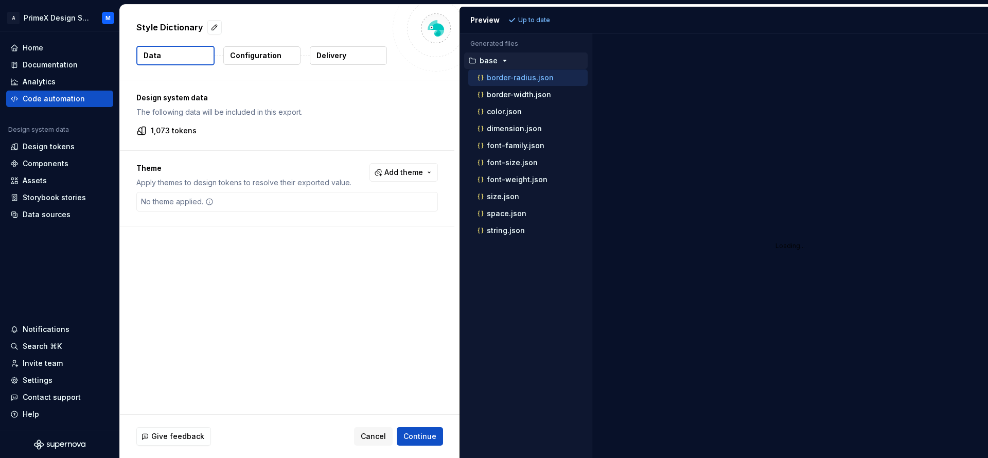
click at [504, 65] on button "base" at bounding box center [526, 60] width 124 height 11
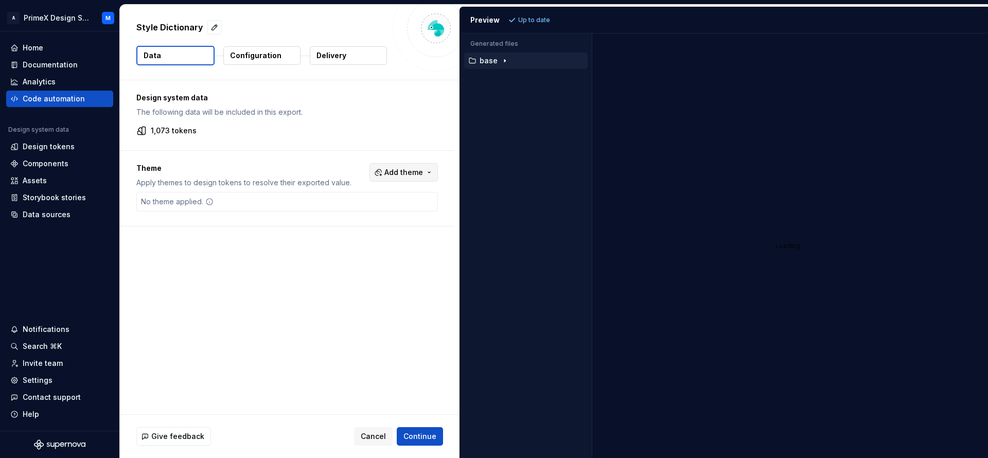
click at [421, 168] on button "Add theme" at bounding box center [404, 172] width 68 height 19
click at [329, 346] on span "grove" at bounding box center [373, 345] width 118 height 16
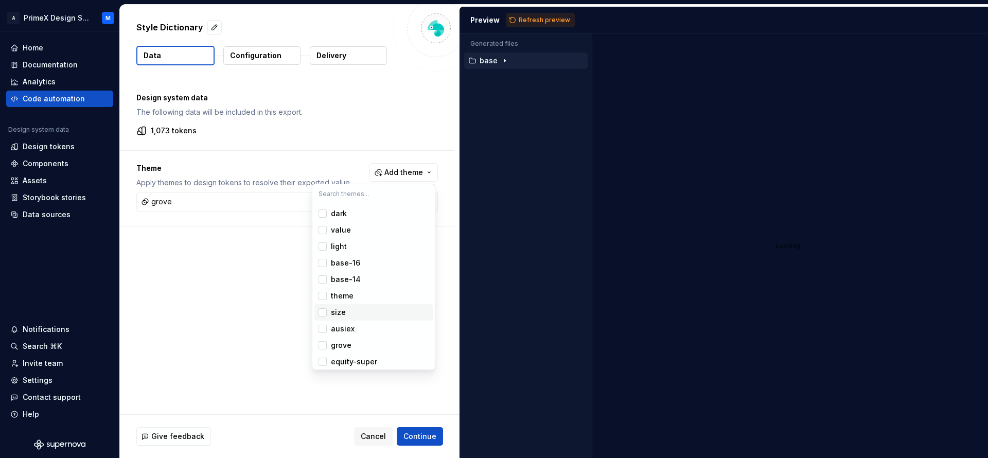
click at [551, 21] on html "A PrimeX Design System M Home Documentation Analytics Code automation Design sy…" at bounding box center [494, 229] width 988 height 458
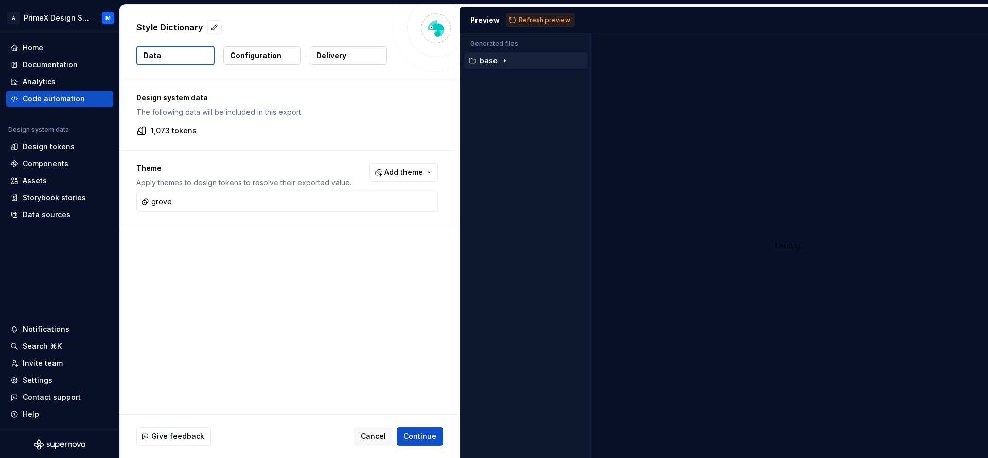
click at [551, 21] on span "Refresh preview" at bounding box center [544, 20] width 51 height 8
click at [423, 174] on button "Add theme" at bounding box center [404, 172] width 68 height 19
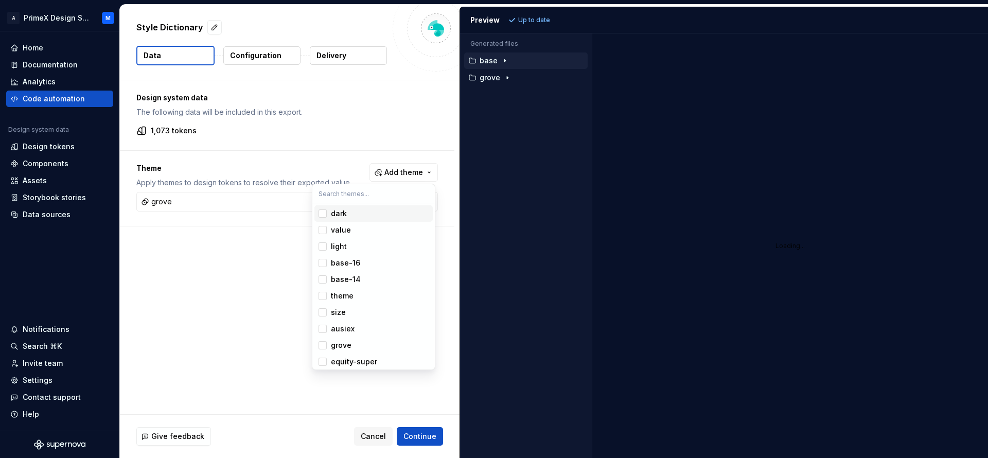
click at [432, 165] on html "A PrimeX Design System M Home Documentation Analytics Code automation Design sy…" at bounding box center [494, 229] width 988 height 458
click at [212, 24] on button "button" at bounding box center [214, 27] width 14 height 14
type textarea "*"
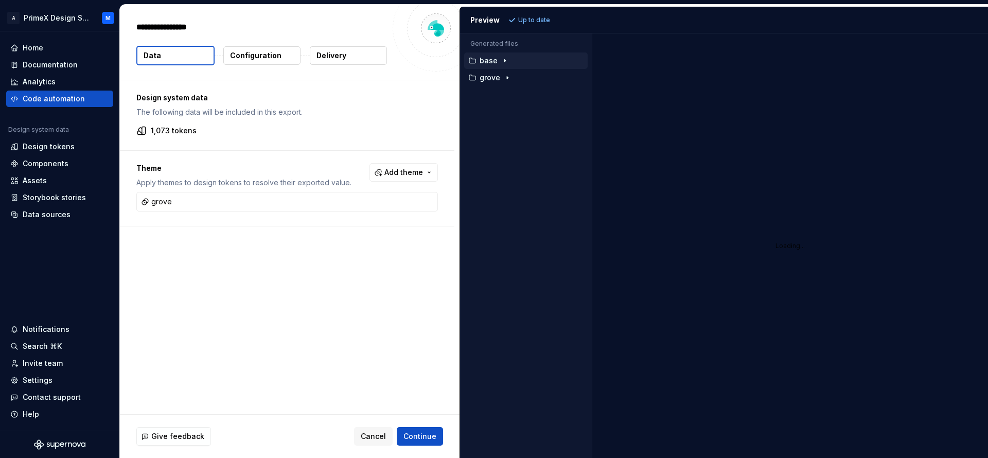
click at [212, 24] on textarea "**********" at bounding box center [260, 27] width 252 height 16
click at [426, 433] on span "Continue" at bounding box center [419, 436] width 33 height 10
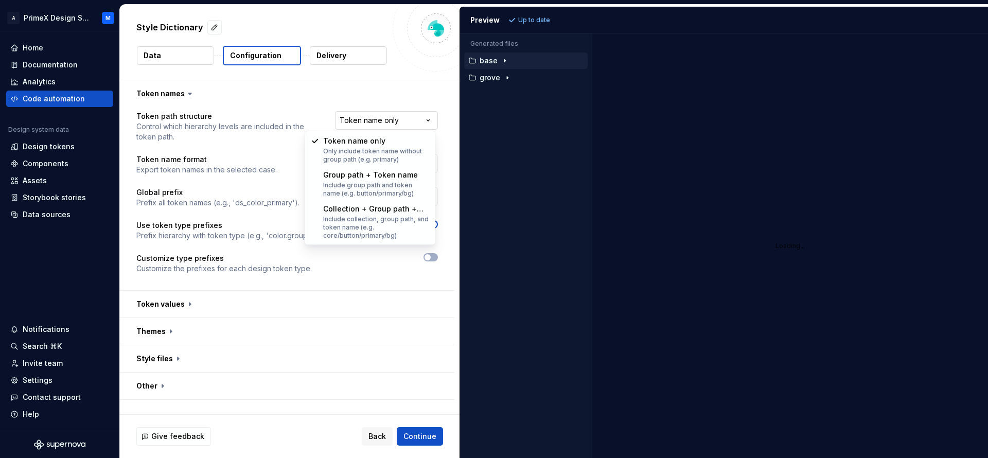
click at [397, 120] on html "**********" at bounding box center [494, 229] width 988 height 458
select select "**********"
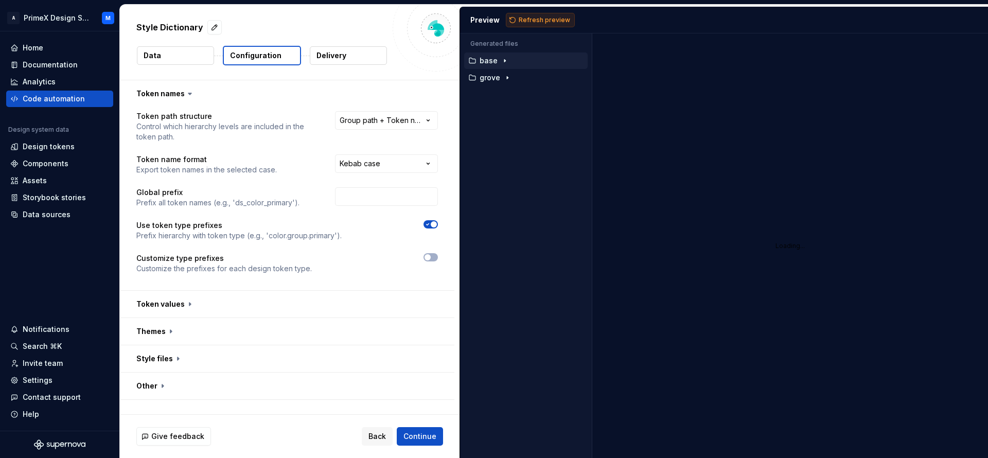
click at [515, 15] on button "Refresh preview" at bounding box center [540, 20] width 69 height 14
click at [173, 337] on button "button" at bounding box center [287, 331] width 335 height 27
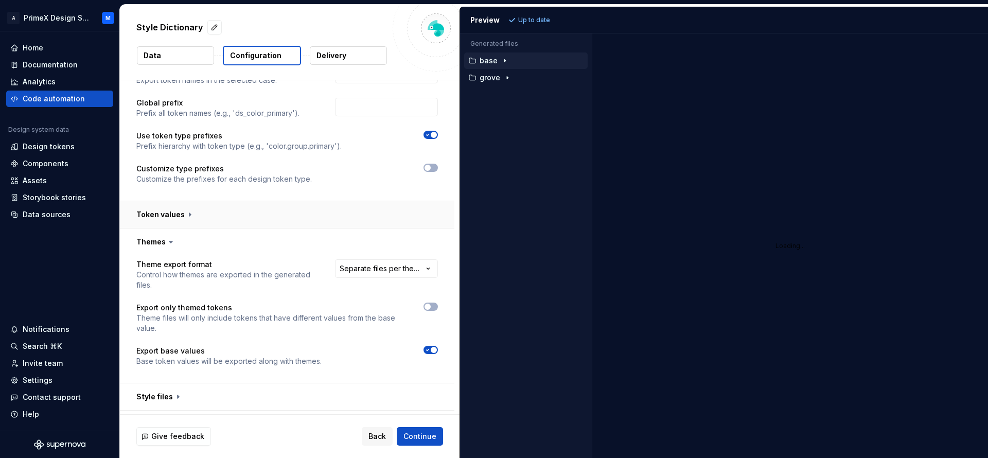
scroll to position [113, 0]
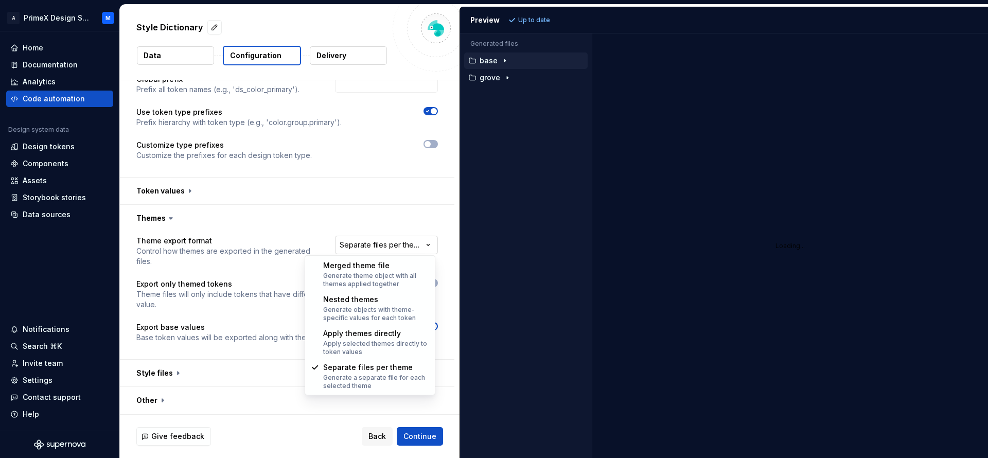
click at [426, 246] on html "**********" at bounding box center [494, 229] width 988 height 458
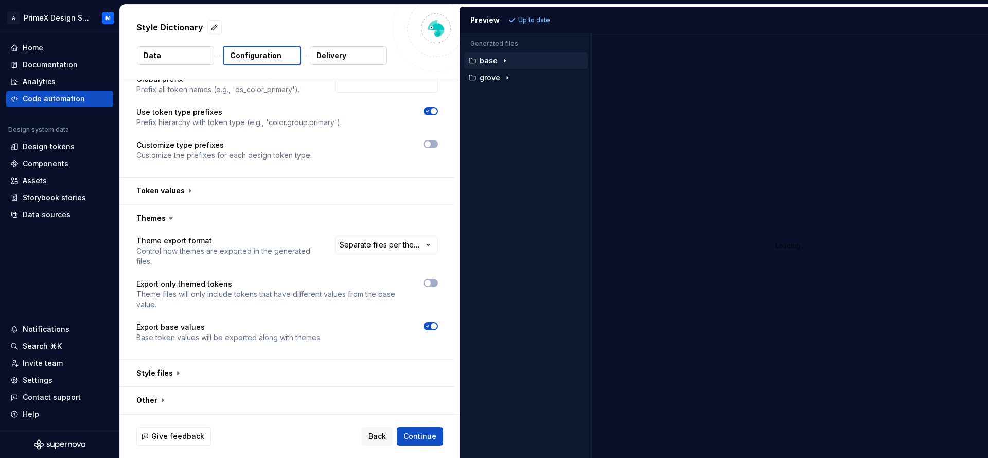
click at [427, 246] on html "**********" at bounding box center [494, 229] width 988 height 458
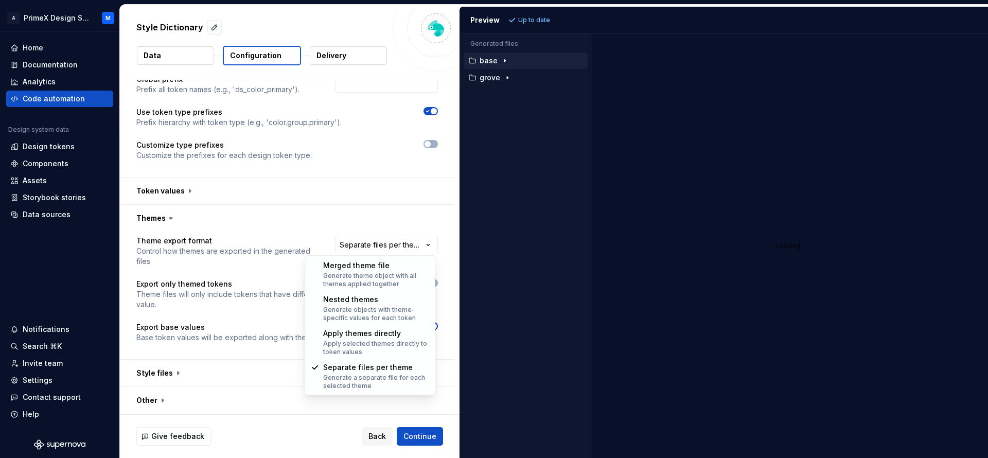
click at [427, 246] on html "**********" at bounding box center [494, 229] width 988 height 458
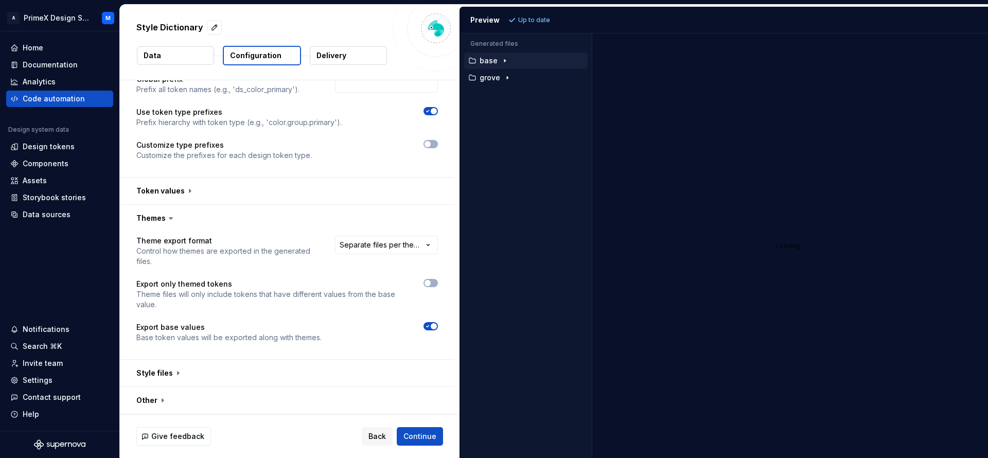
click at [424, 241] on html "**********" at bounding box center [494, 229] width 988 height 458
click at [165, 376] on button "button" at bounding box center [287, 373] width 335 height 27
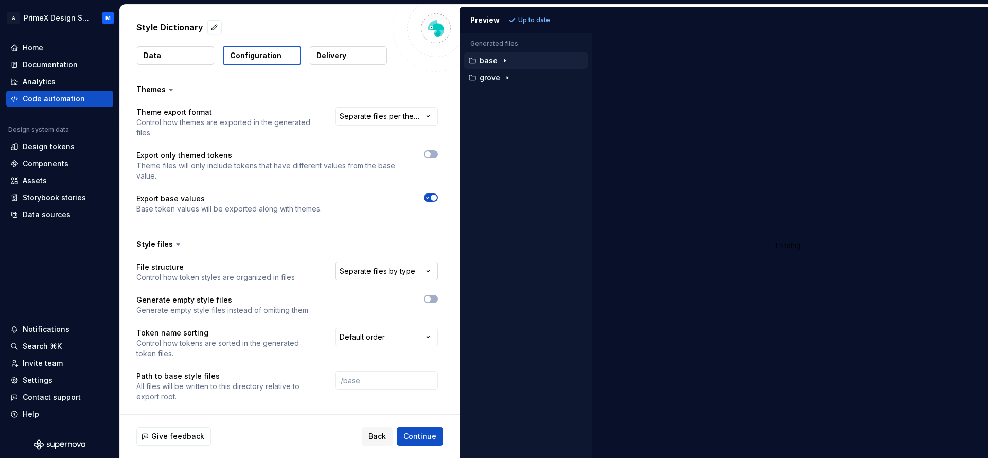
click at [426, 275] on html "**********" at bounding box center [494, 229] width 988 height 458
click at [426, 269] on html "**********" at bounding box center [494, 229] width 988 height 458
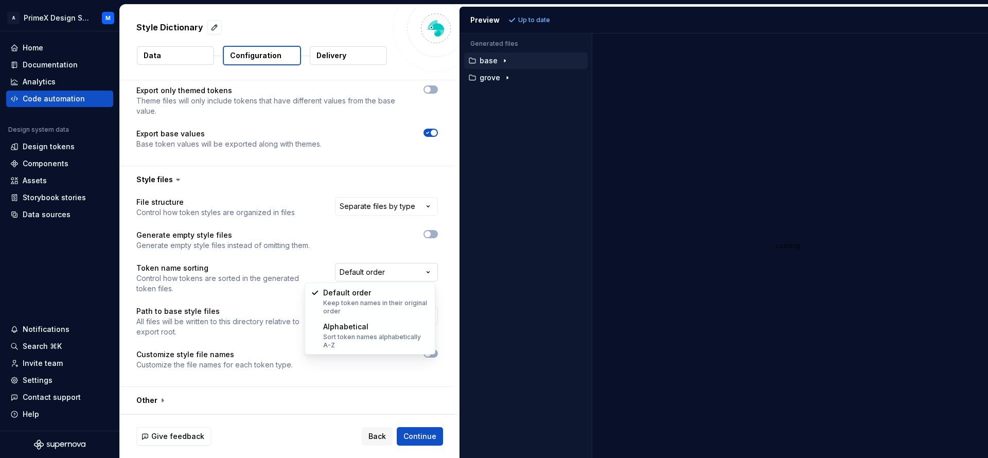
click at [426, 268] on html "**********" at bounding box center [494, 229] width 988 height 458
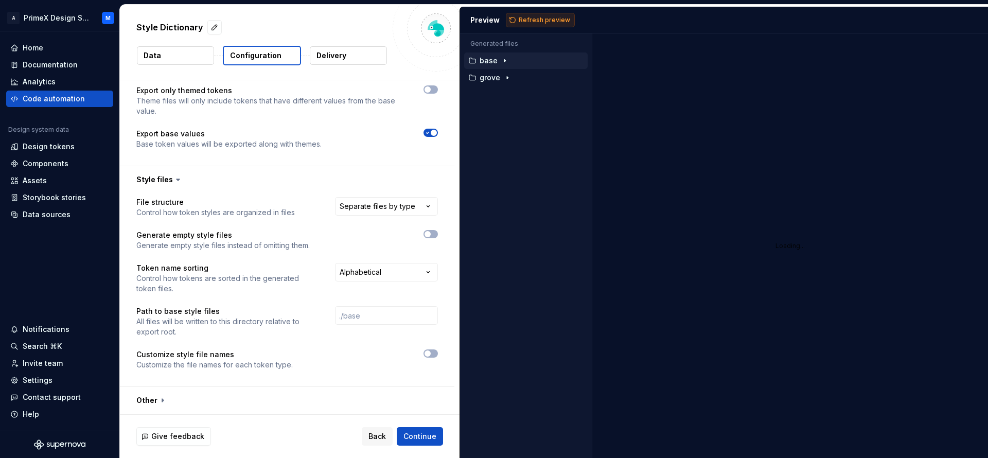
click at [541, 26] on button "Refresh preview" at bounding box center [540, 20] width 69 height 14
click at [407, 266] on html "**********" at bounding box center [494, 229] width 988 height 458
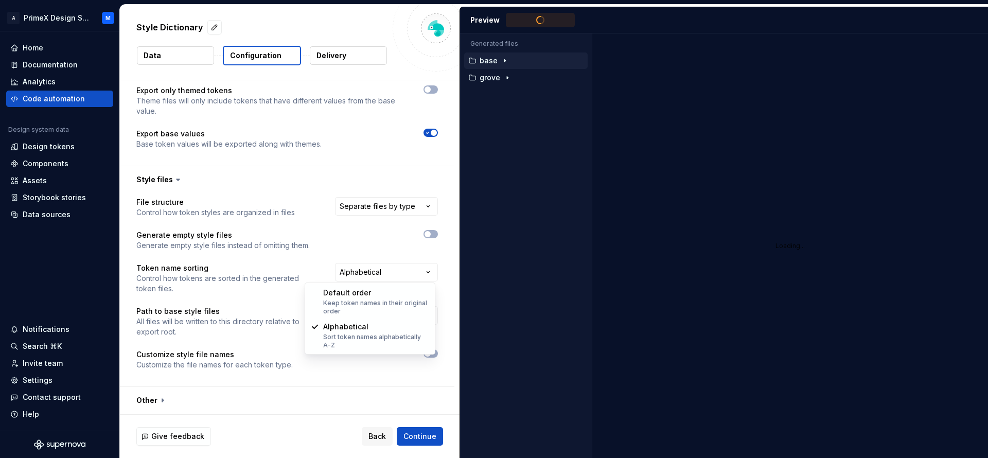
select select "*******"
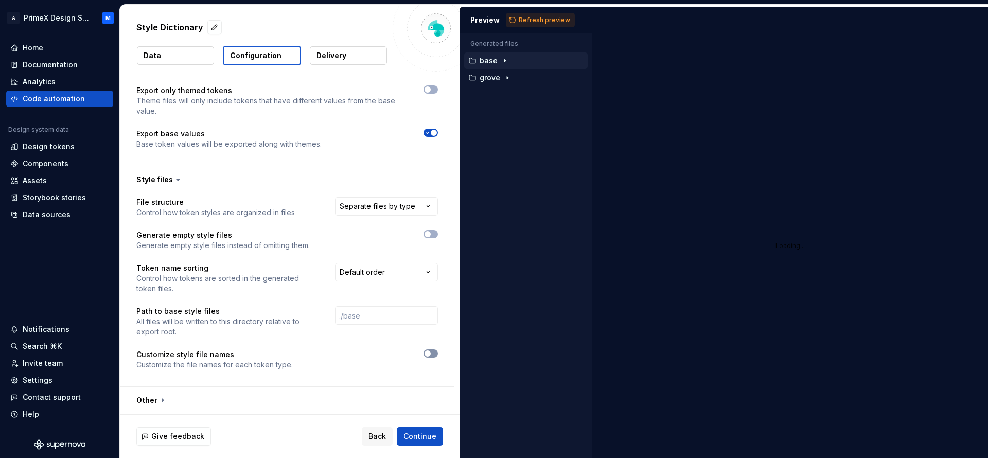
click at [426, 354] on span "button" at bounding box center [428, 353] width 6 height 6
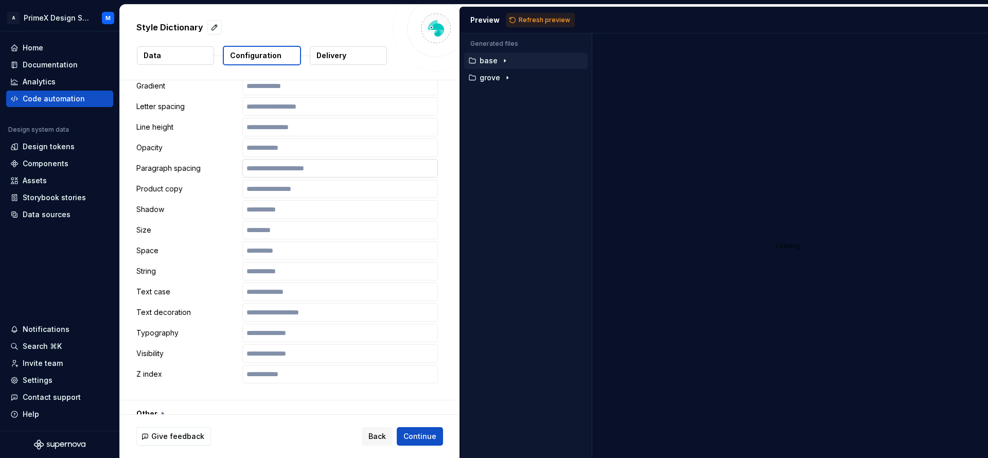
scroll to position [858, 0]
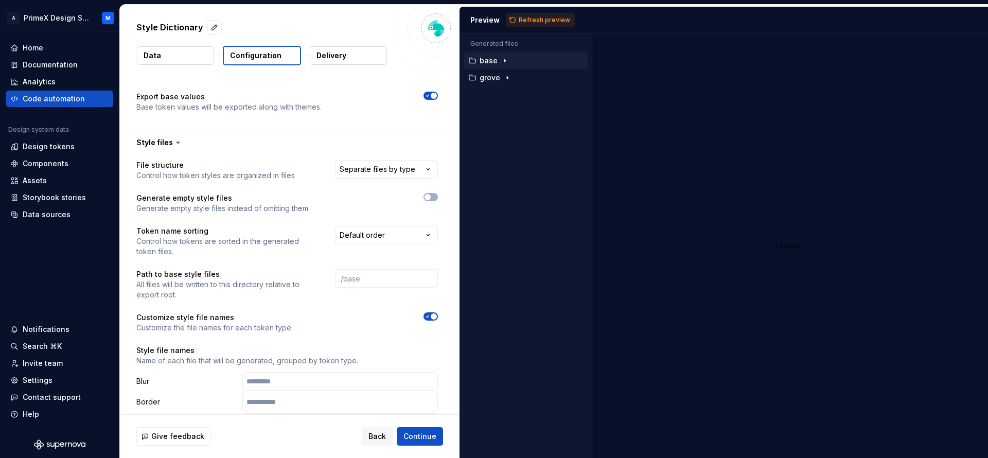
click at [424, 317] on icon "button" at bounding box center [428, 316] width 8 height 6
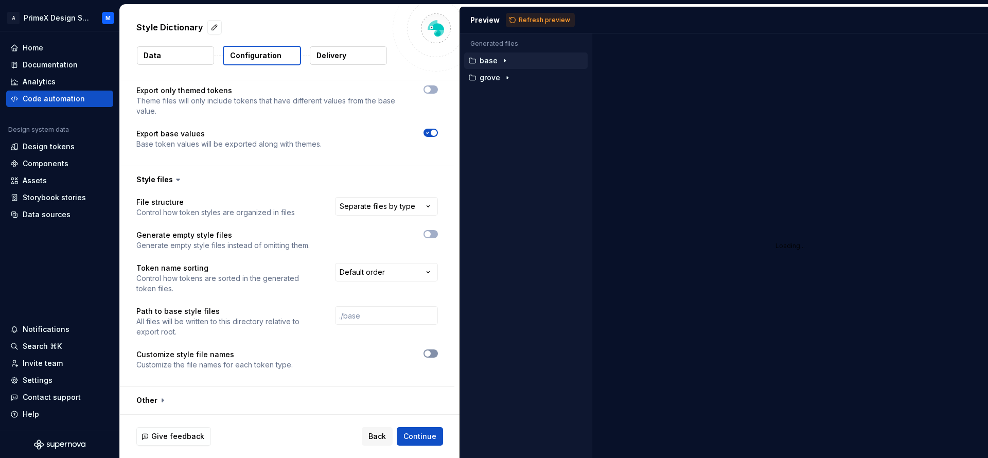
scroll to position [307, 0]
click at [420, 431] on span "Continue" at bounding box center [419, 436] width 33 height 10
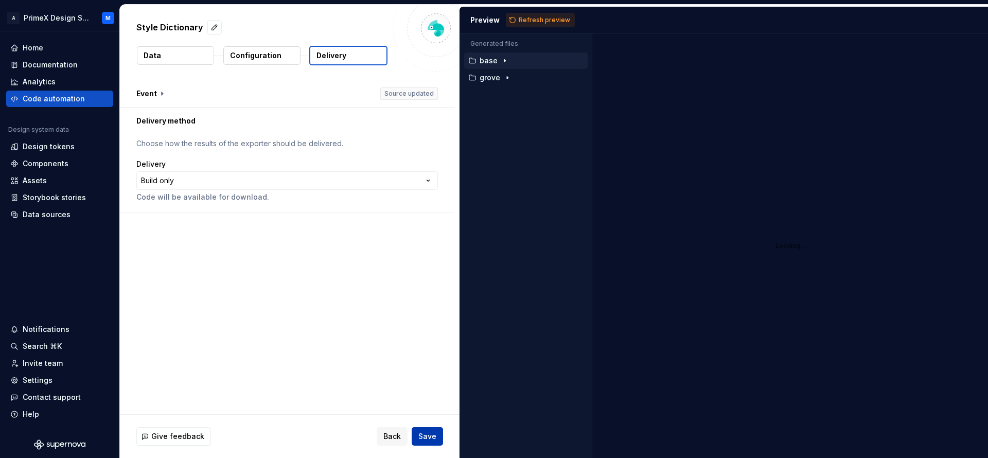
click at [424, 433] on span "Save" at bounding box center [427, 436] width 18 height 10
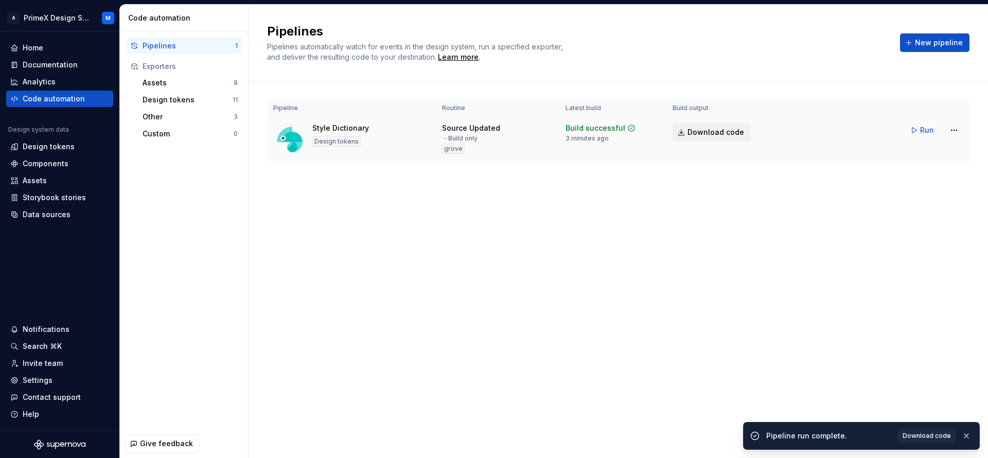
click at [698, 131] on span "Download code" at bounding box center [716, 132] width 57 height 10
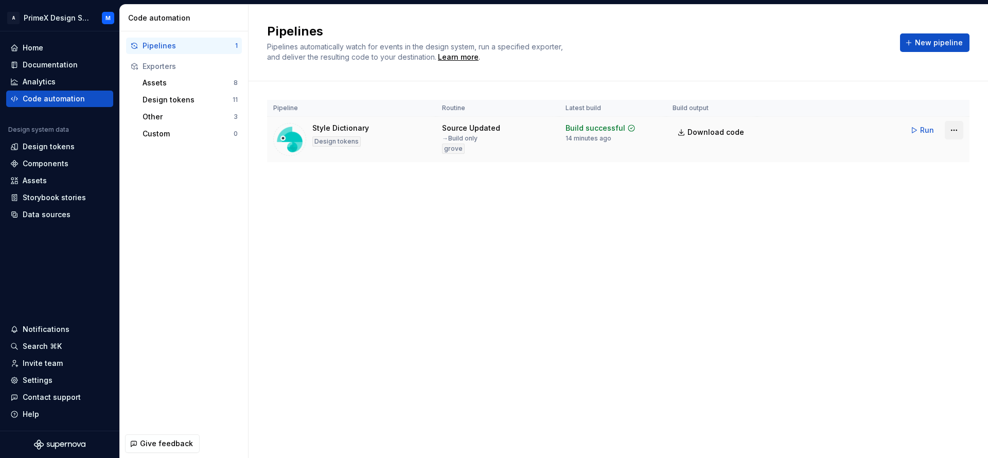
click at [951, 130] on html "A PrimeX Design System M Home Documentation Analytics Code automation Design sy…" at bounding box center [494, 229] width 988 height 458
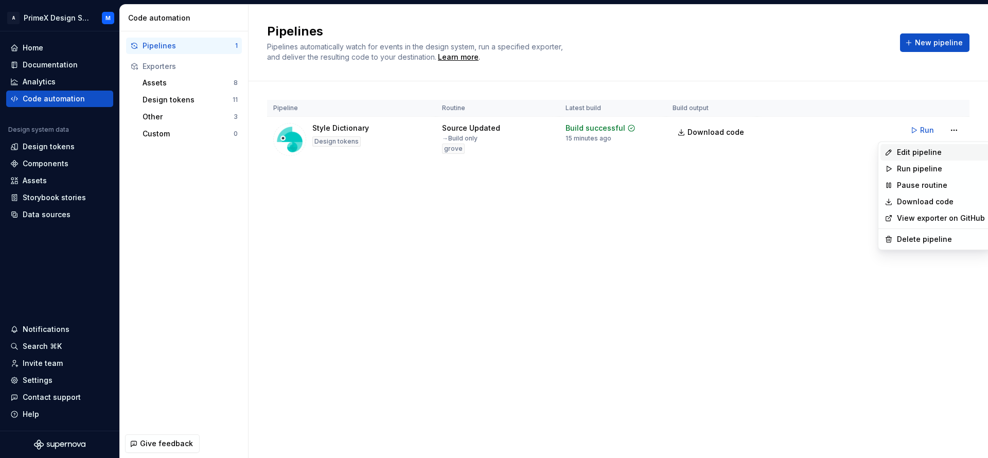
click at [905, 145] on div "Edit pipeline" at bounding box center [935, 152] width 109 height 16
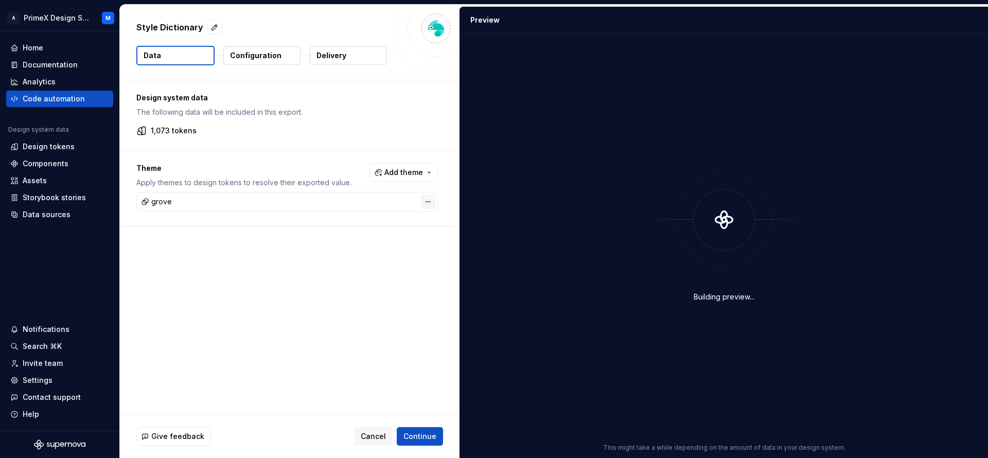
click at [427, 204] on button "button" at bounding box center [428, 202] width 14 height 14
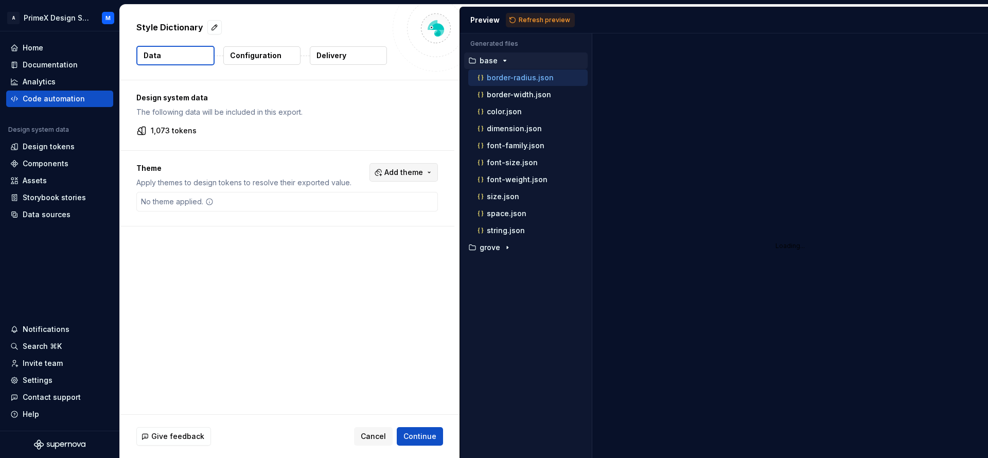
click at [421, 174] on button "Add theme" at bounding box center [404, 172] width 68 height 19
click at [377, 209] on div "dark" at bounding box center [380, 213] width 98 height 10
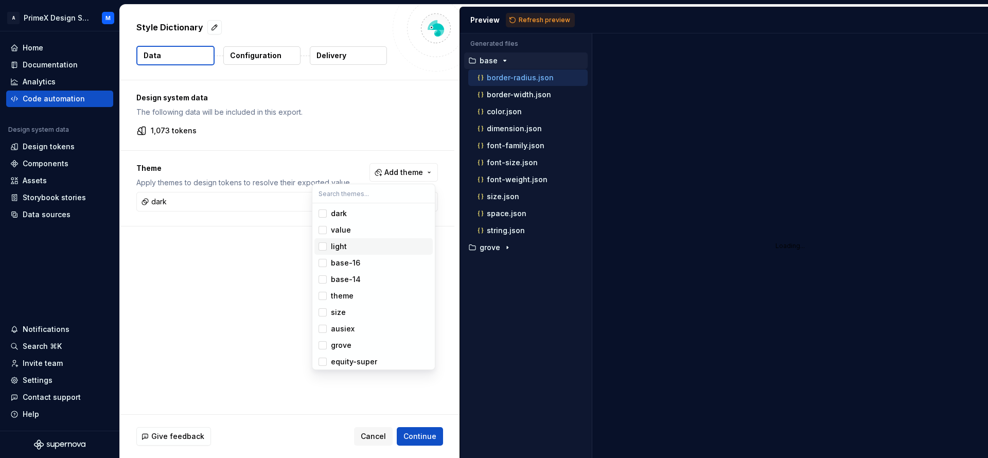
click at [320, 244] on div "Suggestions" at bounding box center [323, 246] width 8 height 8
click at [324, 324] on div "Suggestions" at bounding box center [323, 326] width 8 height 8
click at [327, 343] on span "grove" at bounding box center [373, 343] width 118 height 16
click at [321, 356] on div "Suggestions" at bounding box center [323, 359] width 8 height 8
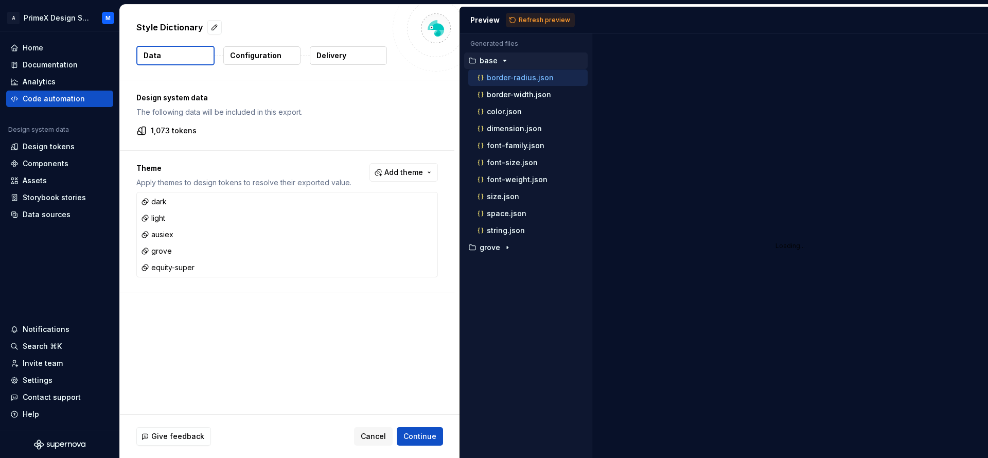
click at [420, 430] on html "A PrimeX Design System M Home Documentation Analytics Code automation Design sy…" at bounding box center [494, 229] width 988 height 458
click at [550, 17] on span "Refresh preview" at bounding box center [544, 20] width 51 height 8
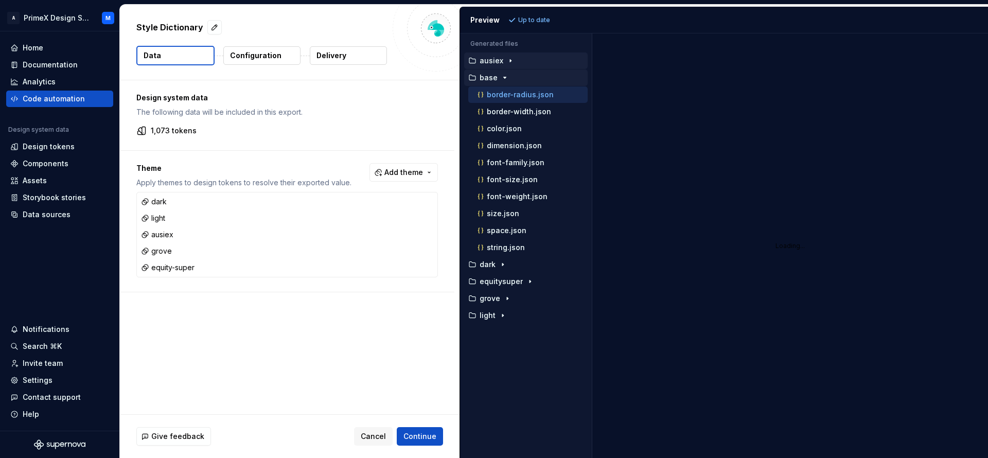
click at [504, 79] on icon "button" at bounding box center [505, 78] width 8 height 8
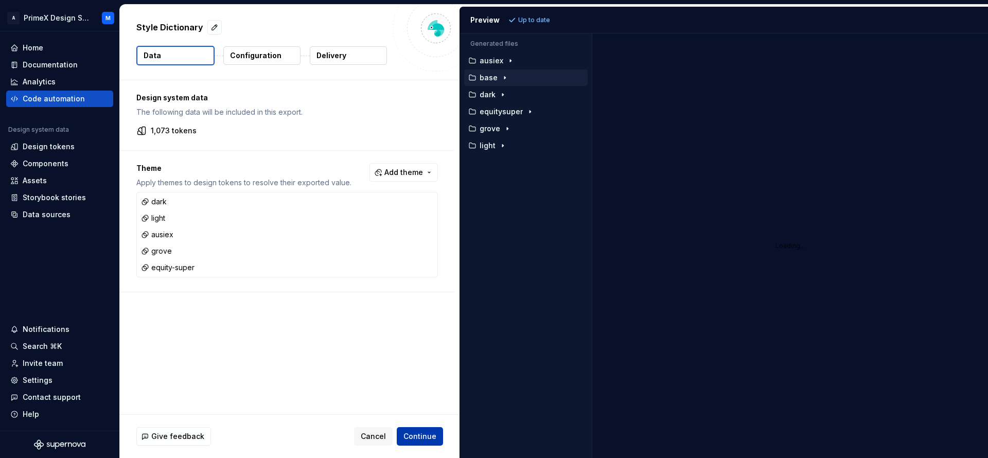
click at [418, 432] on span "Continue" at bounding box center [419, 436] width 33 height 10
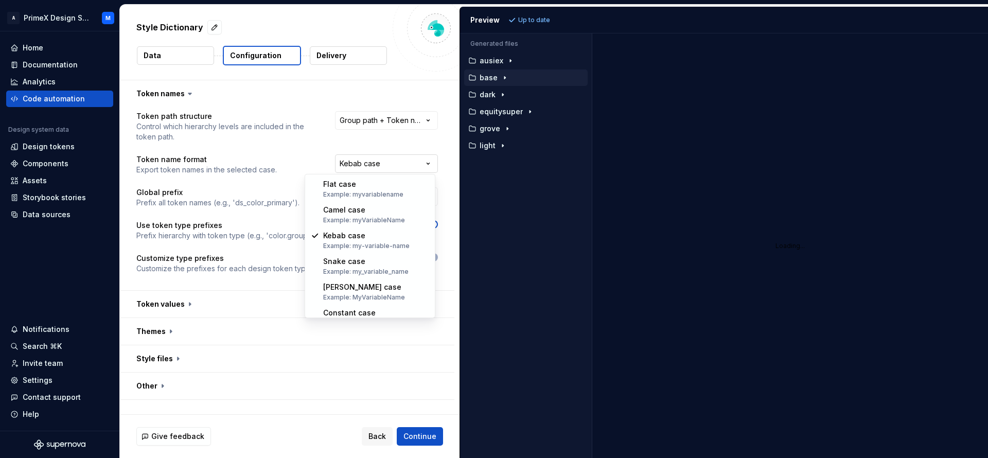
click at [395, 159] on html "**********" at bounding box center [494, 229] width 988 height 458
click at [256, 194] on html "**********" at bounding box center [494, 229] width 988 height 458
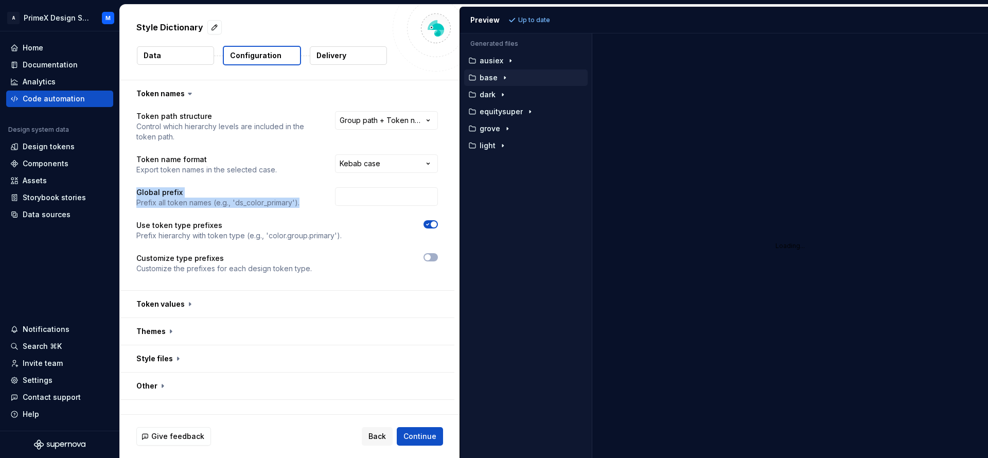
drag, startPoint x: 133, startPoint y: 187, endPoint x: 323, endPoint y: 196, distance: 189.6
click at [323, 196] on div "**********" at bounding box center [287, 198] width 335 height 183
copy div "Global prefix Prefix all token names (e.g., 'ds_color_primary')."
click at [702, 177] on div "Loading..." at bounding box center [790, 245] width 396 height 425
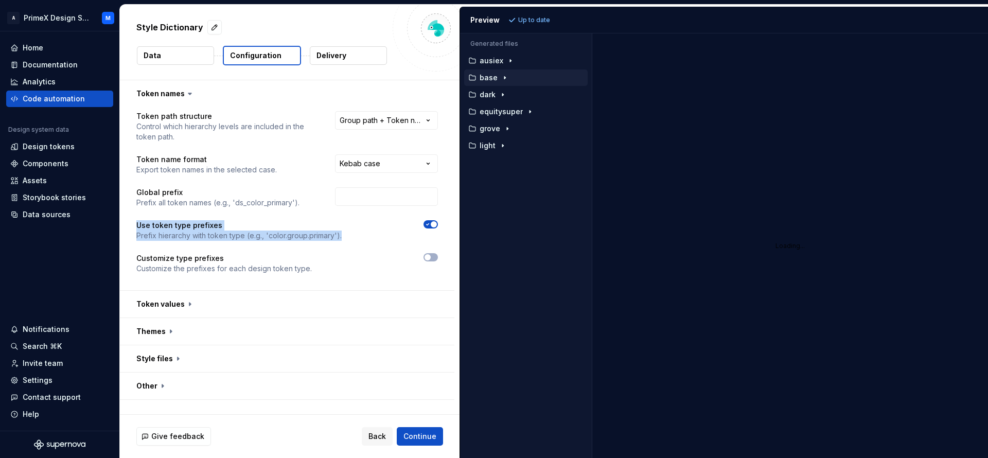
drag, startPoint x: 128, startPoint y: 218, endPoint x: 448, endPoint y: 229, distance: 319.8
click at [448, 229] on div "**********" at bounding box center [287, 198] width 335 height 183
copy div "Use token type prefixes Prefix hierarchy with token type (e.g., 'color.group.pr…"
click at [561, 215] on div "Accessibility guide for tree . Navigate the tree with the arrow keys. Common tr…" at bounding box center [526, 254] width 132 height 408
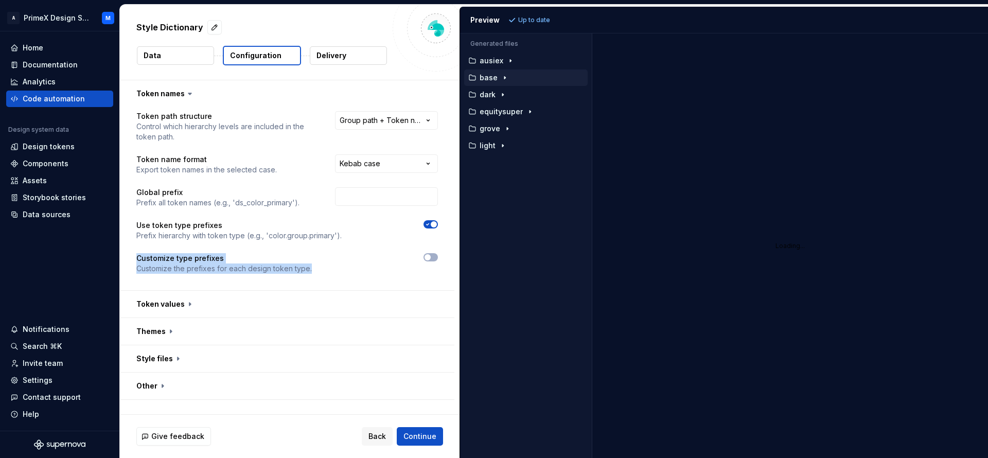
drag, startPoint x: 129, startPoint y: 251, endPoint x: 347, endPoint y: 259, distance: 218.9
click at [347, 259] on div "**********" at bounding box center [287, 198] width 335 height 183
copy div "Customize type prefixes Customize the prefixes for each design token type."
click at [353, 254] on div at bounding box center [384, 257] width 108 height 8
click at [184, 302] on button "button" at bounding box center [287, 304] width 335 height 27
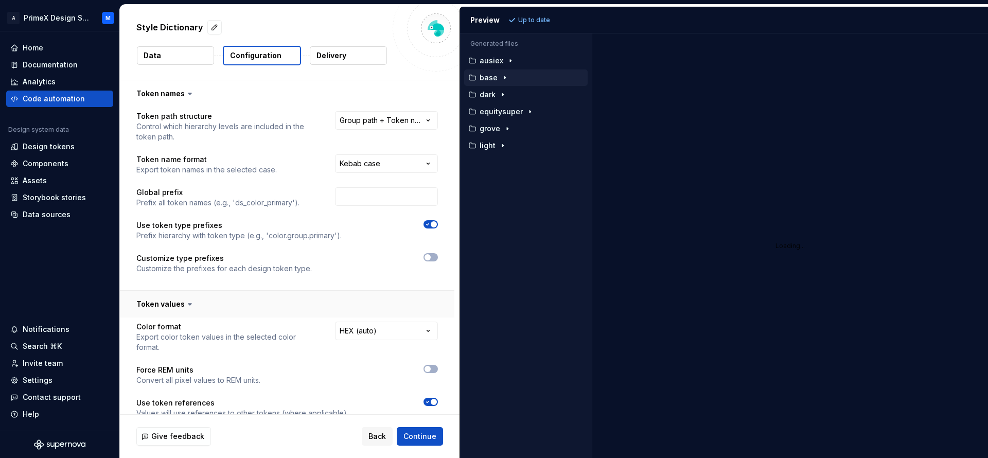
scroll to position [129, 0]
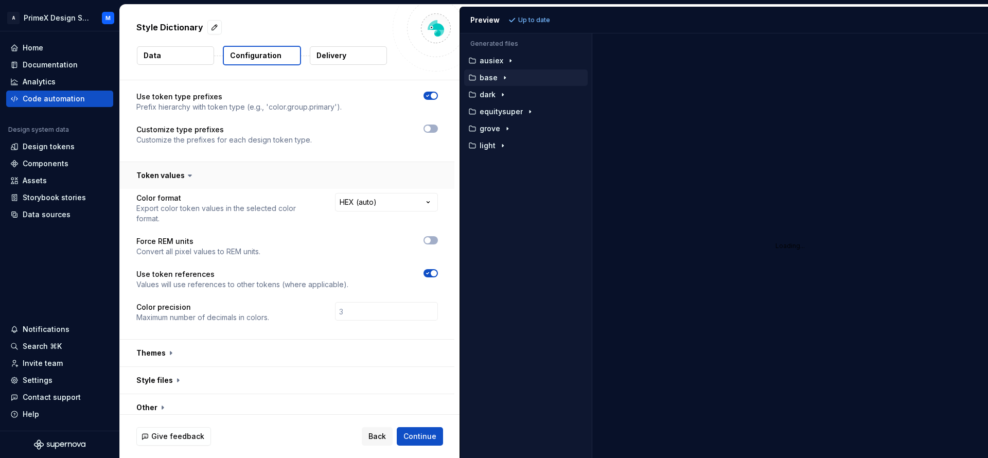
click at [192, 171] on button "button" at bounding box center [287, 175] width 335 height 27
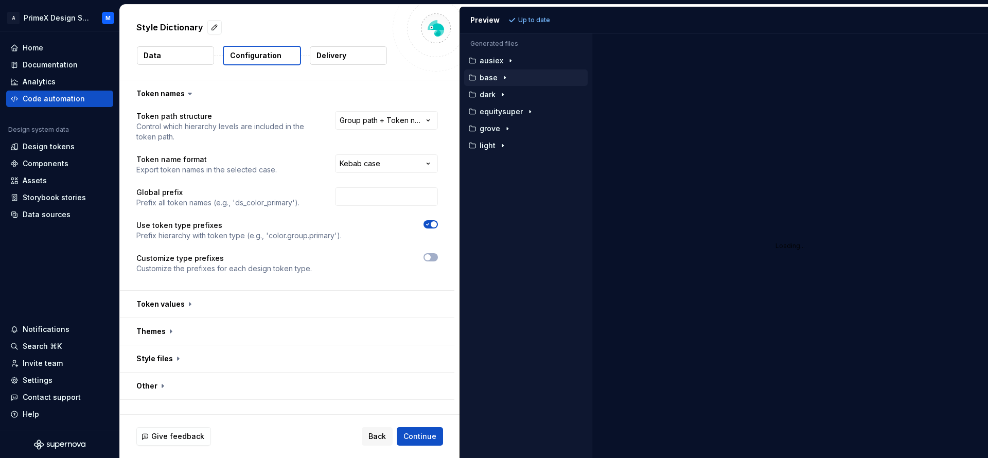
scroll to position [0, 0]
click at [170, 331] on button "button" at bounding box center [287, 331] width 335 height 27
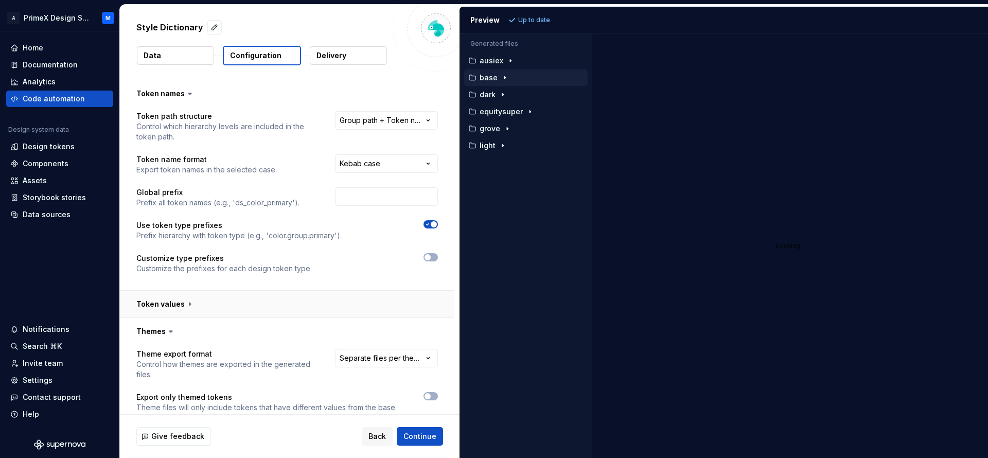
scroll to position [113, 0]
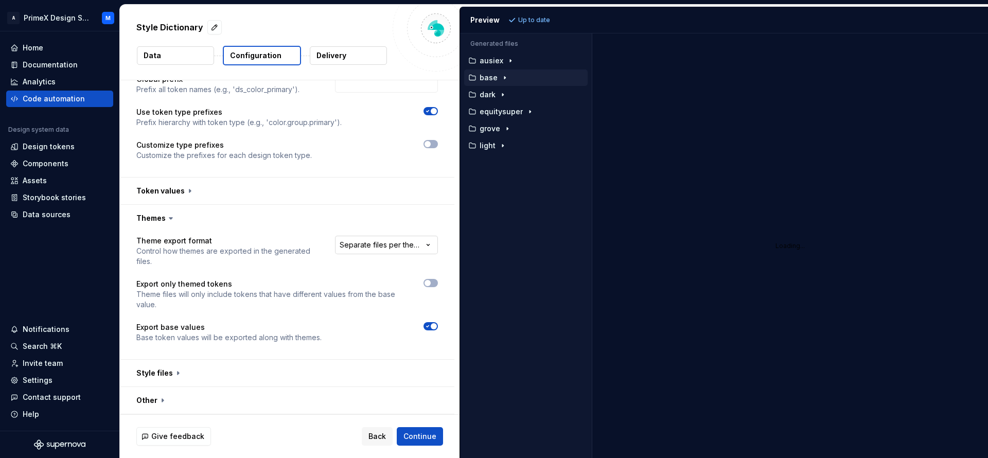
click at [426, 241] on html "**********" at bounding box center [494, 229] width 988 height 458
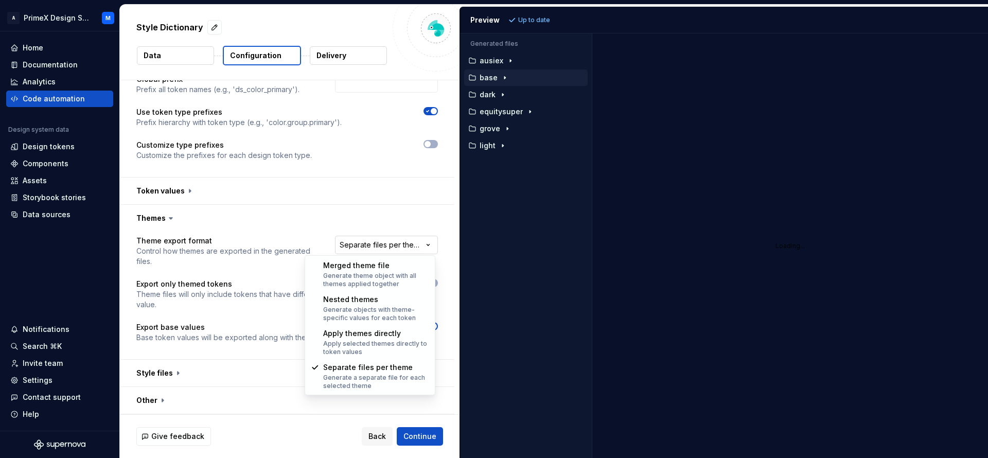
click at [426, 241] on html "**********" at bounding box center [494, 229] width 988 height 458
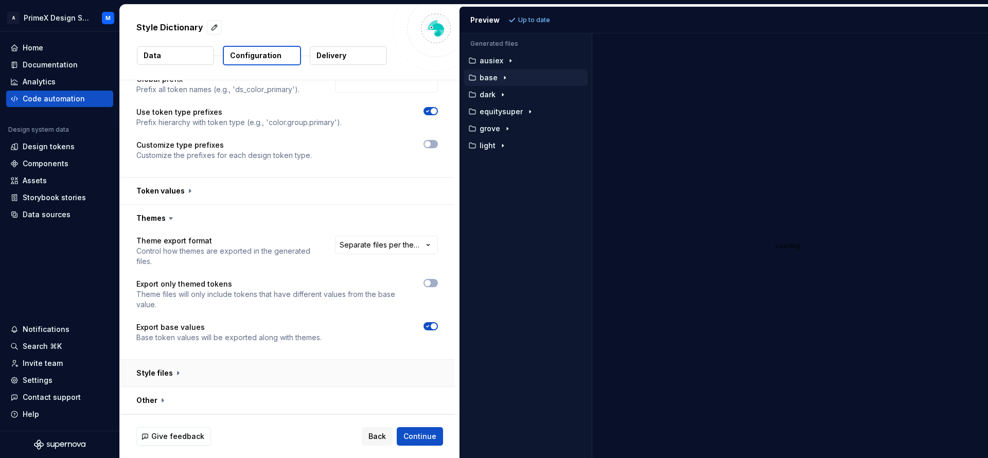
click at [175, 372] on button "button" at bounding box center [287, 373] width 335 height 27
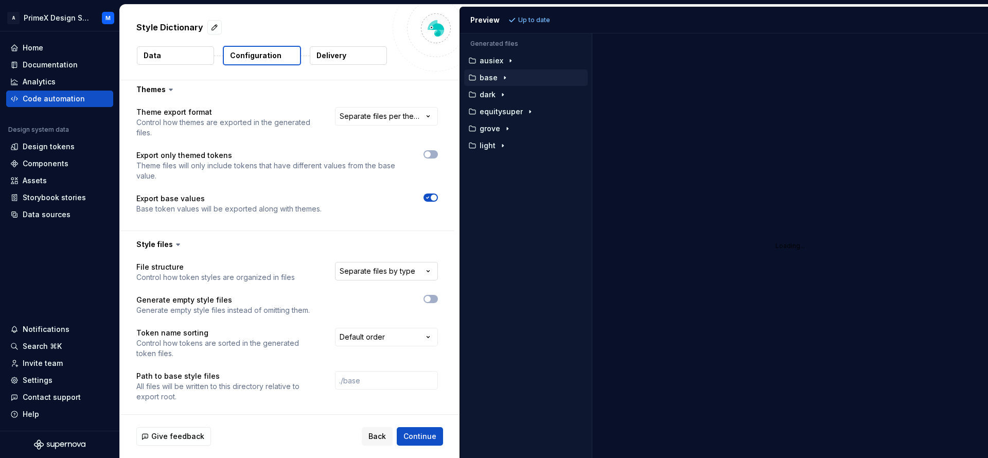
click at [423, 270] on html "**********" at bounding box center [494, 229] width 988 height 458
click at [424, 270] on html "**********" at bounding box center [494, 229] width 988 height 458
click at [424, 332] on html "**********" at bounding box center [494, 229] width 988 height 458
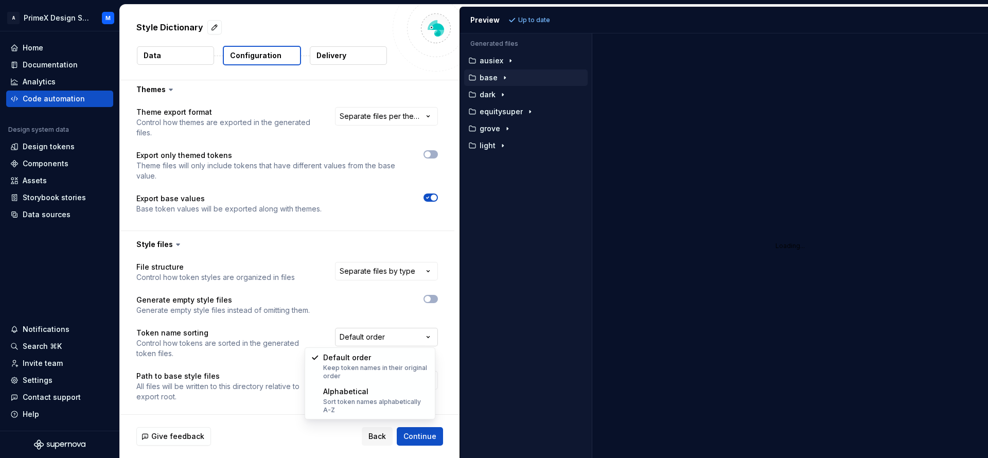
click at [424, 332] on html "**********" at bounding box center [494, 229] width 988 height 458
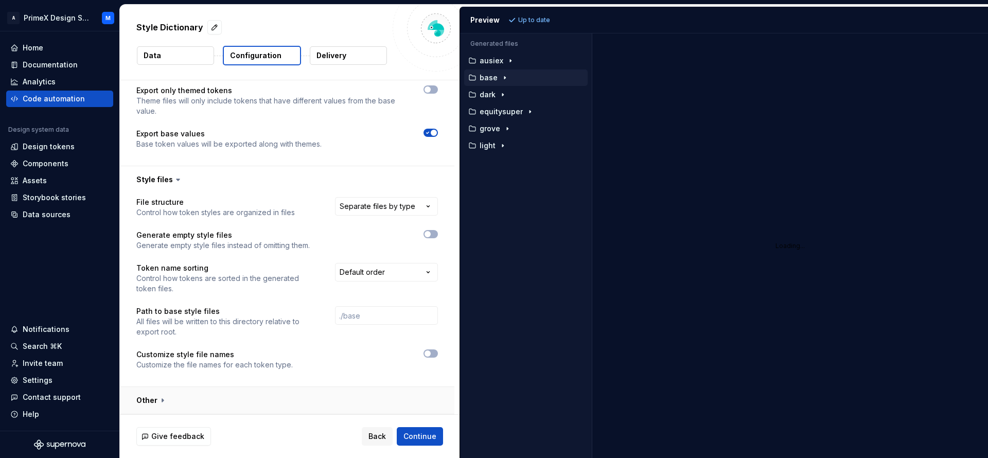
click at [194, 393] on button "button" at bounding box center [287, 400] width 335 height 27
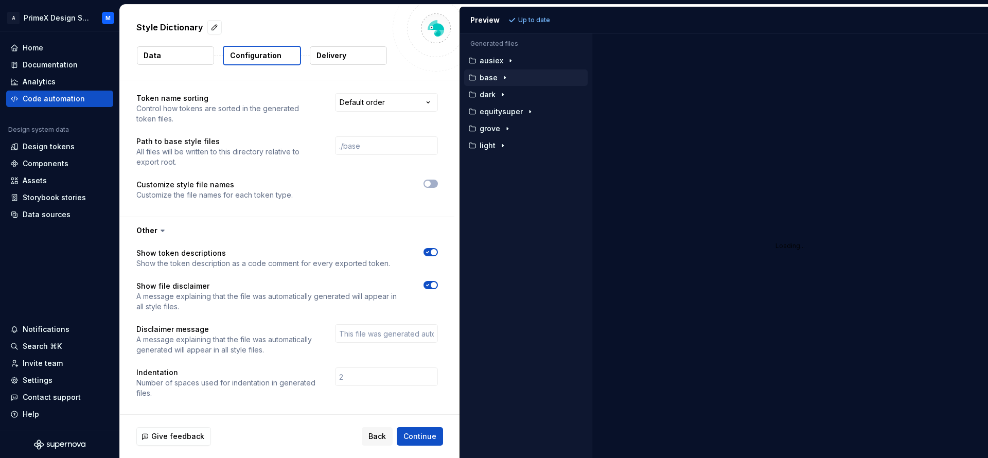
scroll to position [478, 0]
click at [440, 430] on button "Continue" at bounding box center [420, 436] width 46 height 19
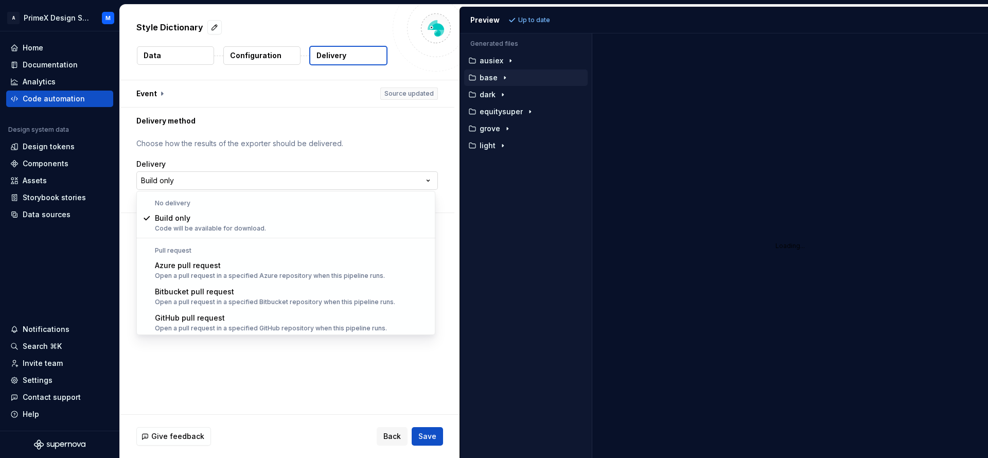
click at [422, 181] on html "**********" at bounding box center [494, 229] width 988 height 458
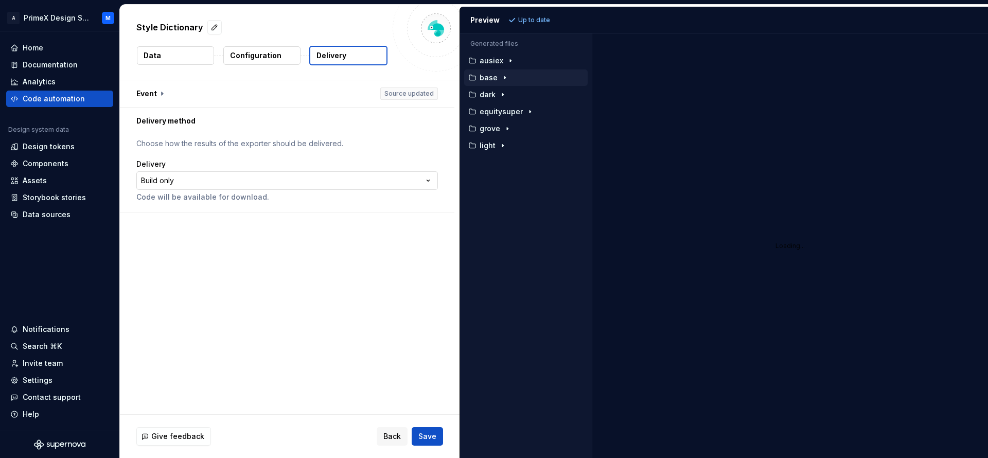
click at [422, 181] on html "**********" at bounding box center [494, 229] width 988 height 458
click at [163, 96] on button "button" at bounding box center [287, 93] width 335 height 27
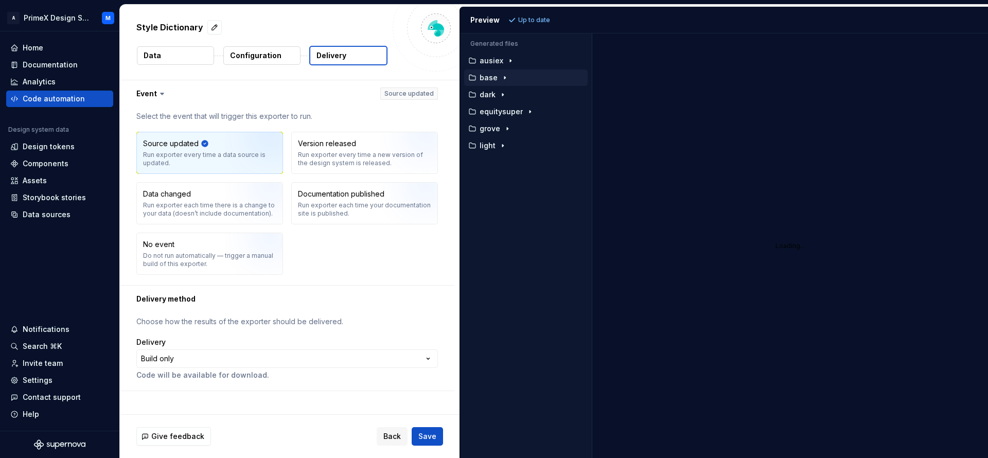
click at [164, 94] on icon at bounding box center [162, 94] width 10 height 10
click at [430, 434] on span "Save" at bounding box center [427, 436] width 18 height 10
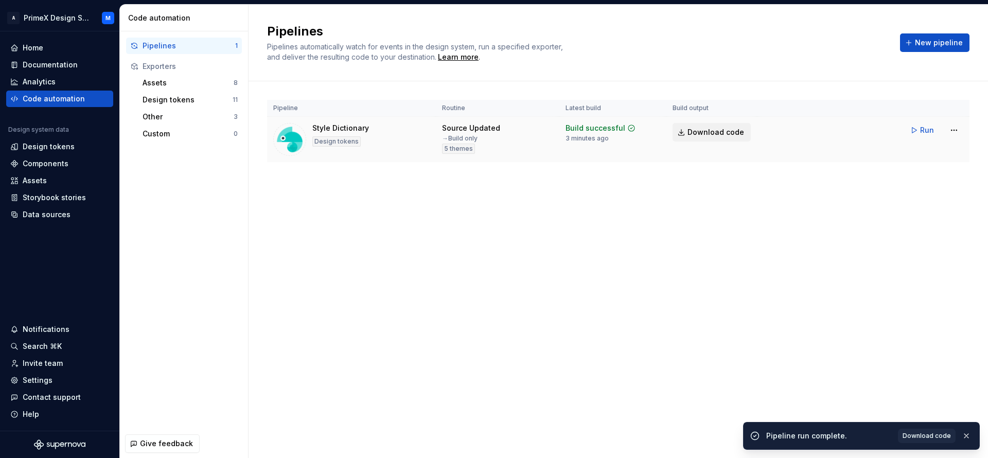
click at [703, 130] on span "Download code" at bounding box center [716, 132] width 57 height 10
